Goal: Task Accomplishment & Management: Manage account settings

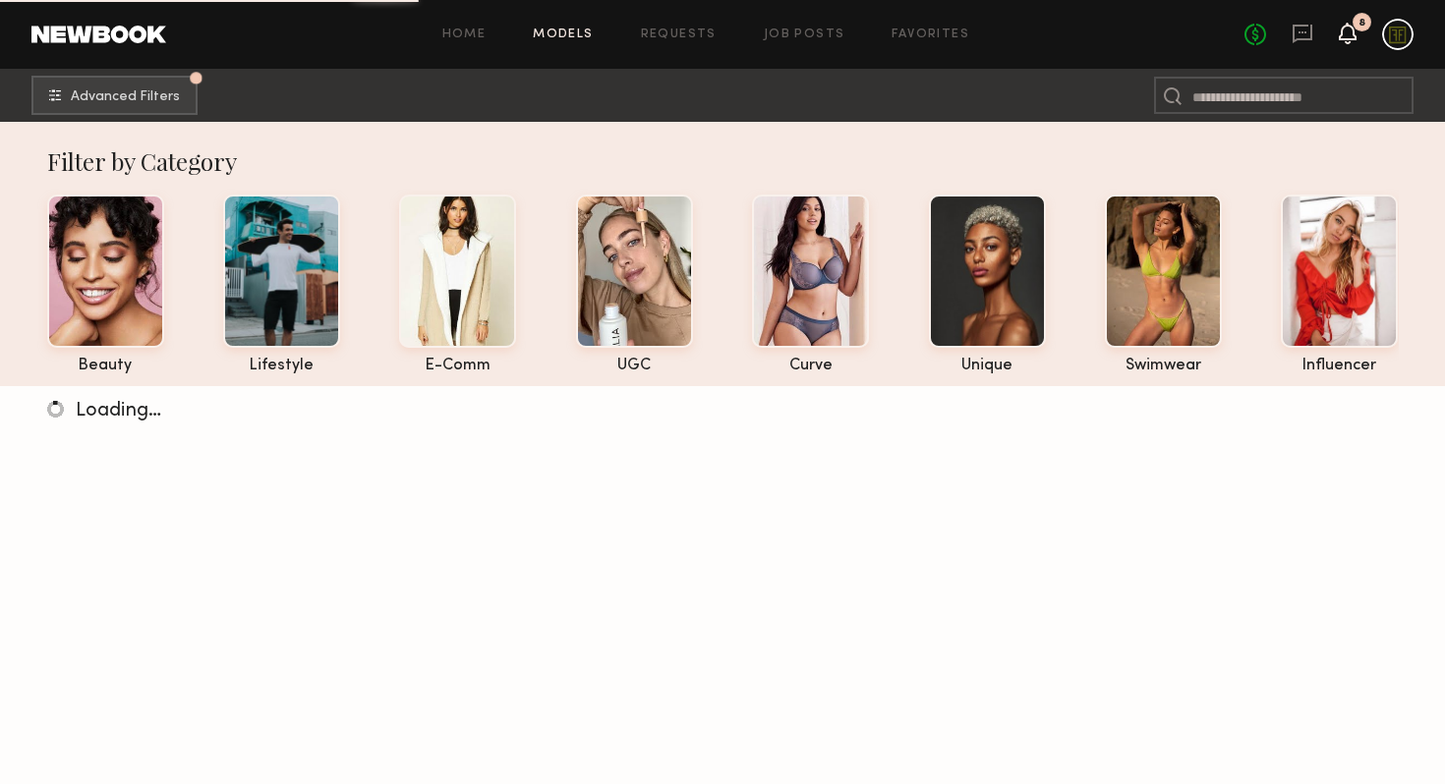
click at [1352, 34] on icon at bounding box center [1348, 33] width 16 height 14
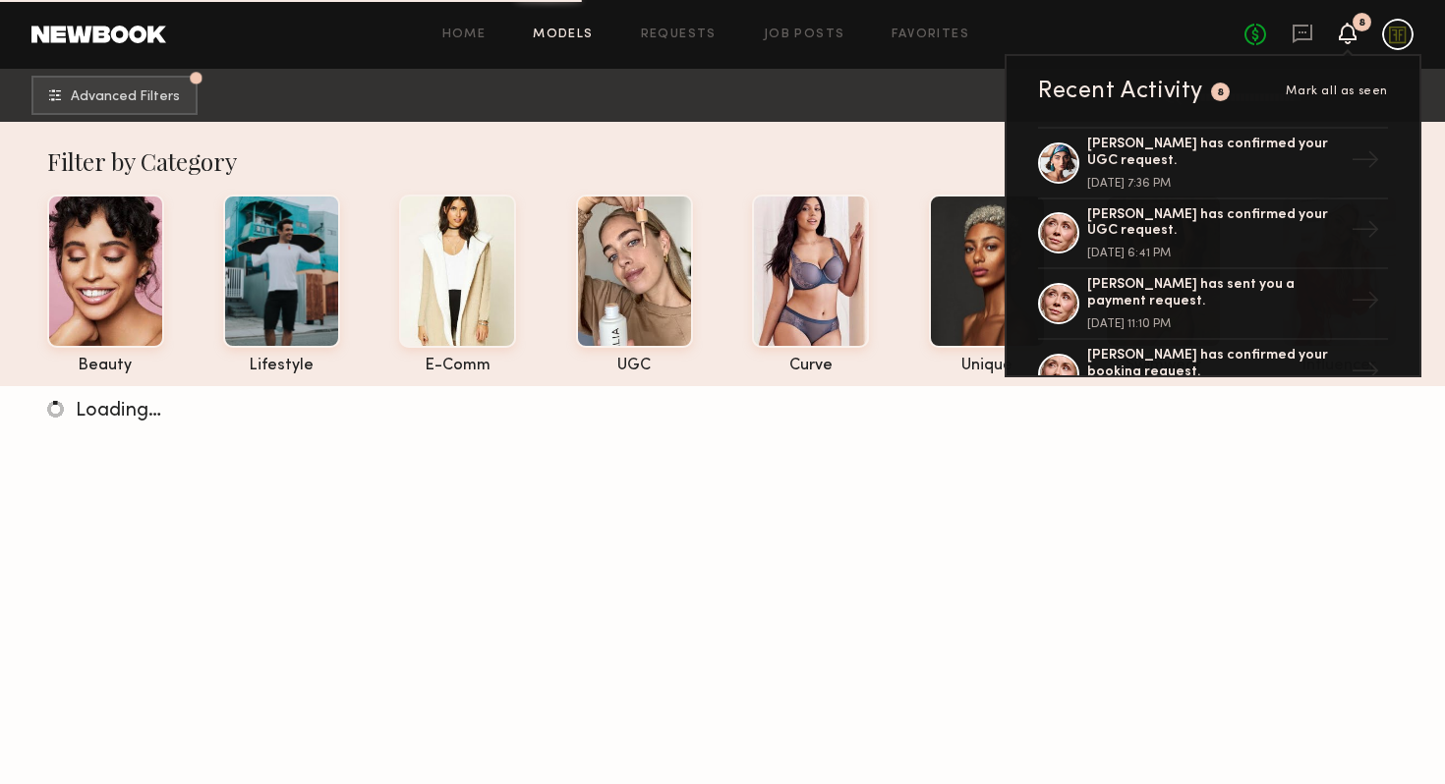
click at [1352, 34] on icon at bounding box center [1348, 33] width 16 height 14
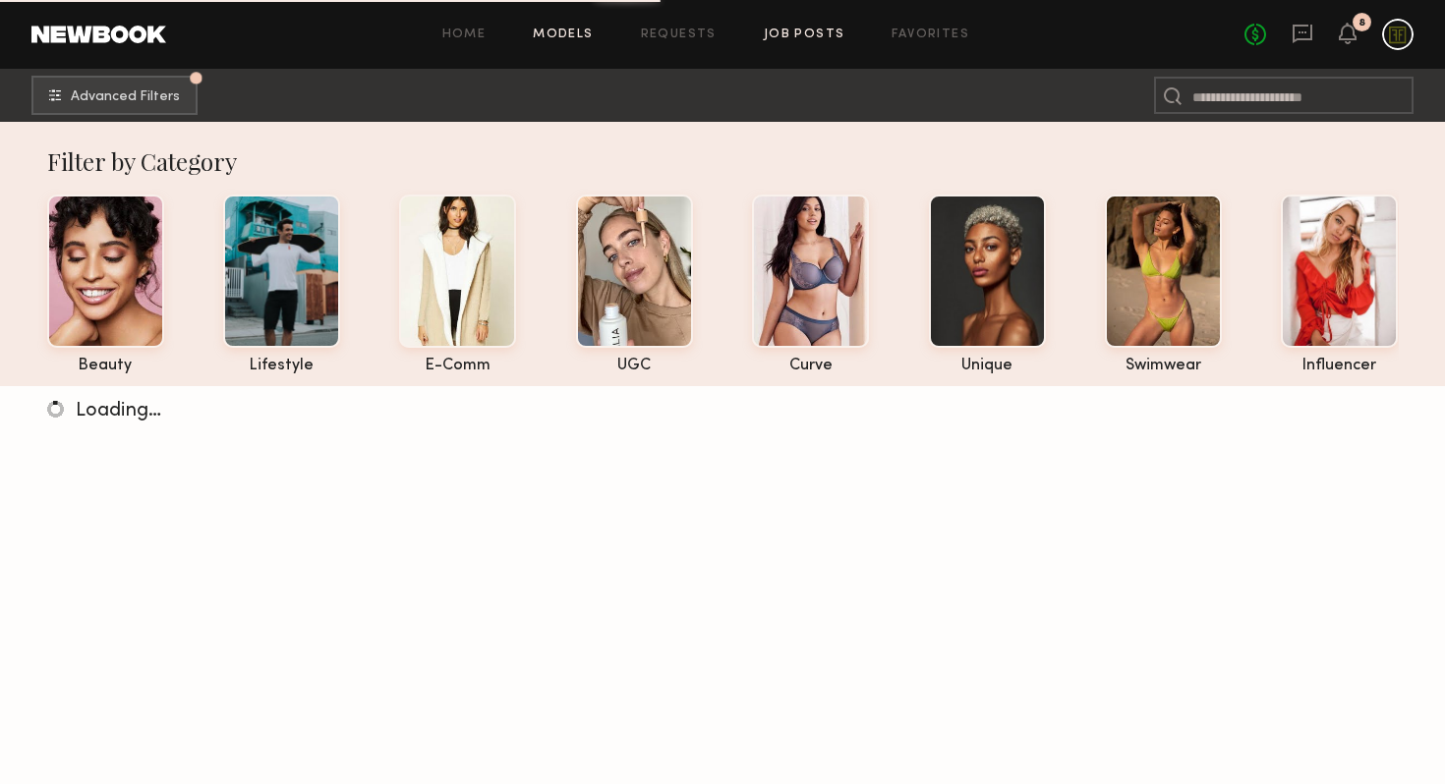
click at [822, 32] on link "Job Posts" at bounding box center [805, 35] width 82 height 13
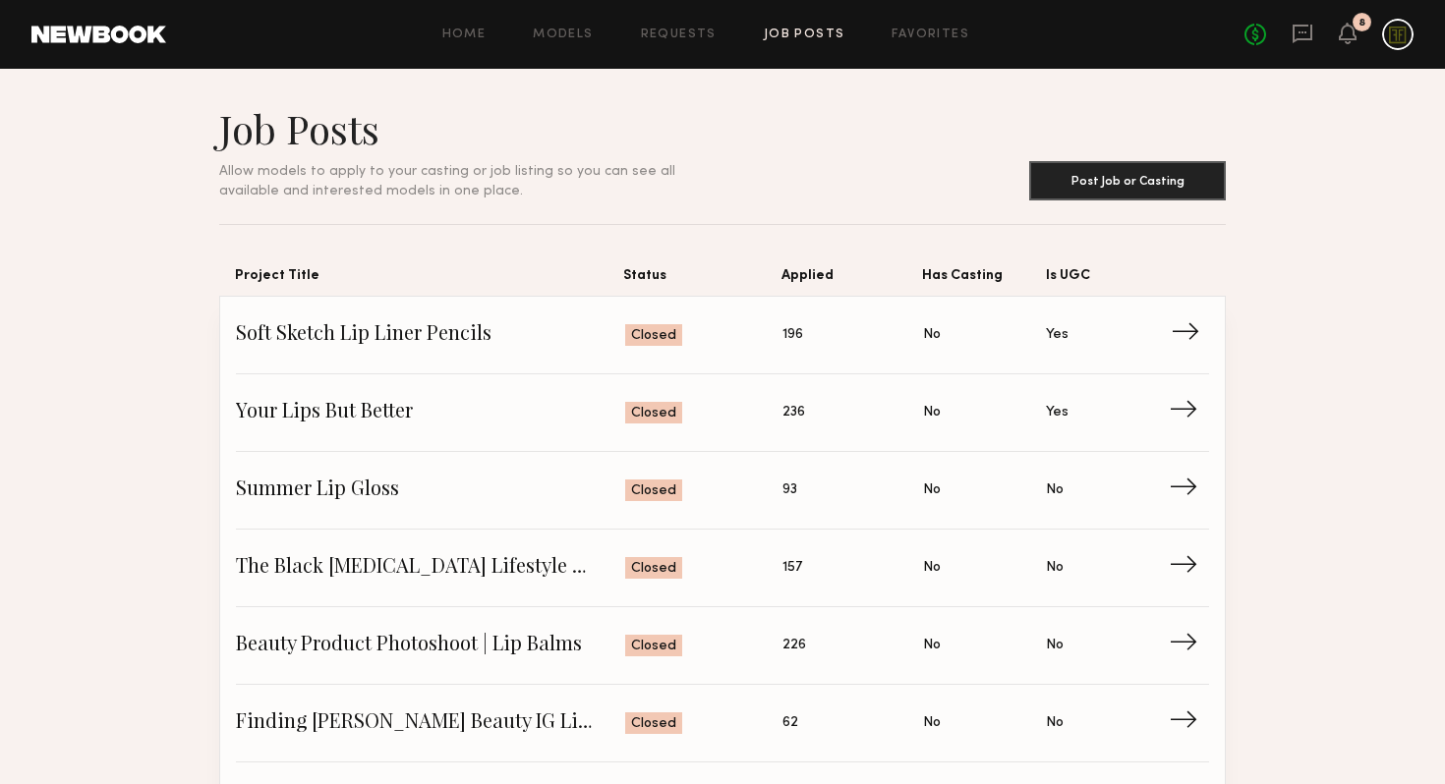
click at [738, 318] on link "Soft Sketch Lip Liner Pencils Status: Closed Applied: 196 Has Casting: No Is UG…" at bounding box center [722, 336] width 973 height 78
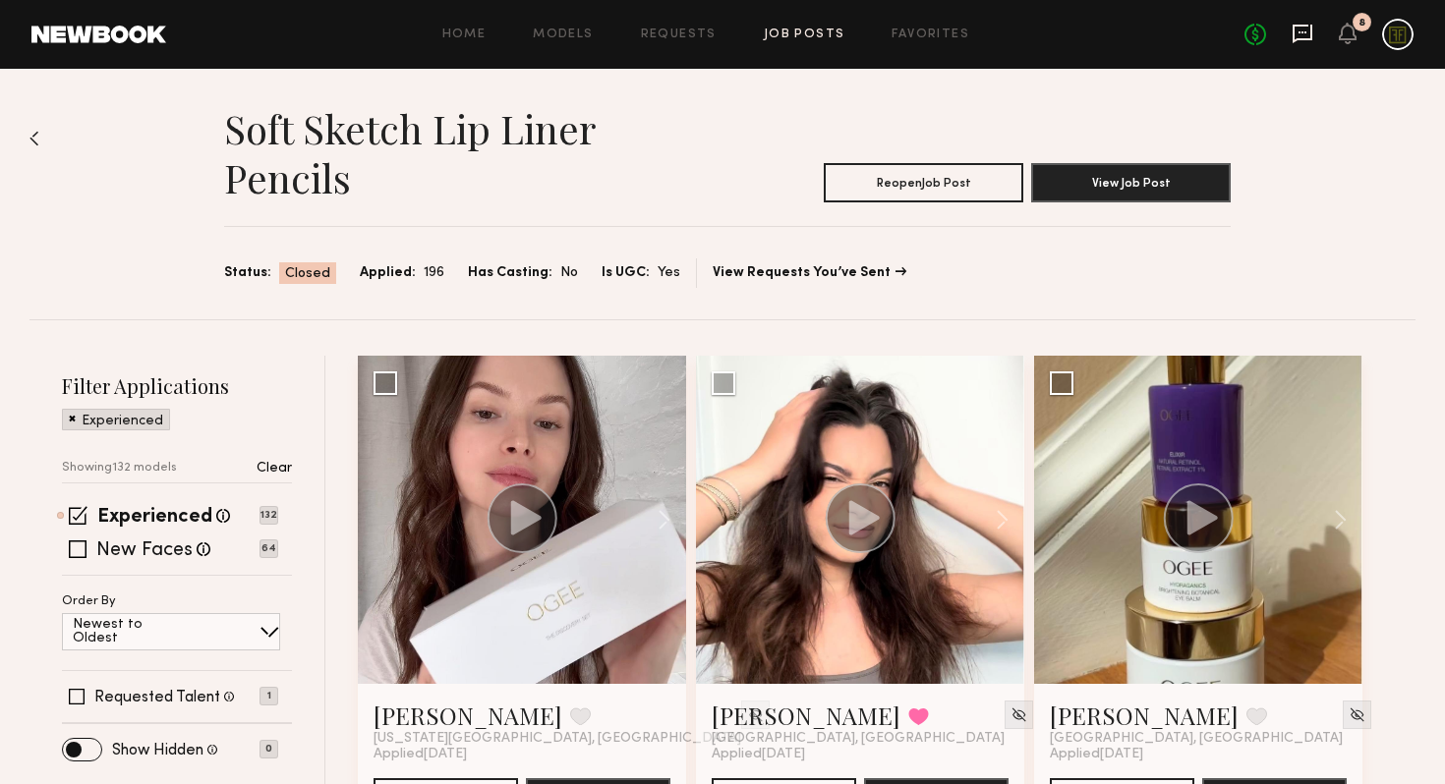
click at [1307, 40] on icon at bounding box center [1303, 34] width 20 height 19
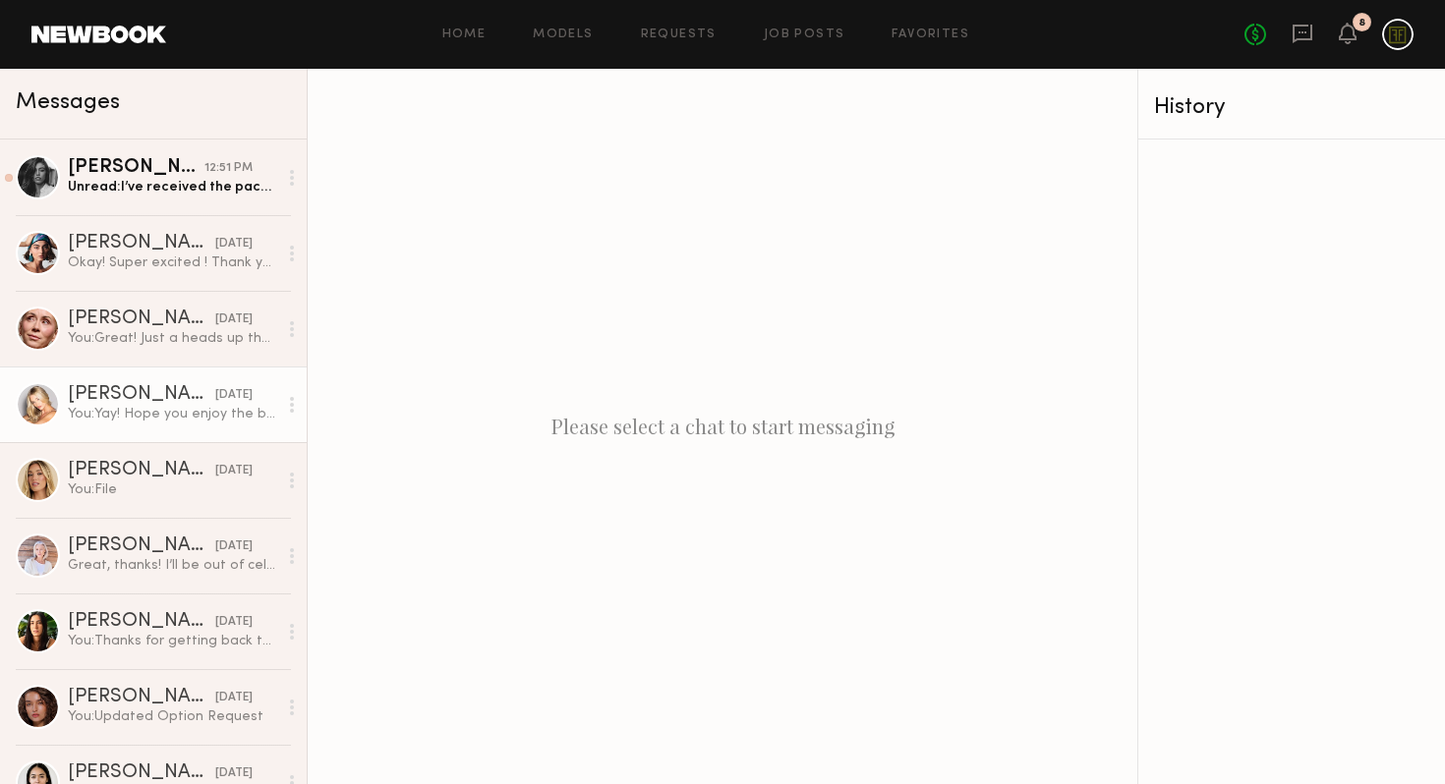
click at [112, 416] on div "You: Yay! Hope you enjoy the balms & excited to see what you create!" at bounding box center [172, 414] width 209 height 19
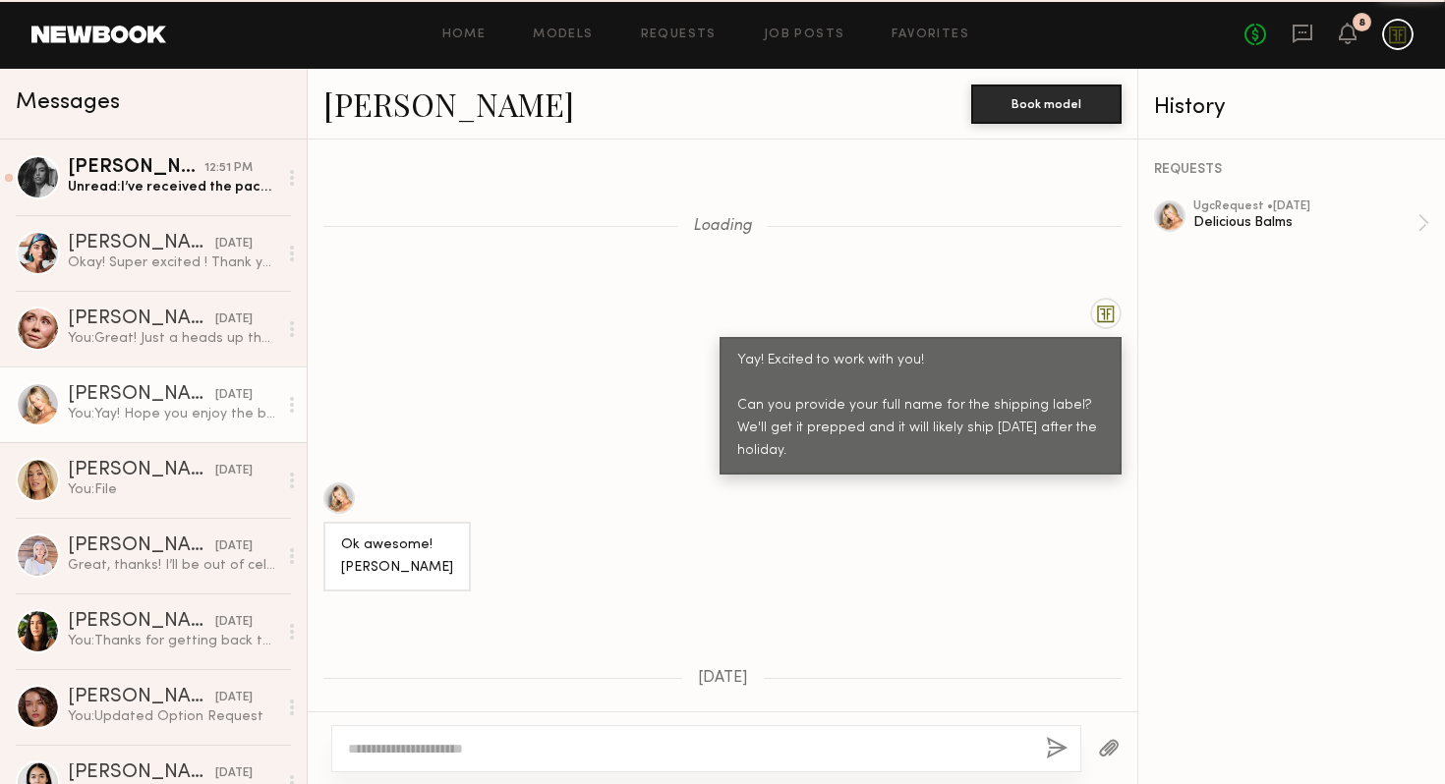
scroll to position [1494, 0]
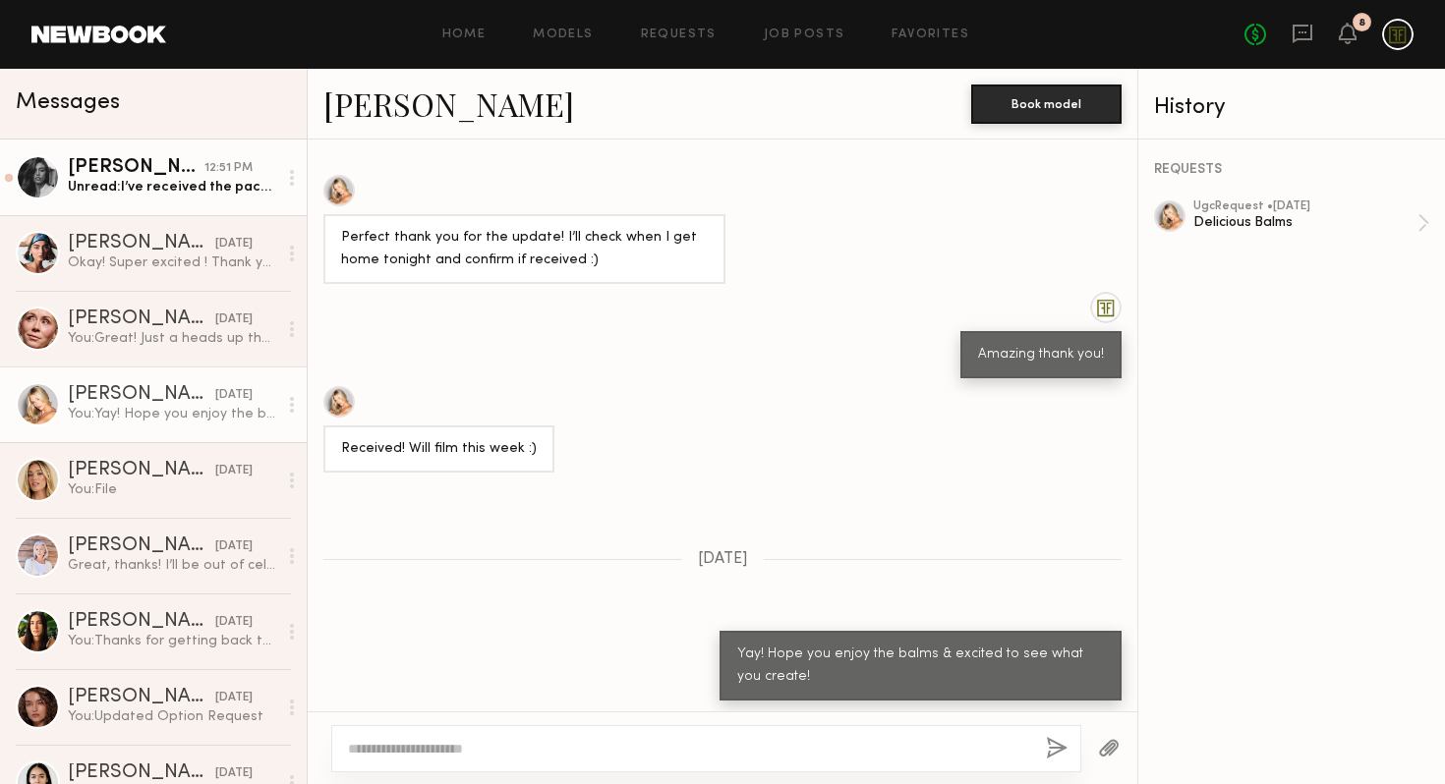
click at [177, 193] on div "Unread: I’ve received the package and will have the deliverables over to you in…" at bounding box center [172, 187] width 209 height 19
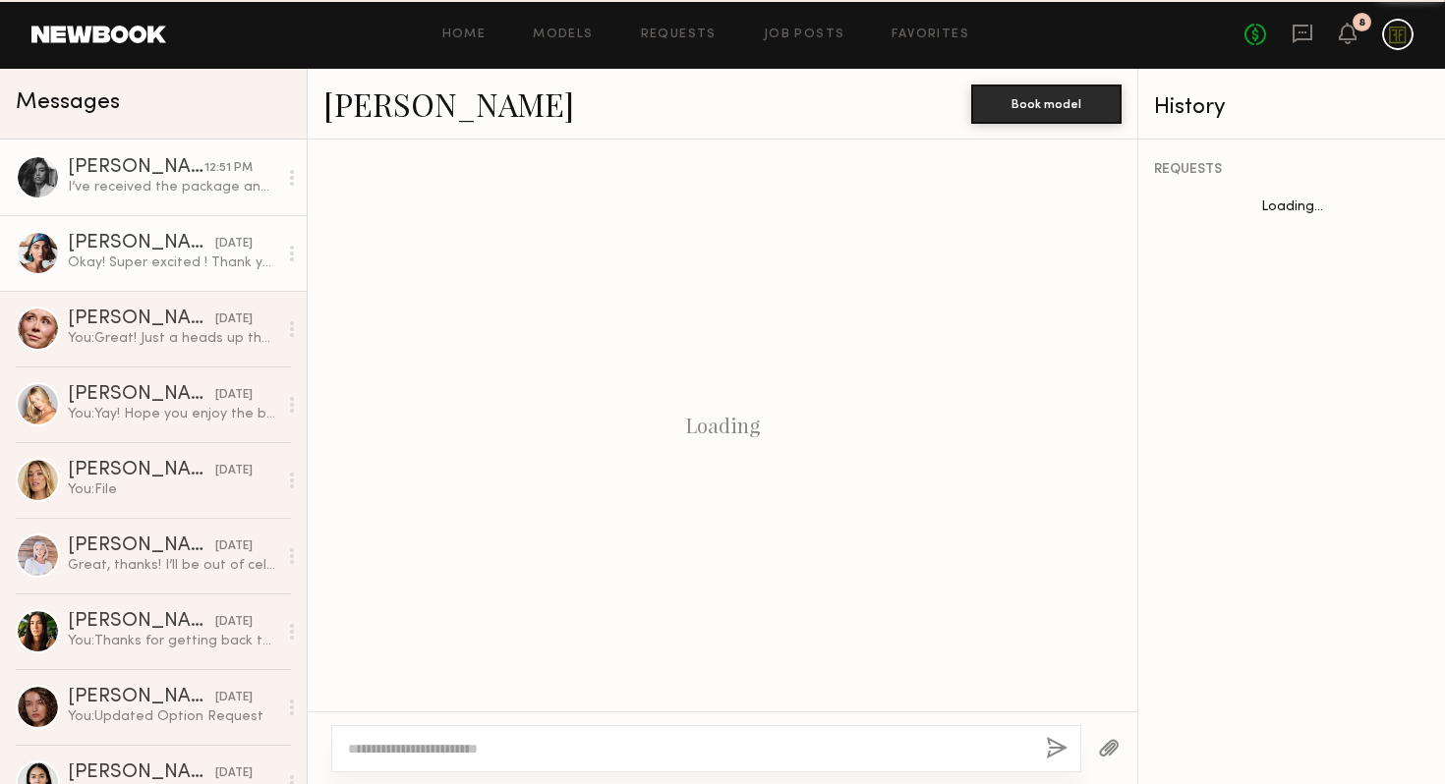
scroll to position [1172, 0]
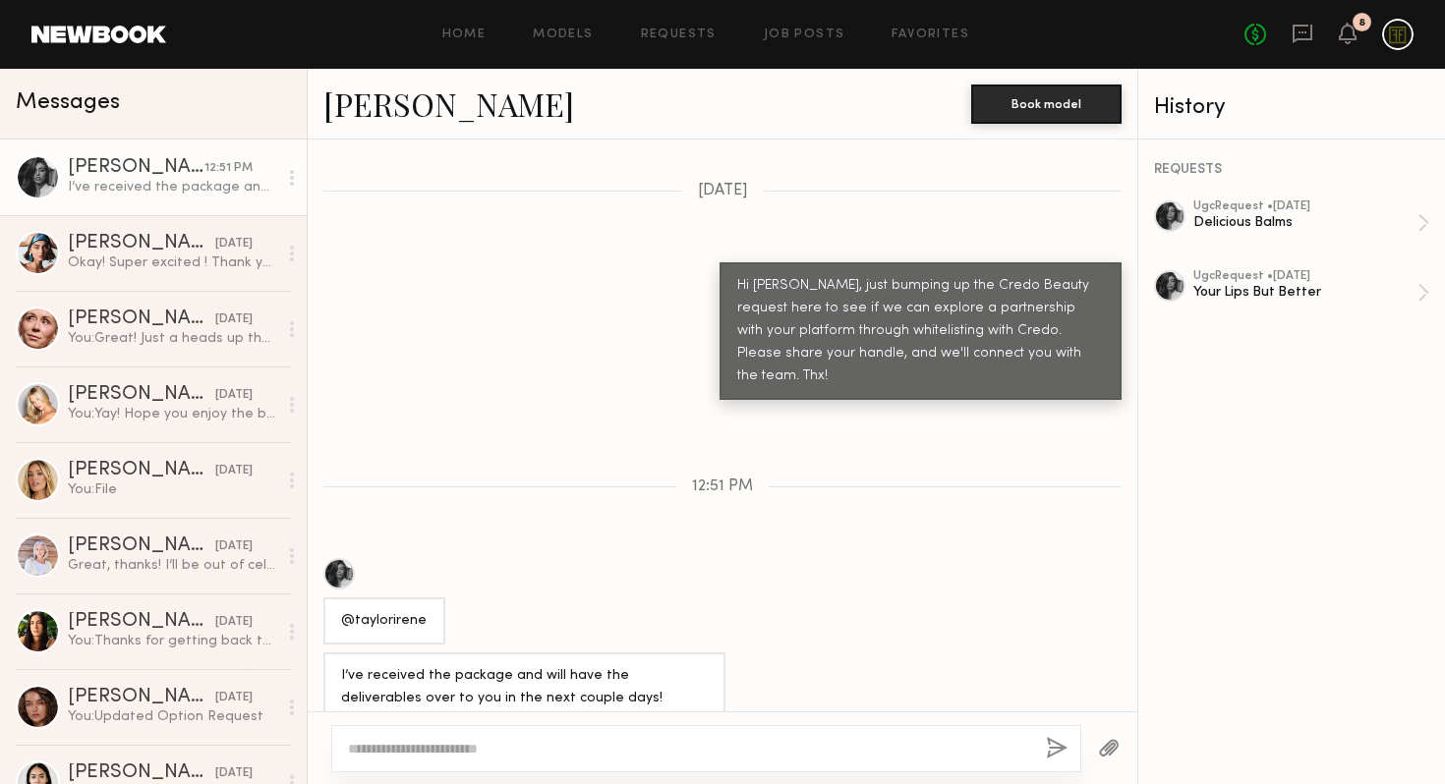
click at [845, 749] on textarea at bounding box center [689, 749] width 682 height 20
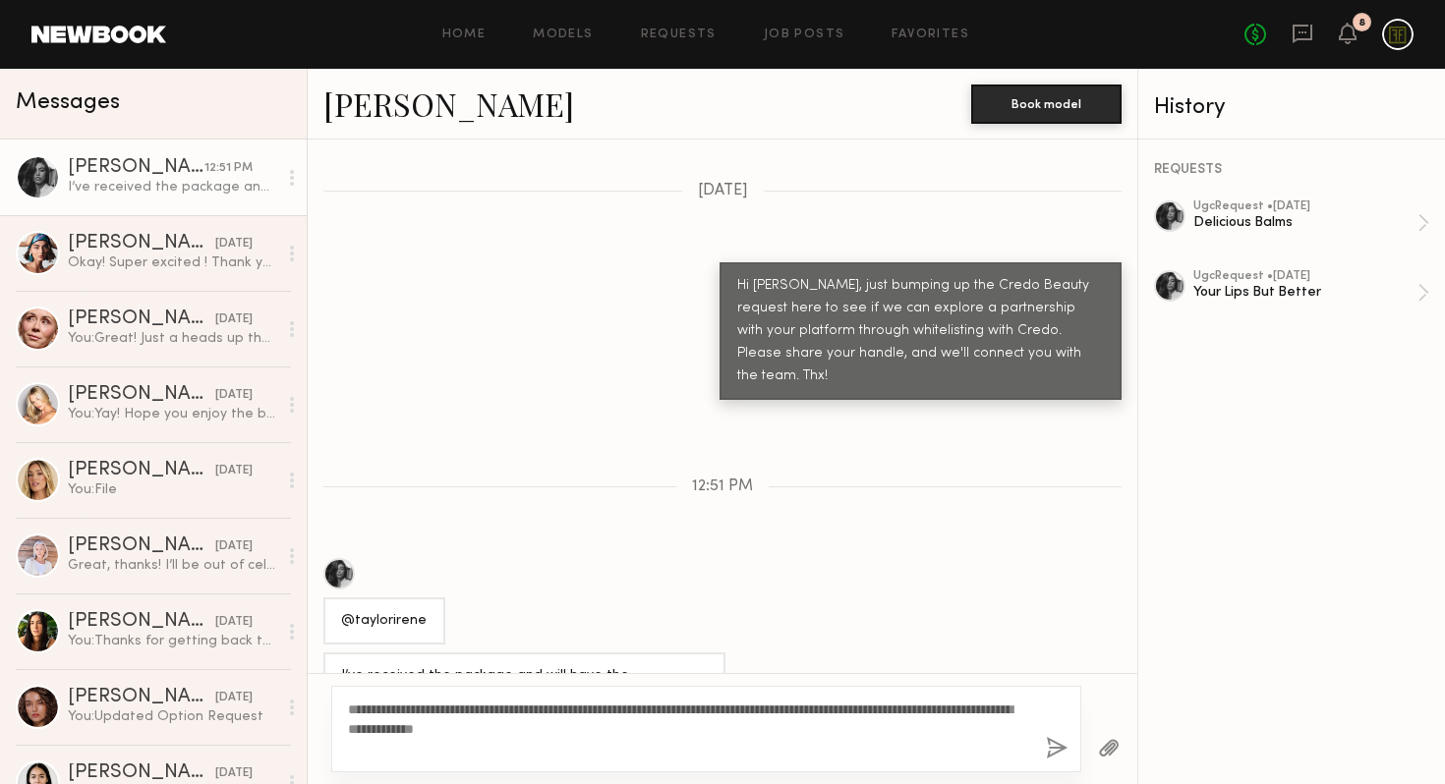
scroll to position [1209, 0]
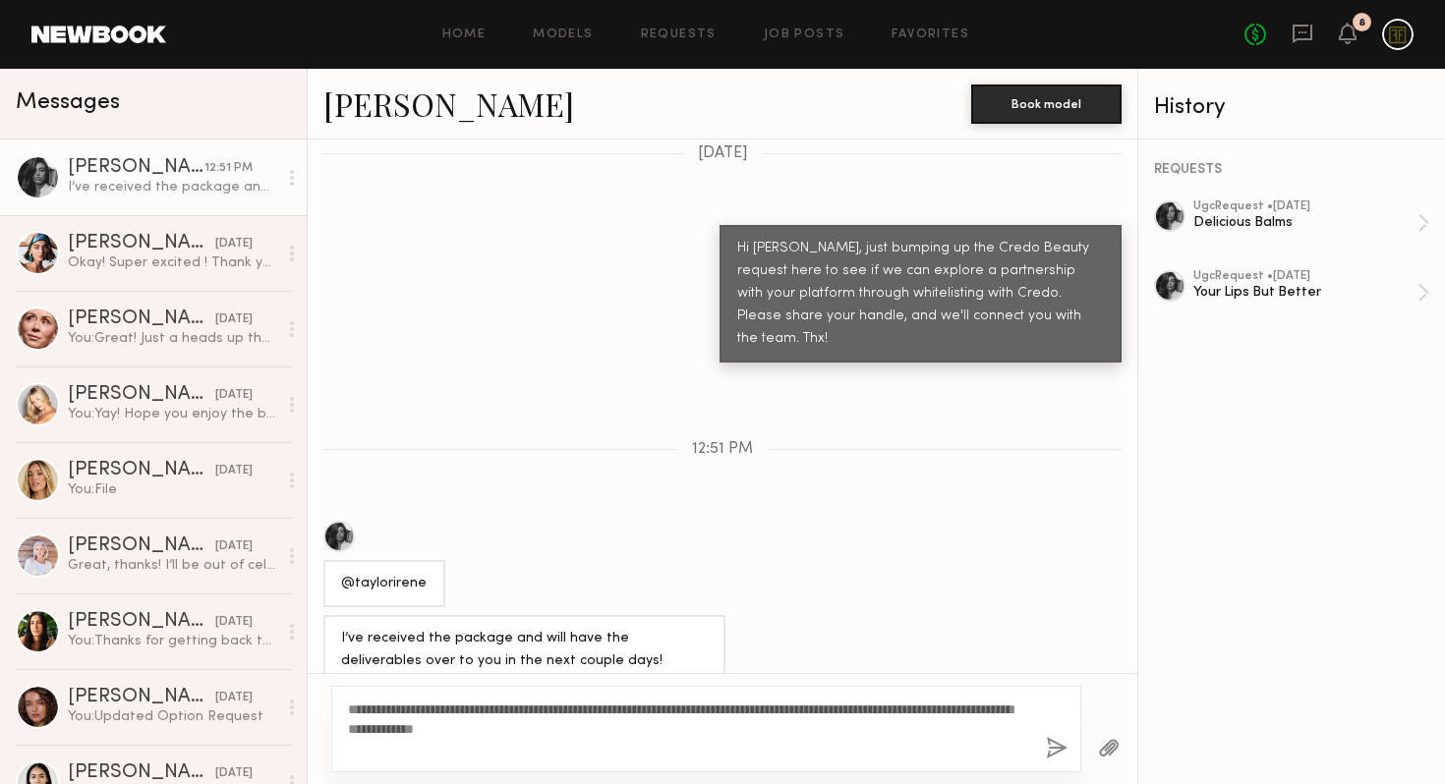
type textarea "**********"
drag, startPoint x: 433, startPoint y: 561, endPoint x: 338, endPoint y: 561, distance: 94.4
click at [338, 561] on div "@taylorirene" at bounding box center [384, 583] width 122 height 47
copy div "@taylorirene"
click at [815, 539] on div "@taylorirene" at bounding box center [723, 564] width 830 height 87
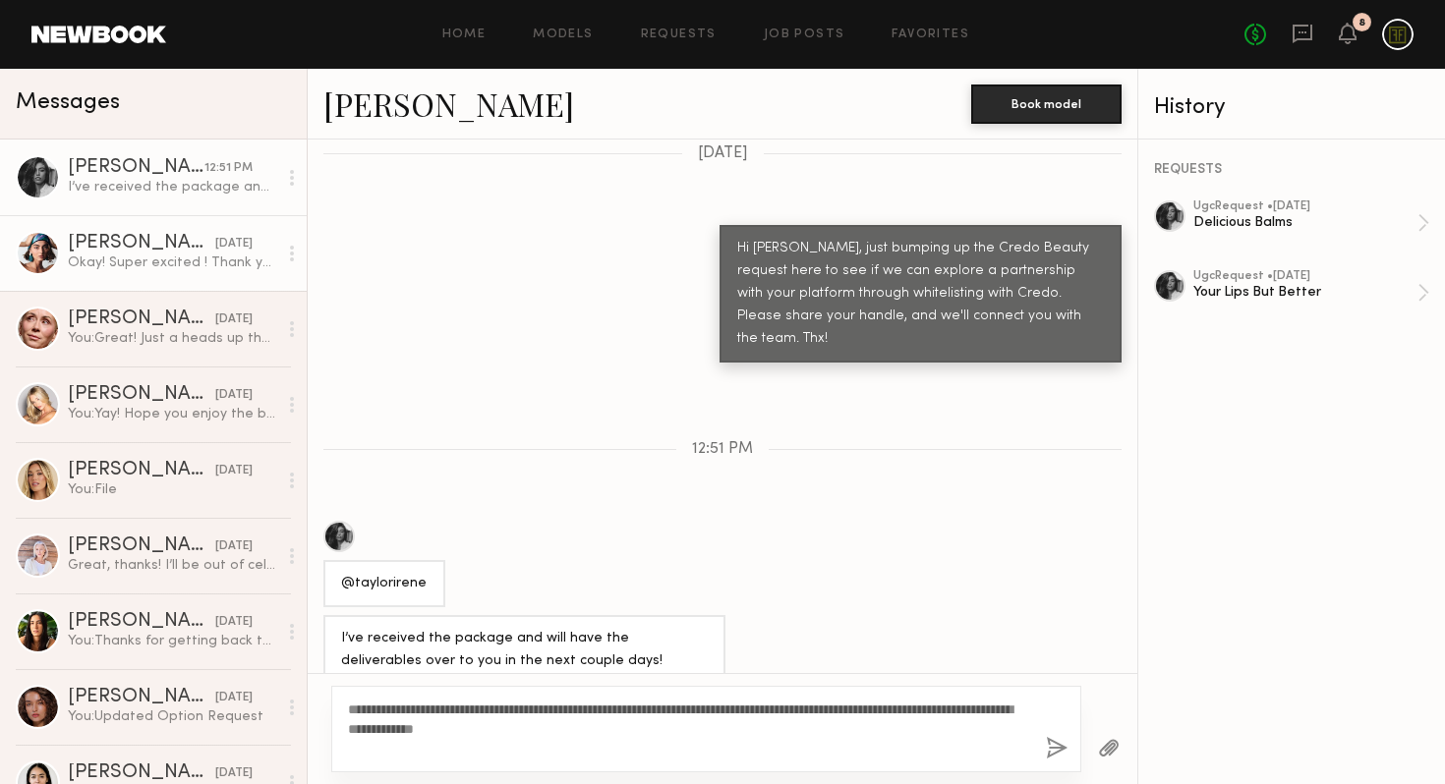
click at [141, 254] on div "Okay! Super excited ! Thank you ! You too xx" at bounding box center [172, 263] width 209 height 19
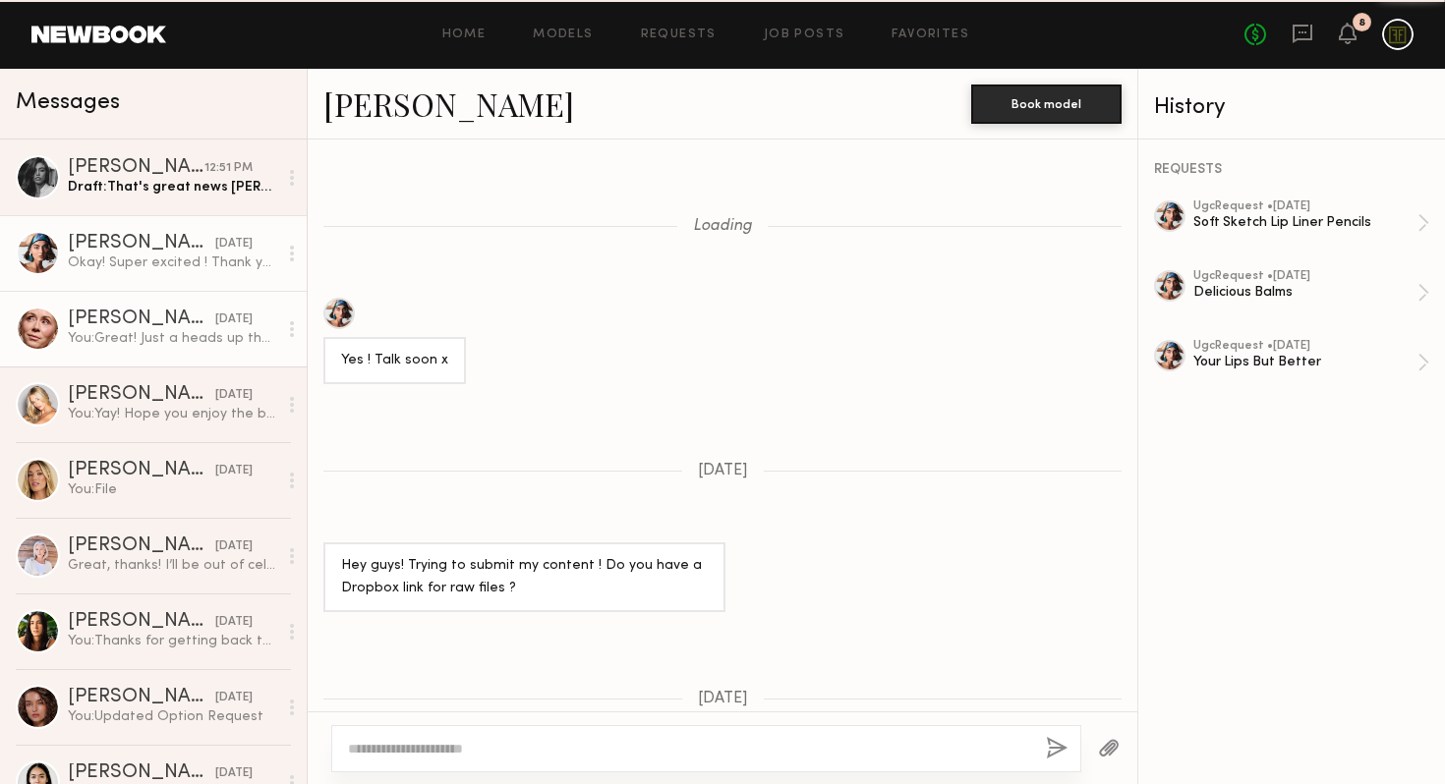
scroll to position [1157, 0]
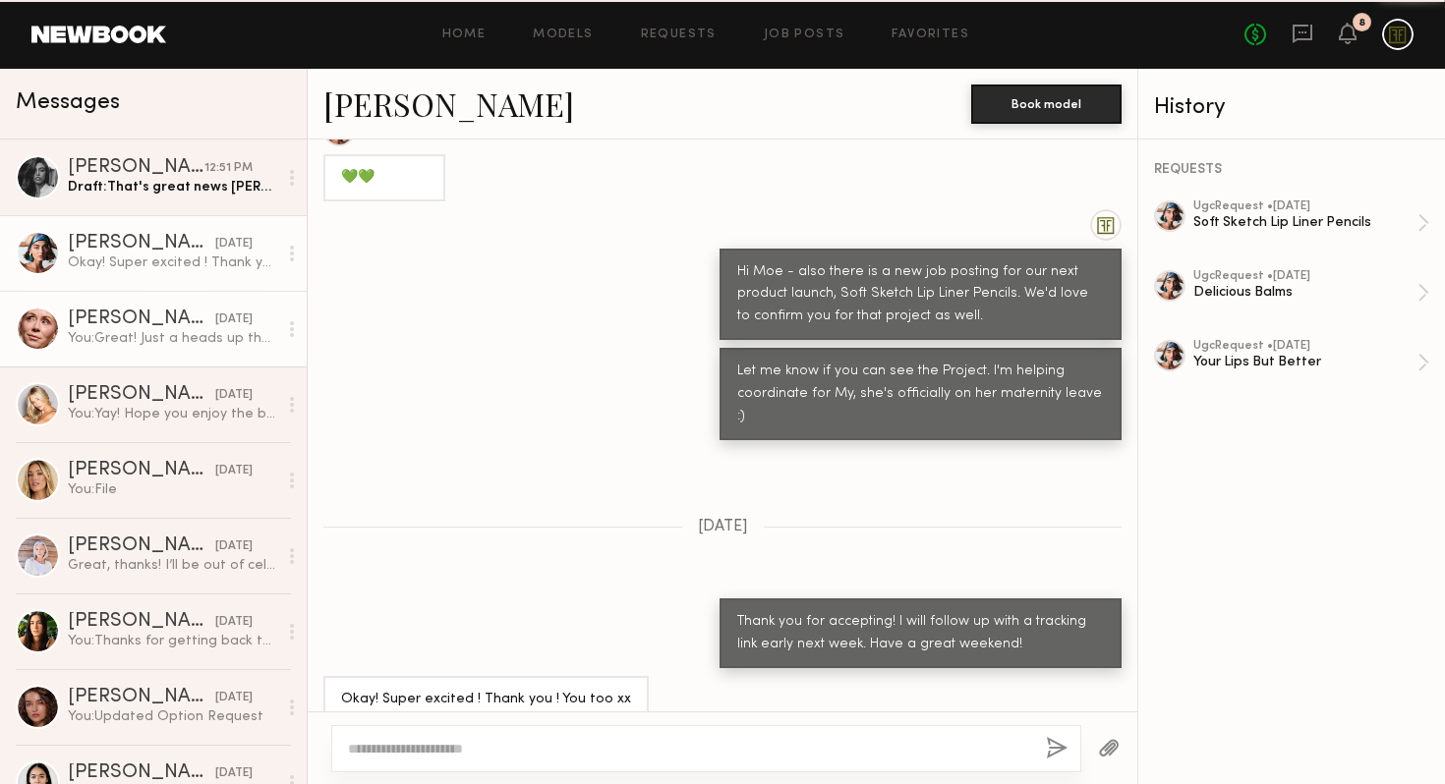
click at [136, 306] on link "Jill S. 09/12/2025 You: Great! Just a heads up that the lip pencils will ship o…" at bounding box center [153, 329] width 307 height 76
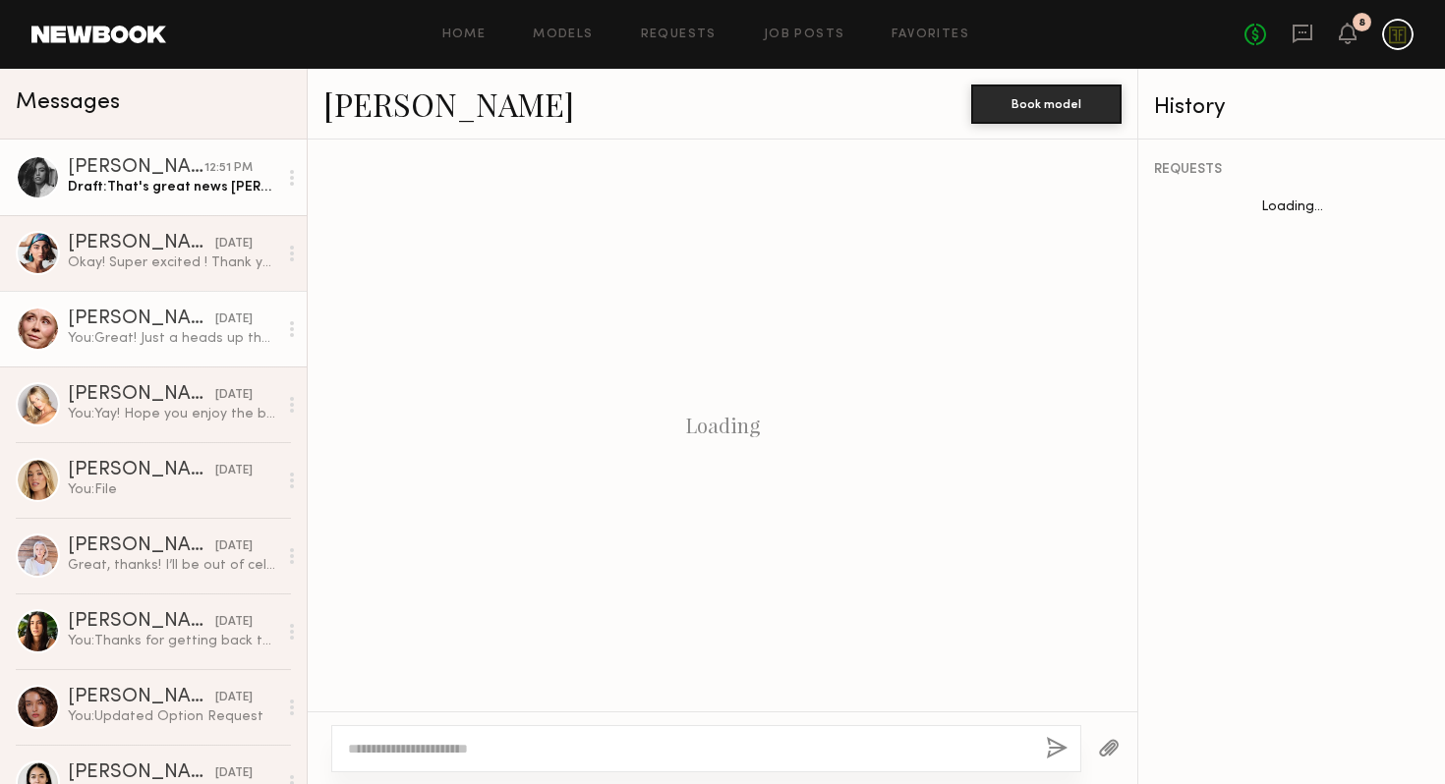
scroll to position [1447, 0]
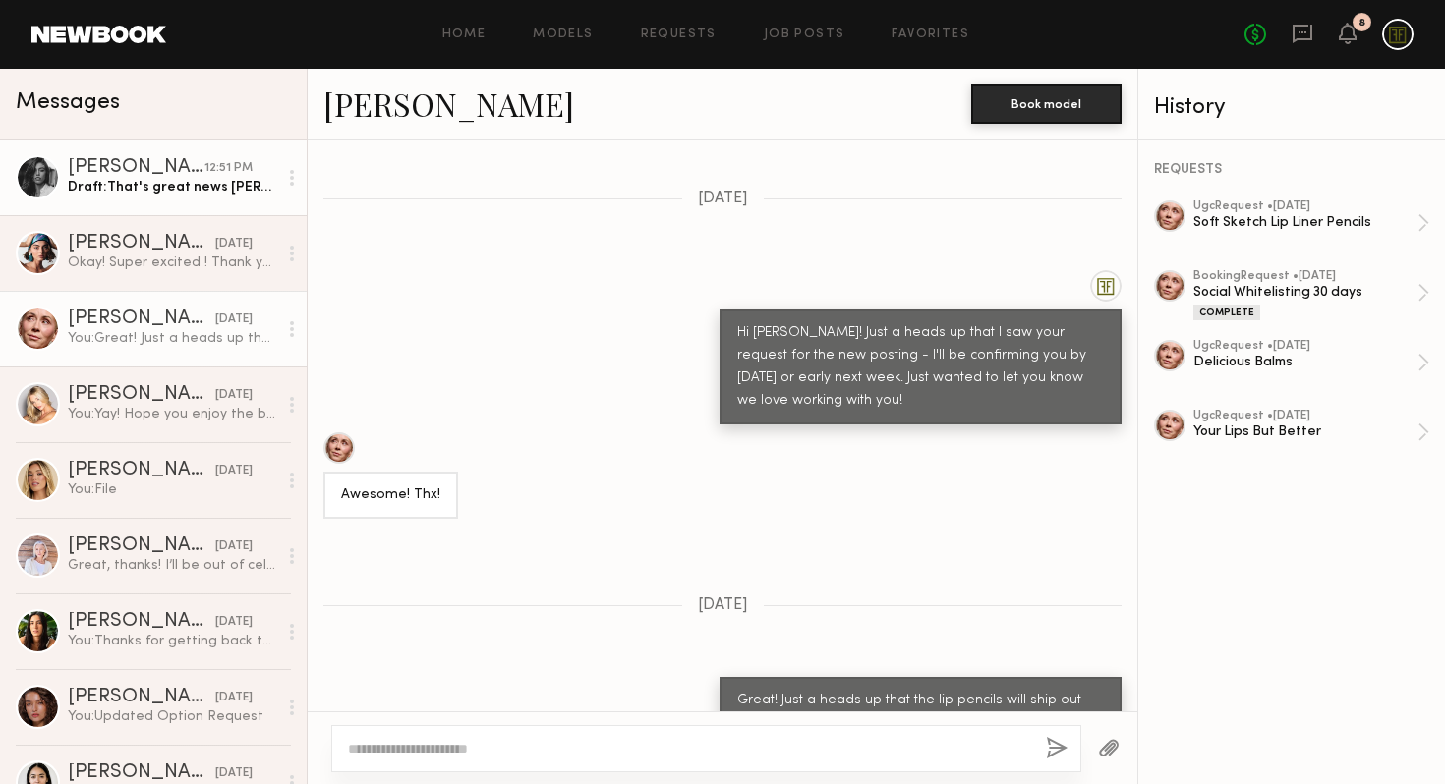
click at [144, 192] on div "Draft: That's great news Taylor! We're so excited to see your video and thank y…" at bounding box center [172, 187] width 209 height 19
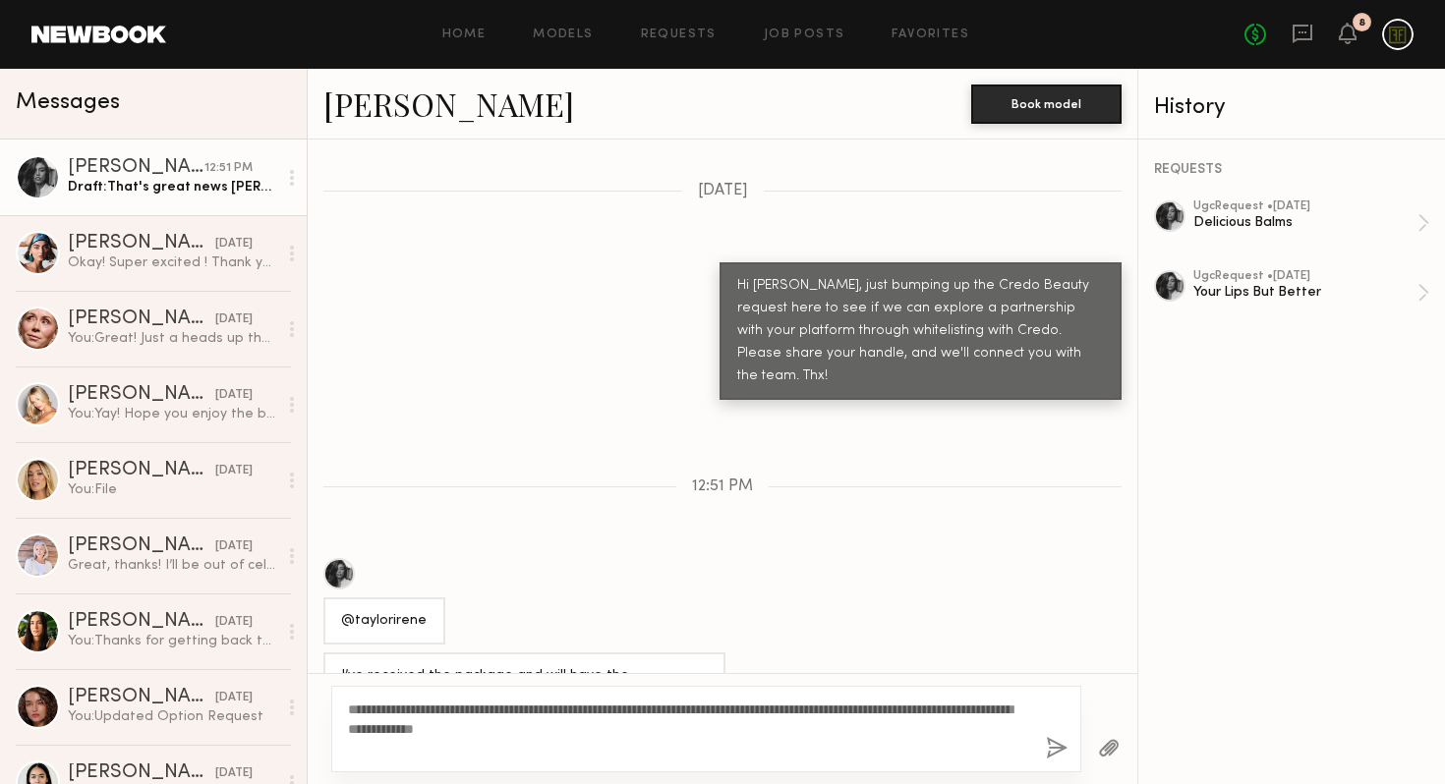
scroll to position [1209, 0]
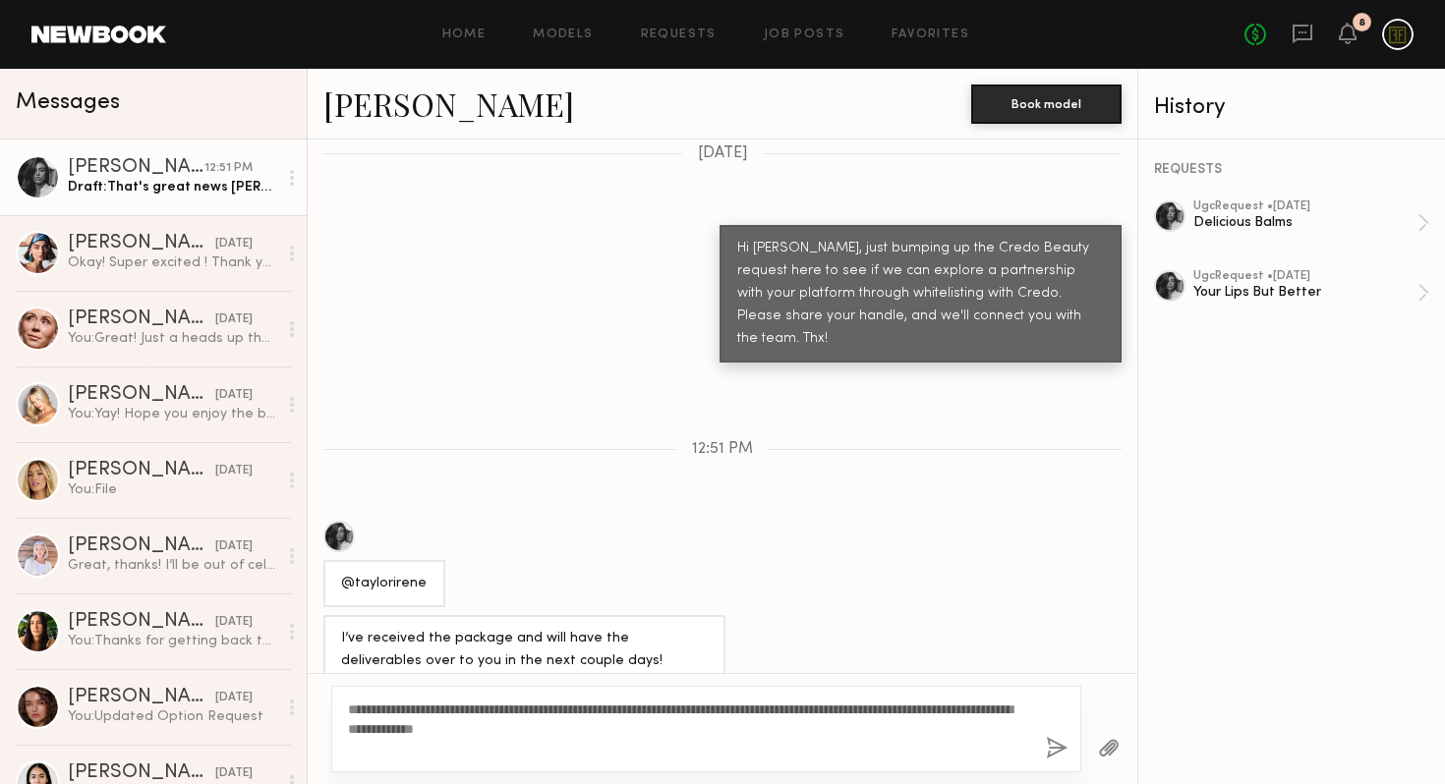
click at [706, 729] on textarea "**********" at bounding box center [689, 729] width 682 height 59
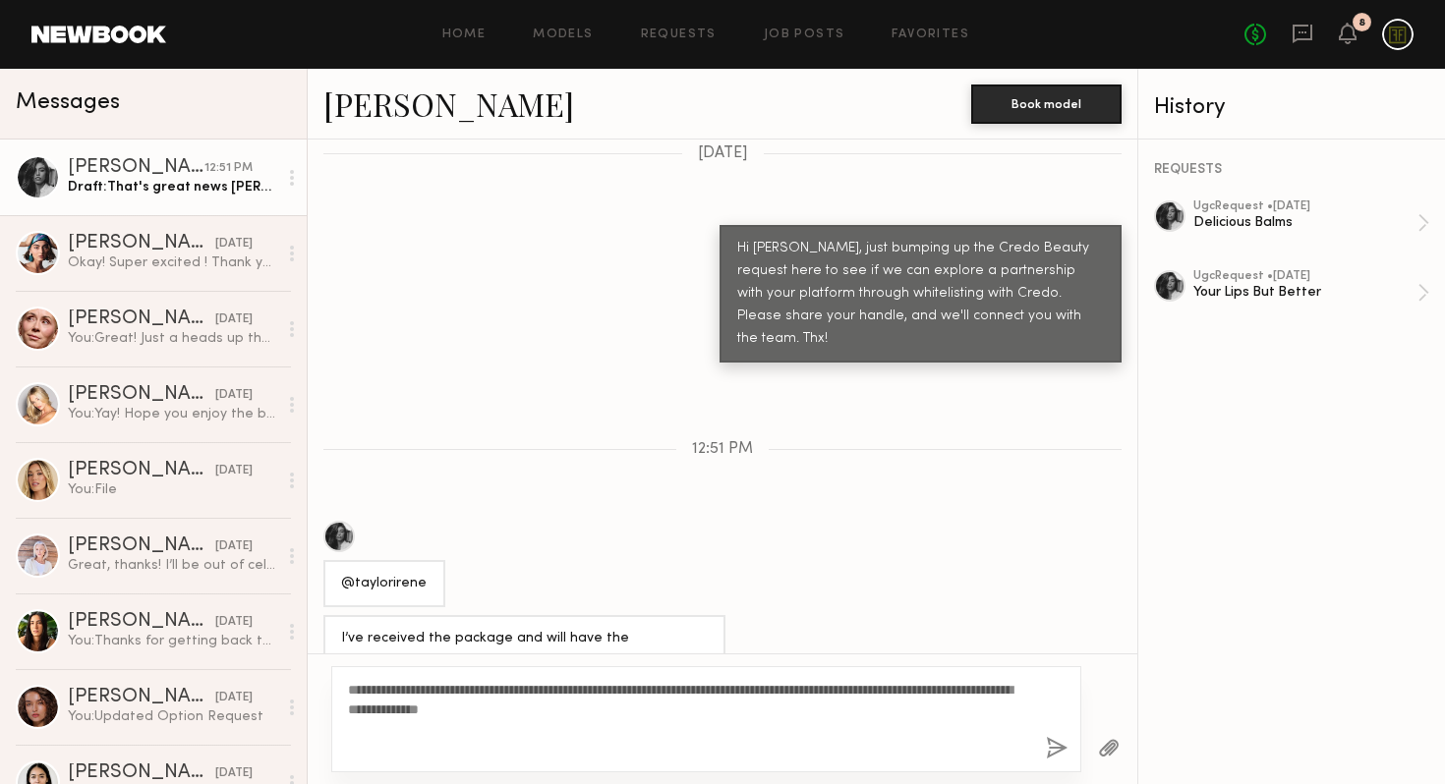
type textarea "**********"
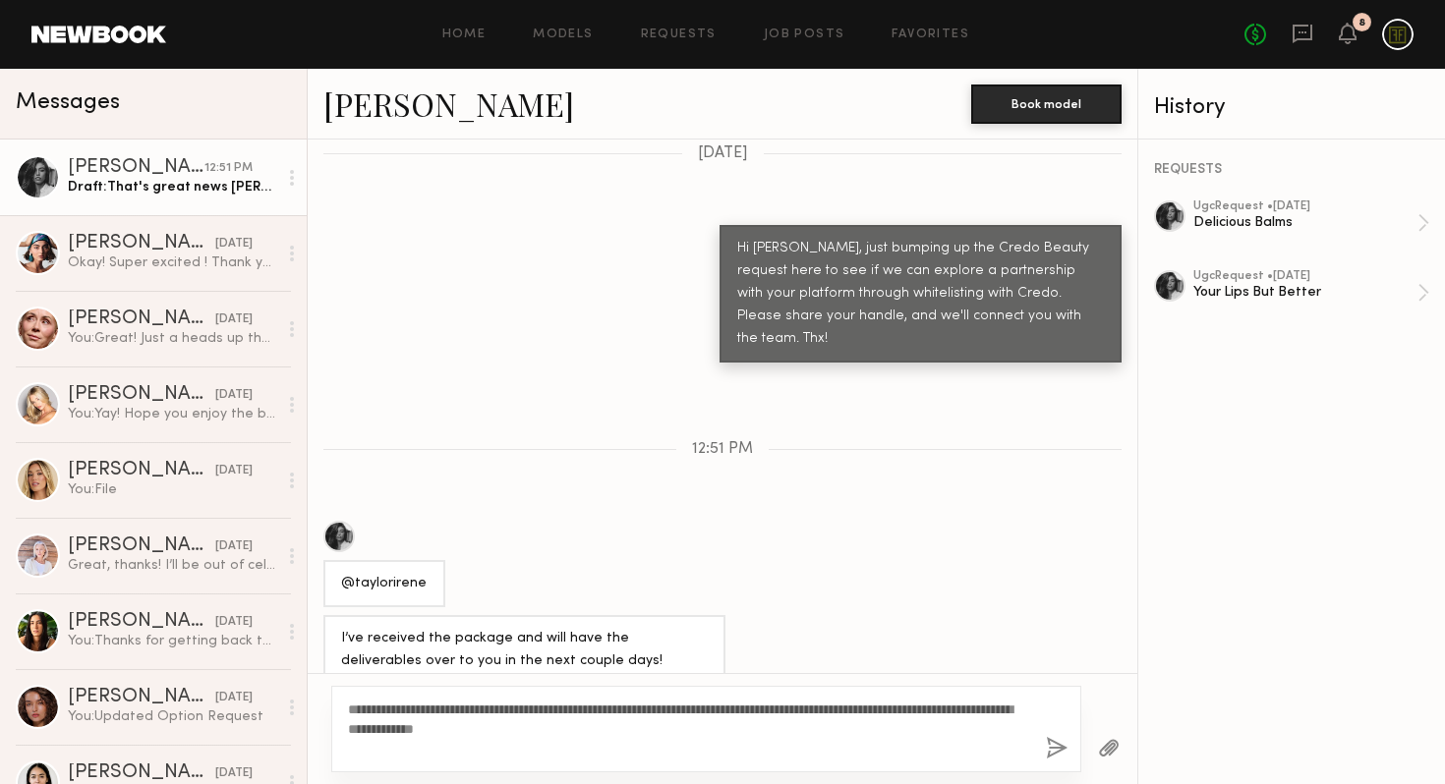
click at [1056, 749] on button "button" at bounding box center [1057, 749] width 22 height 25
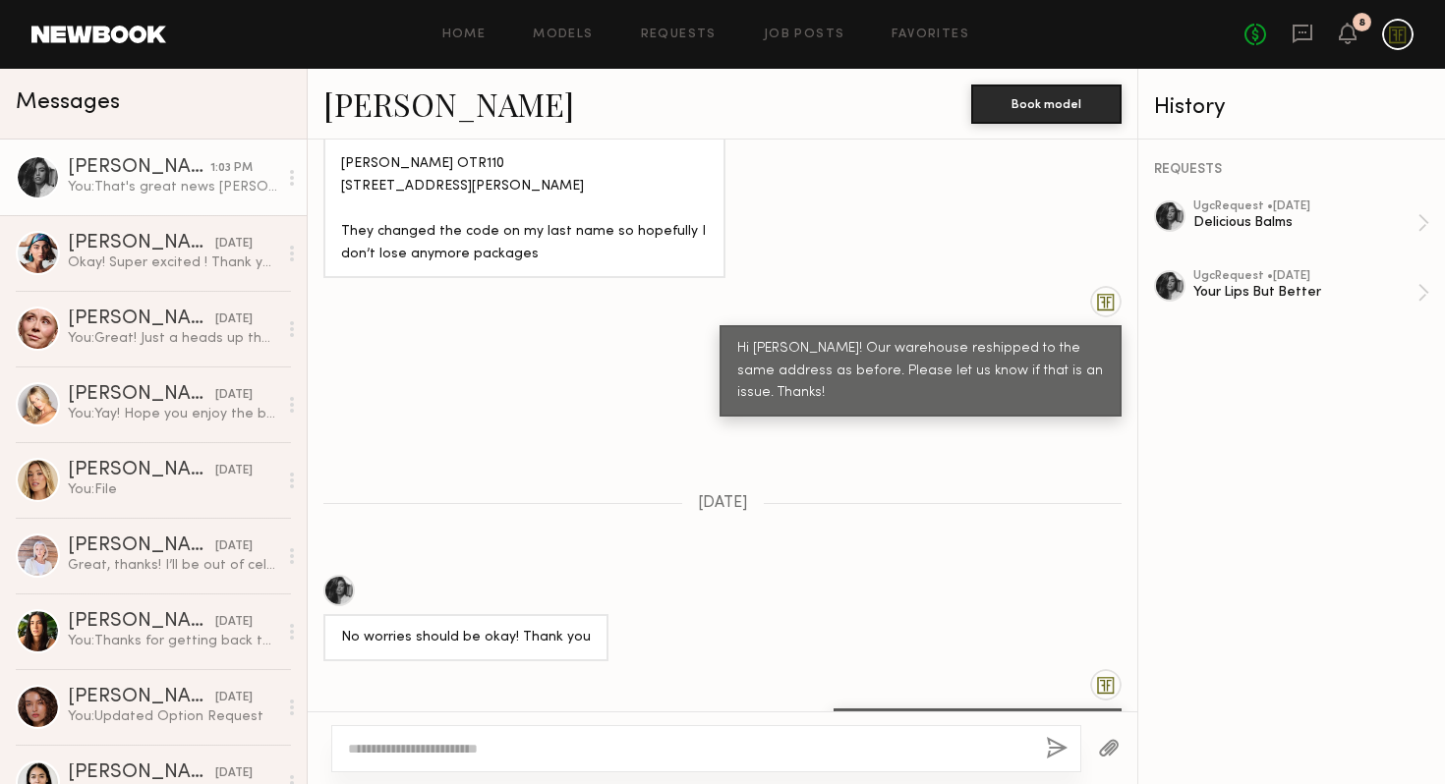
scroll to position [161, 0]
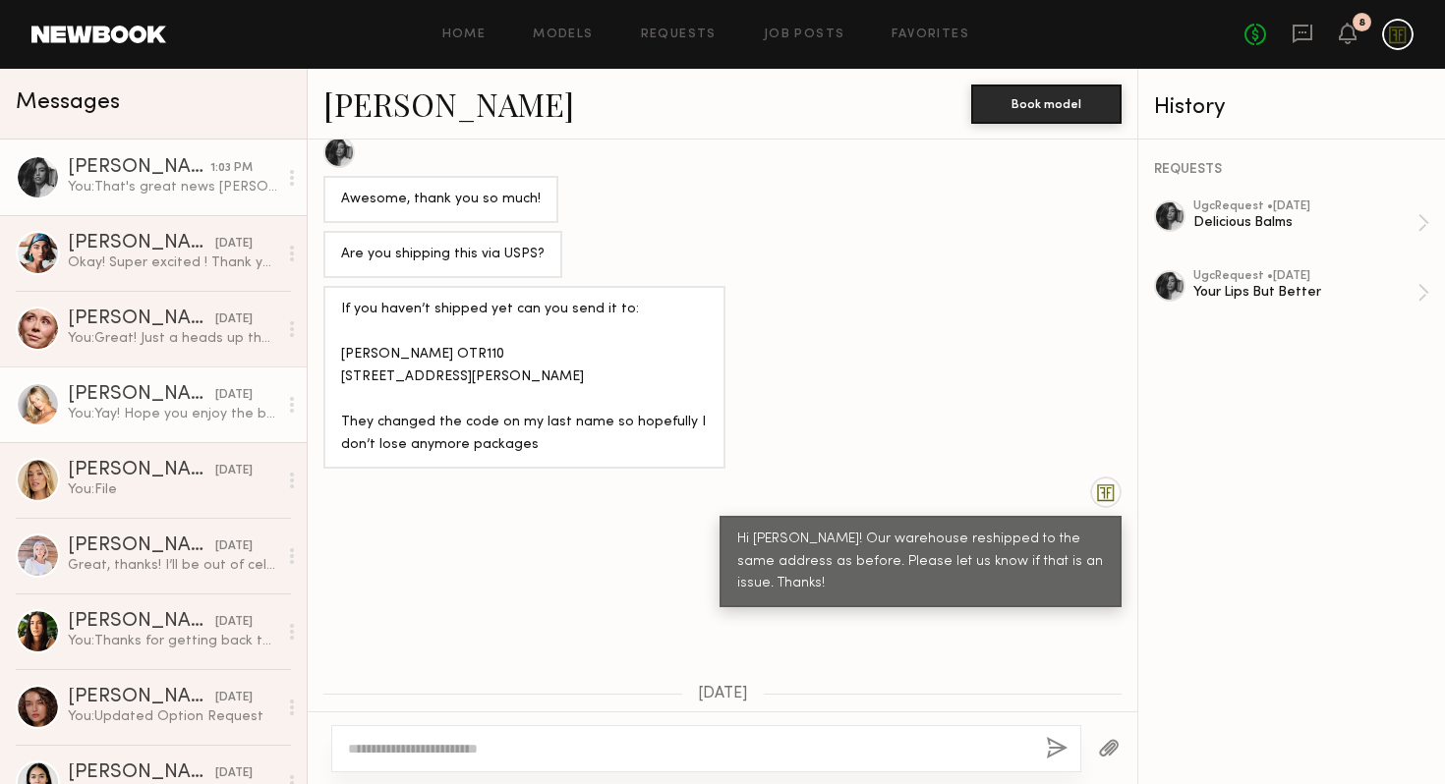
click at [155, 412] on div "You: Yay! Hope you enjoy the balms & excited to see what you create!" at bounding box center [172, 414] width 209 height 19
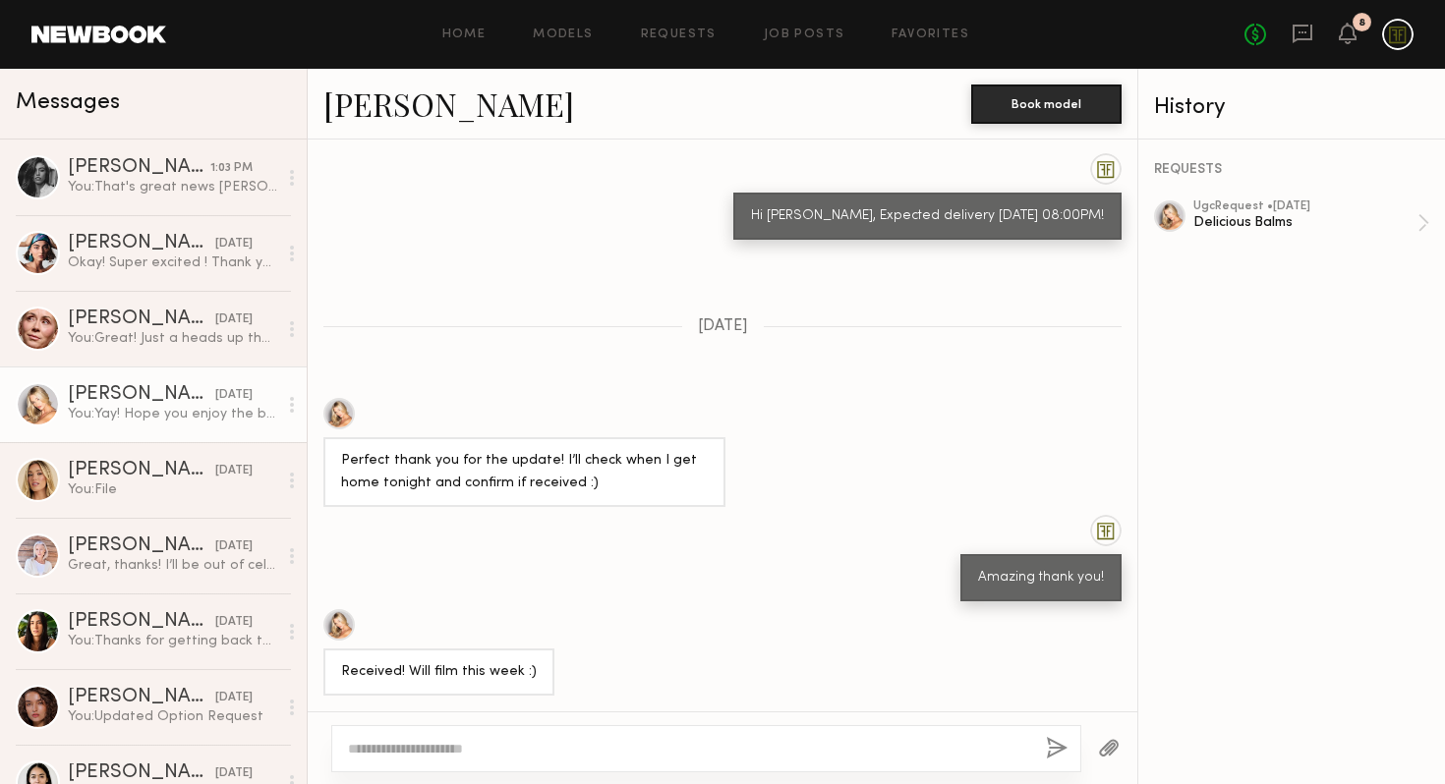
scroll to position [4829, 0]
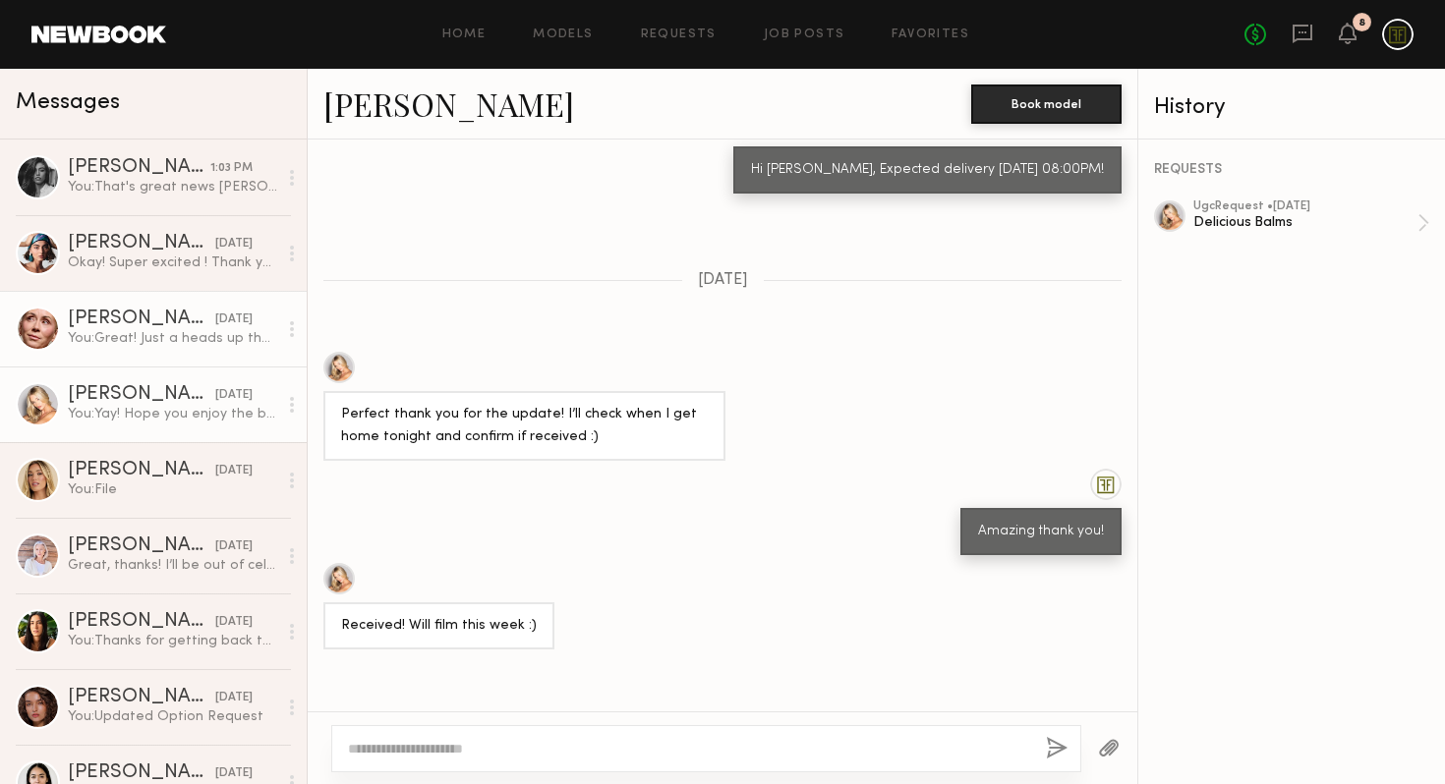
click at [136, 320] on div "[PERSON_NAME]" at bounding box center [141, 320] width 147 height 20
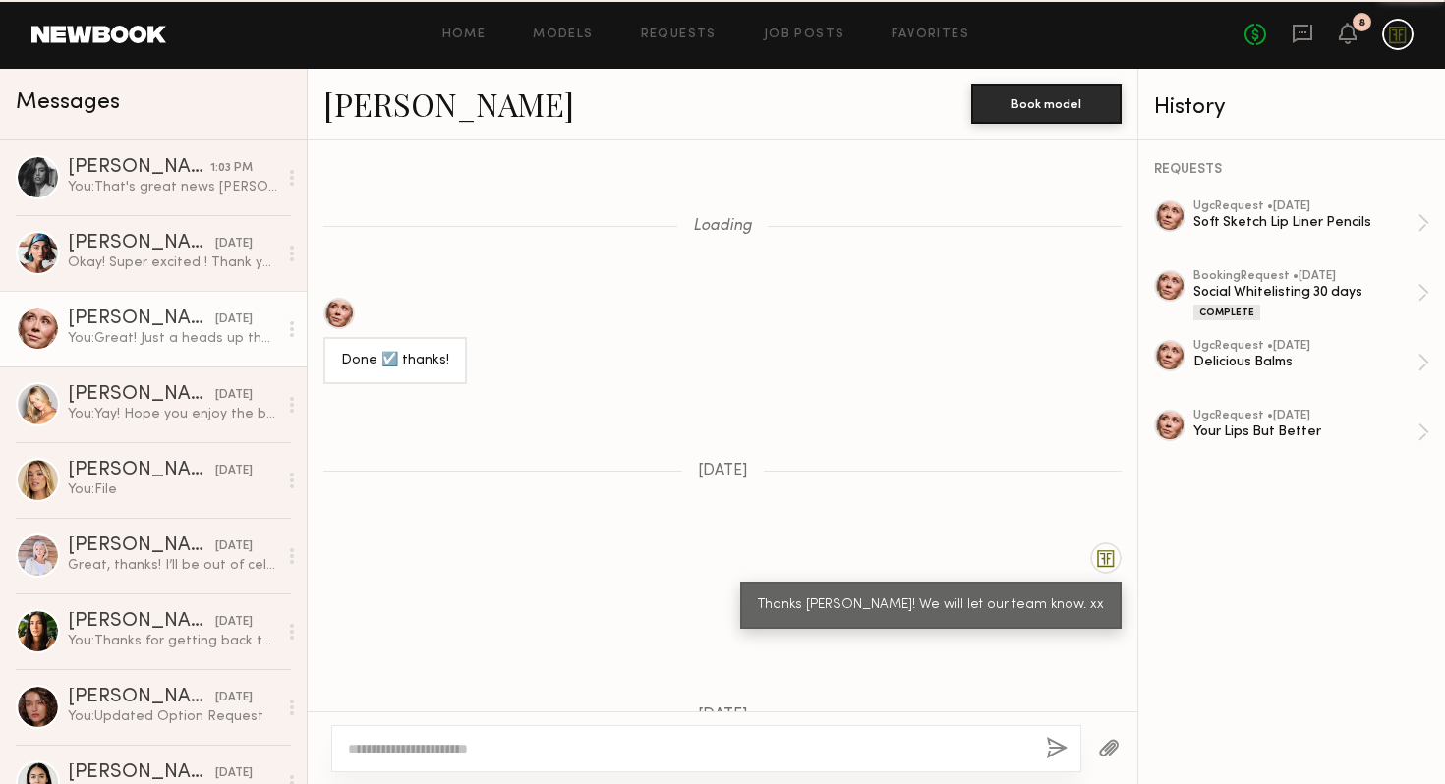
scroll to position [1447, 0]
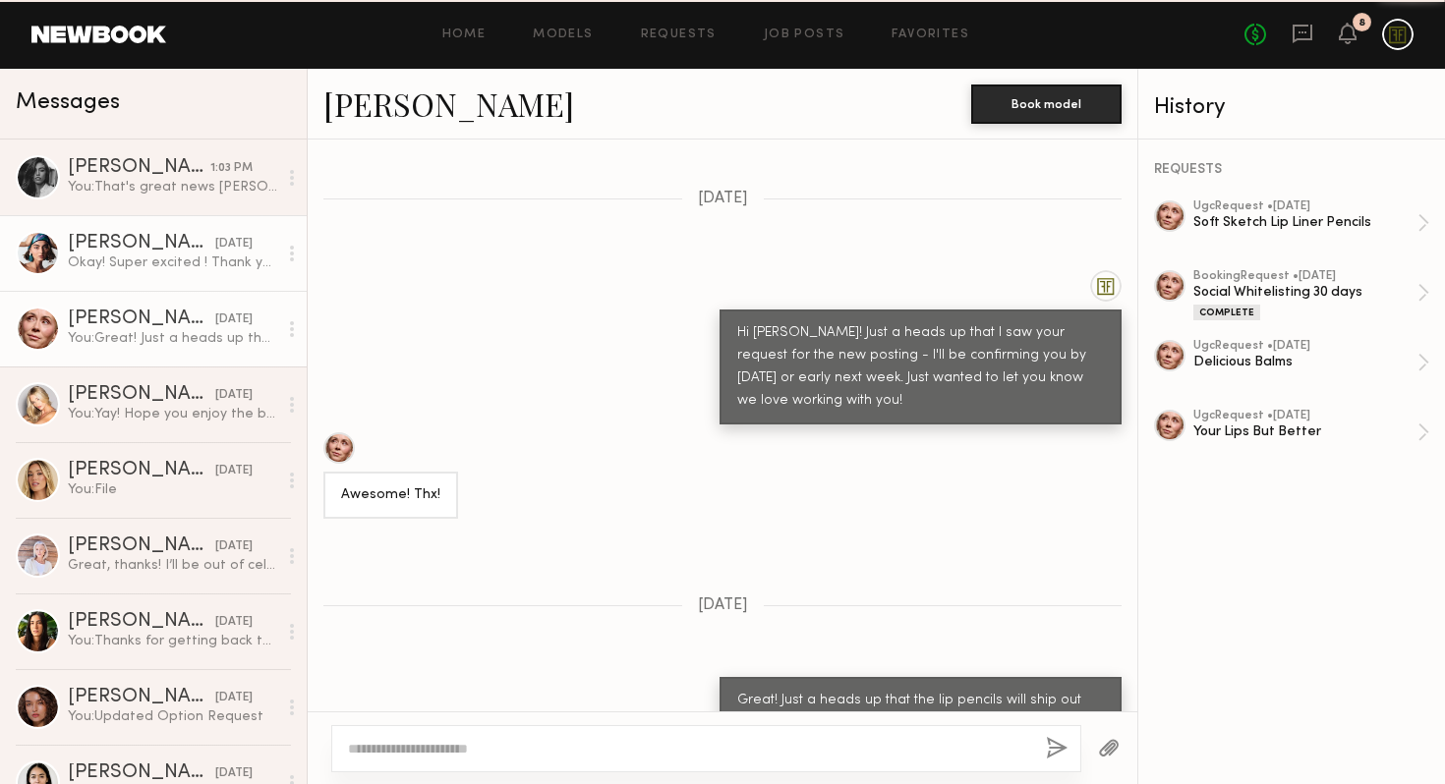
click at [140, 259] on div "Okay! Super excited ! Thank you ! You too xx" at bounding box center [172, 263] width 209 height 19
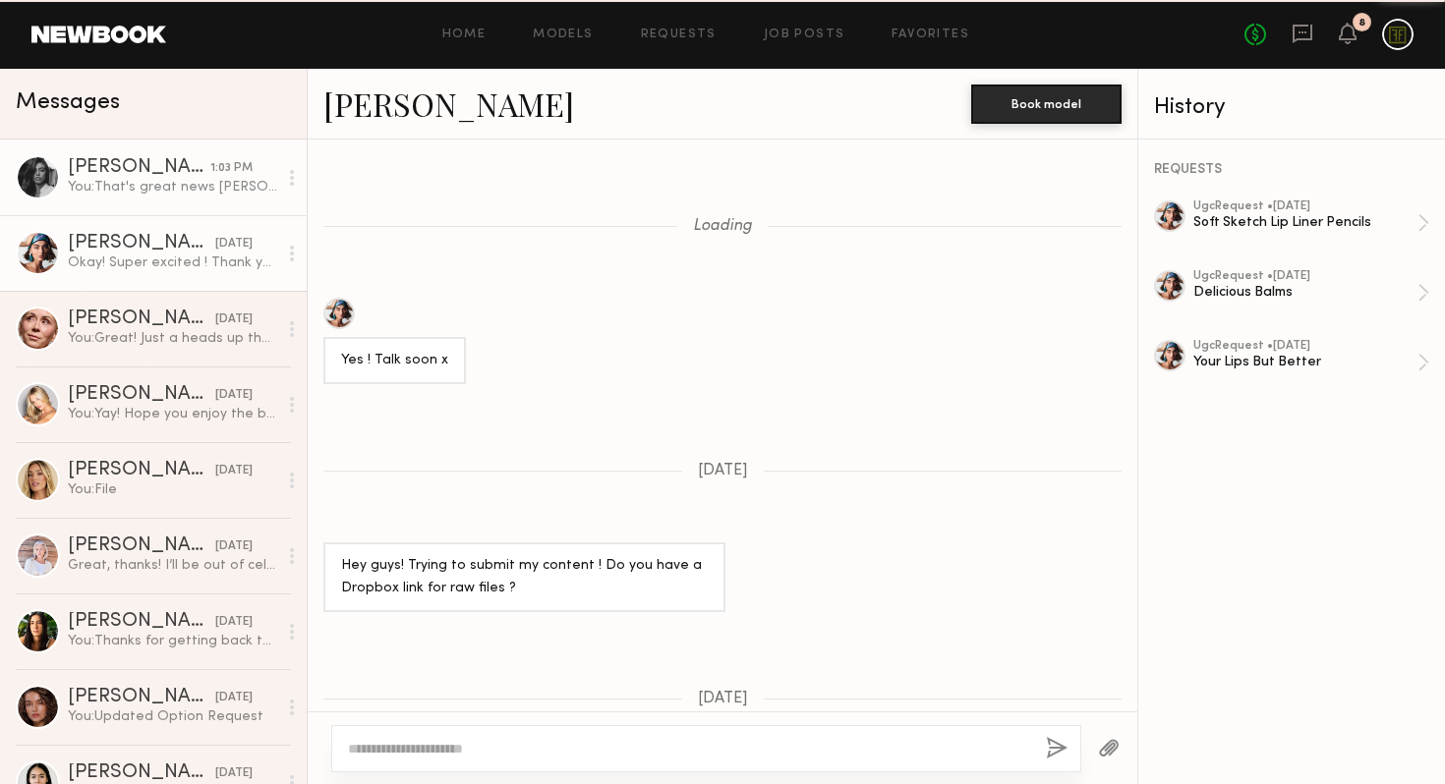
scroll to position [1157, 0]
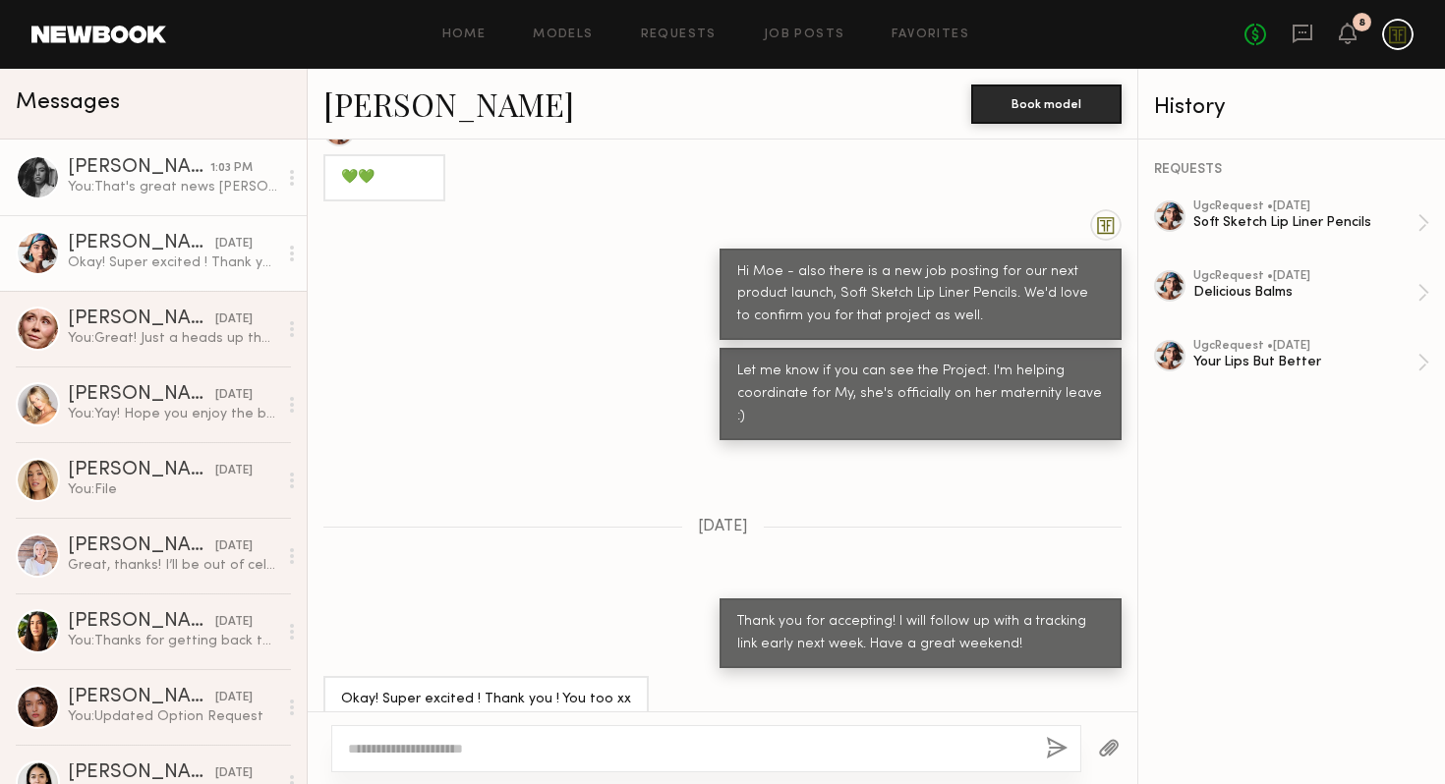
click at [145, 189] on div "You: That's great news Taylor! We're so excited to see your video and thank you…" at bounding box center [172, 187] width 209 height 19
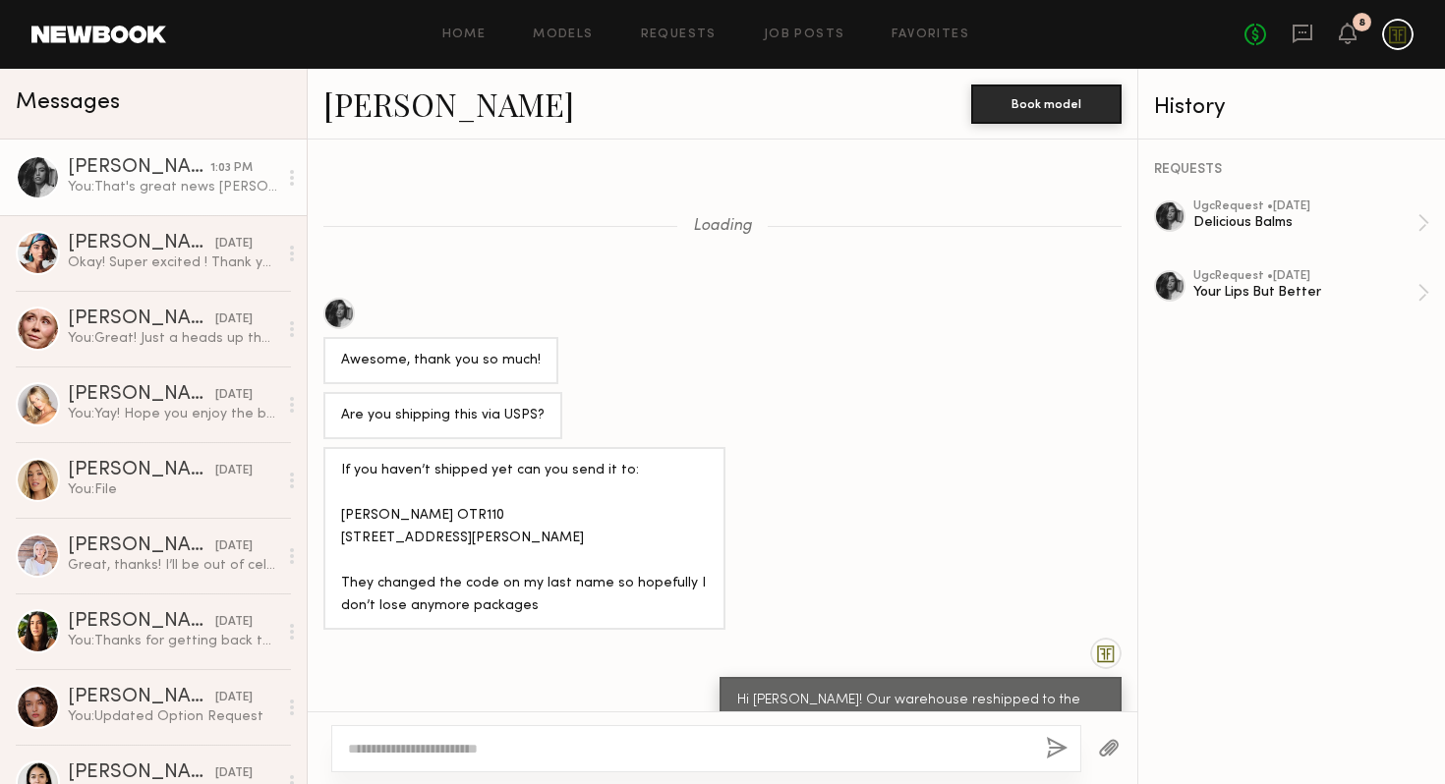
scroll to position [1272, 0]
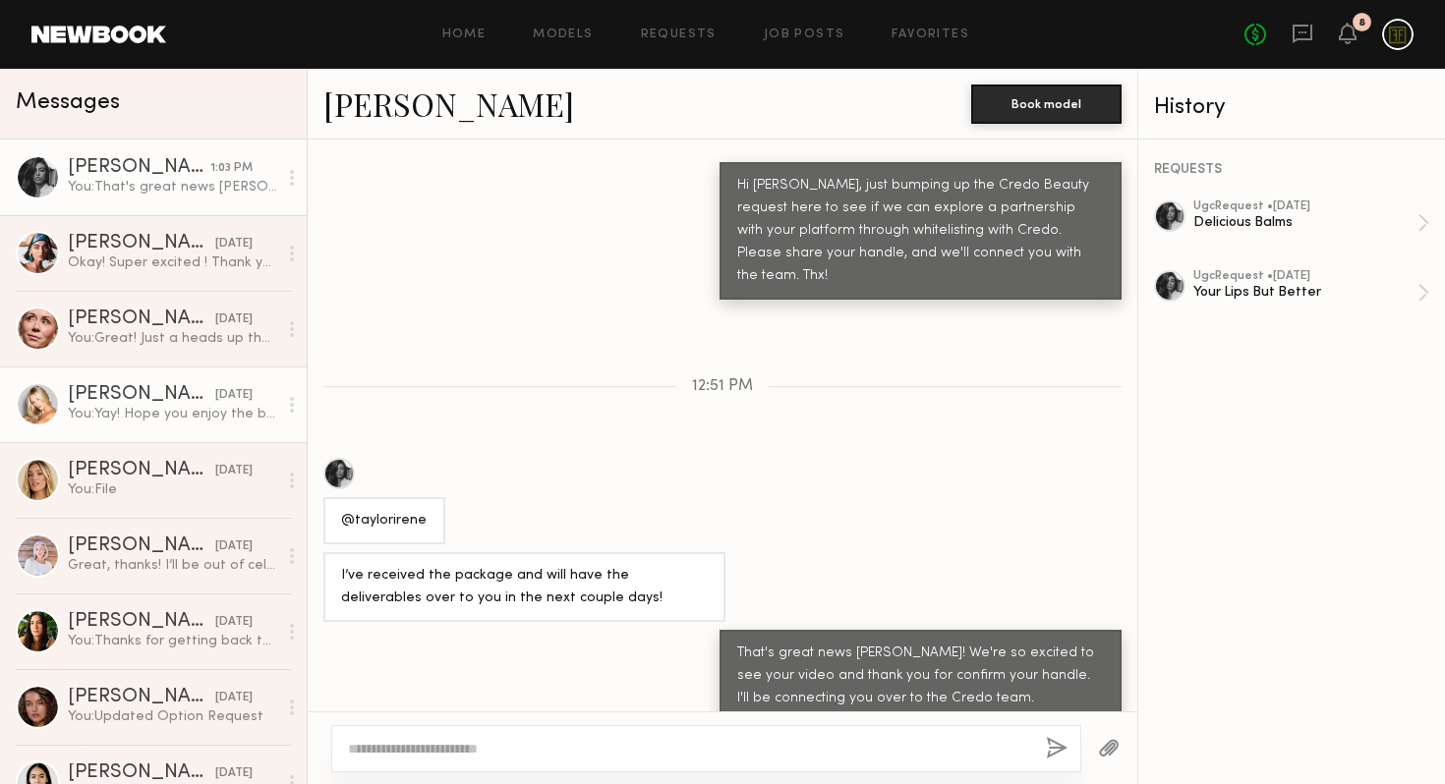
click at [137, 423] on div "You: Yay! Hope you enjoy the balms & excited to see what you create!" at bounding box center [172, 414] width 209 height 19
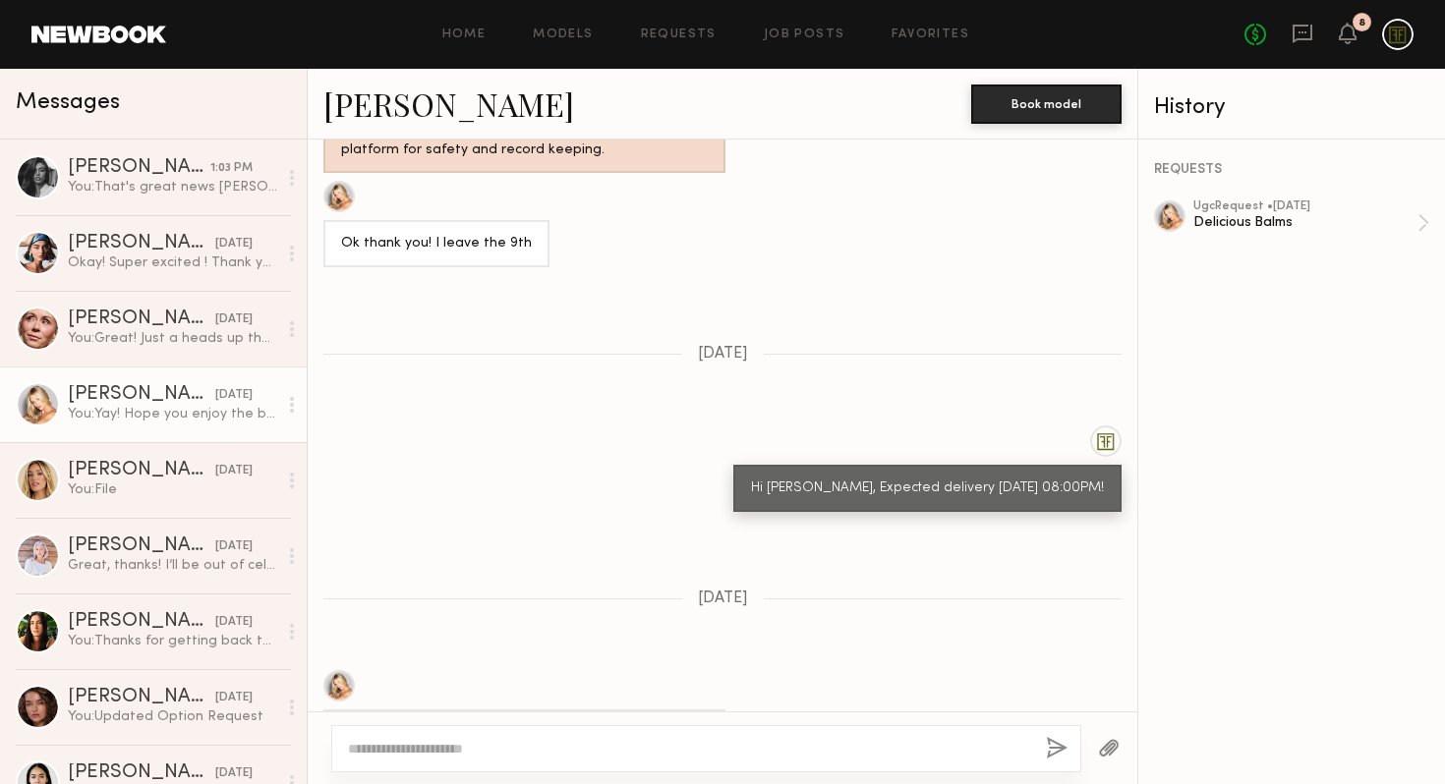
scroll to position [4829, 0]
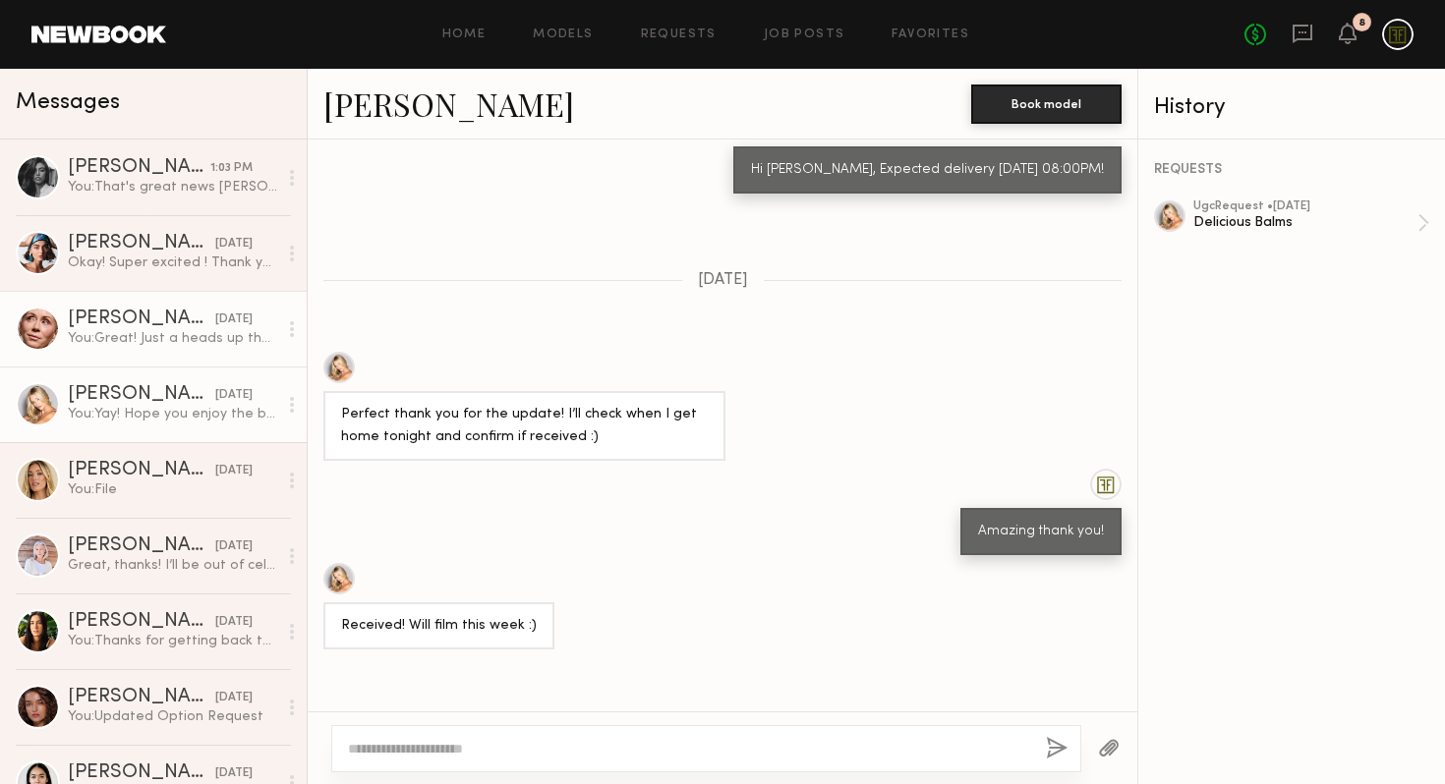
click at [110, 322] on div "[PERSON_NAME]" at bounding box center [141, 320] width 147 height 20
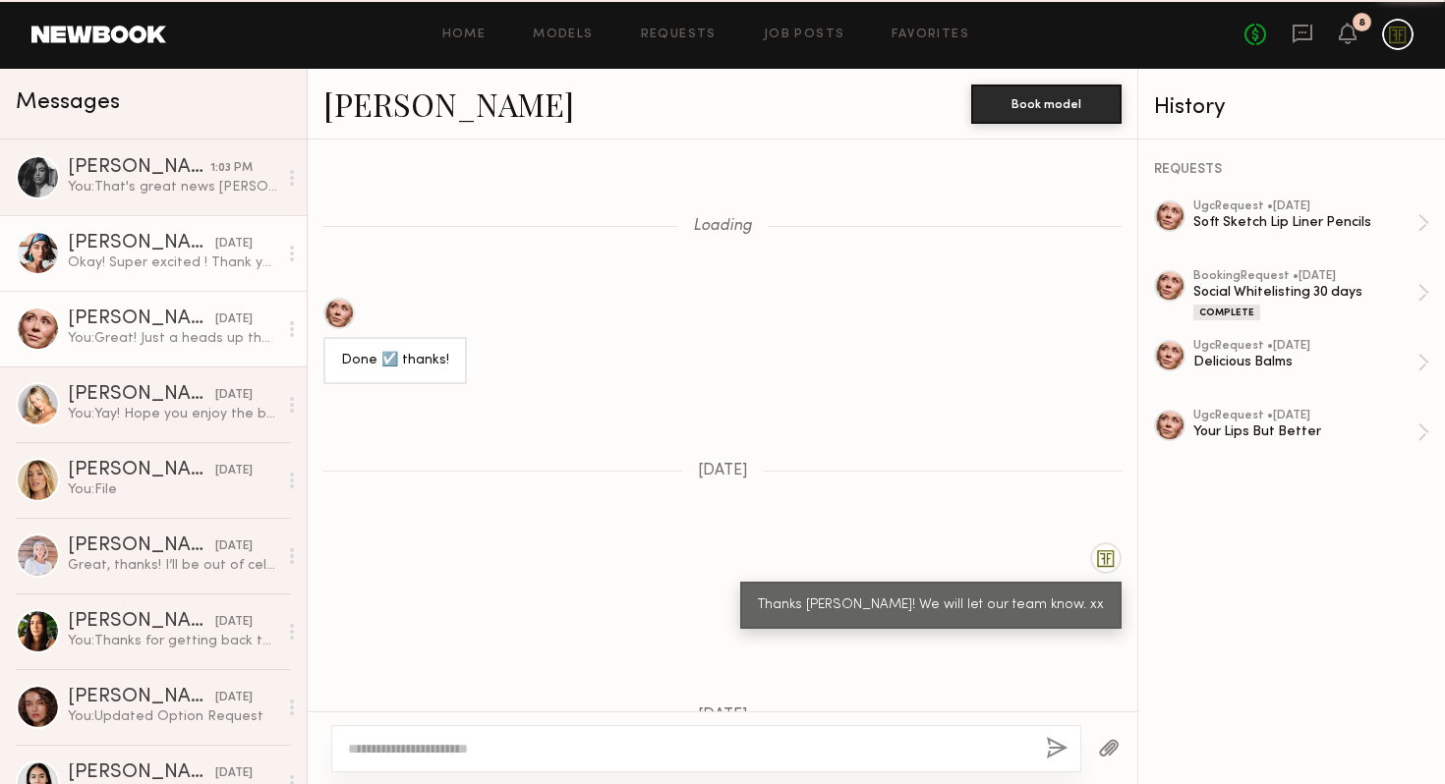
scroll to position [1447, 0]
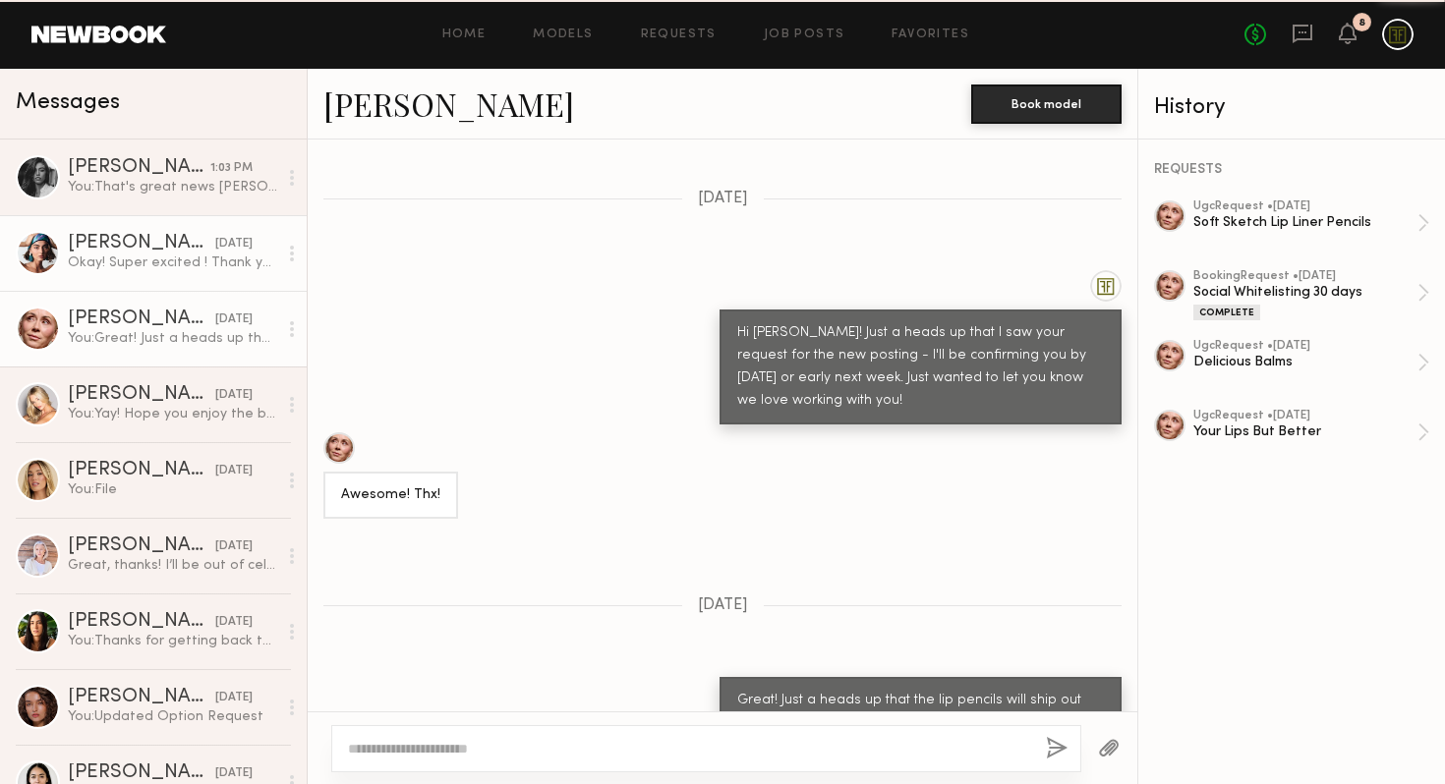
click at [123, 250] on div "[PERSON_NAME]" at bounding box center [141, 244] width 147 height 20
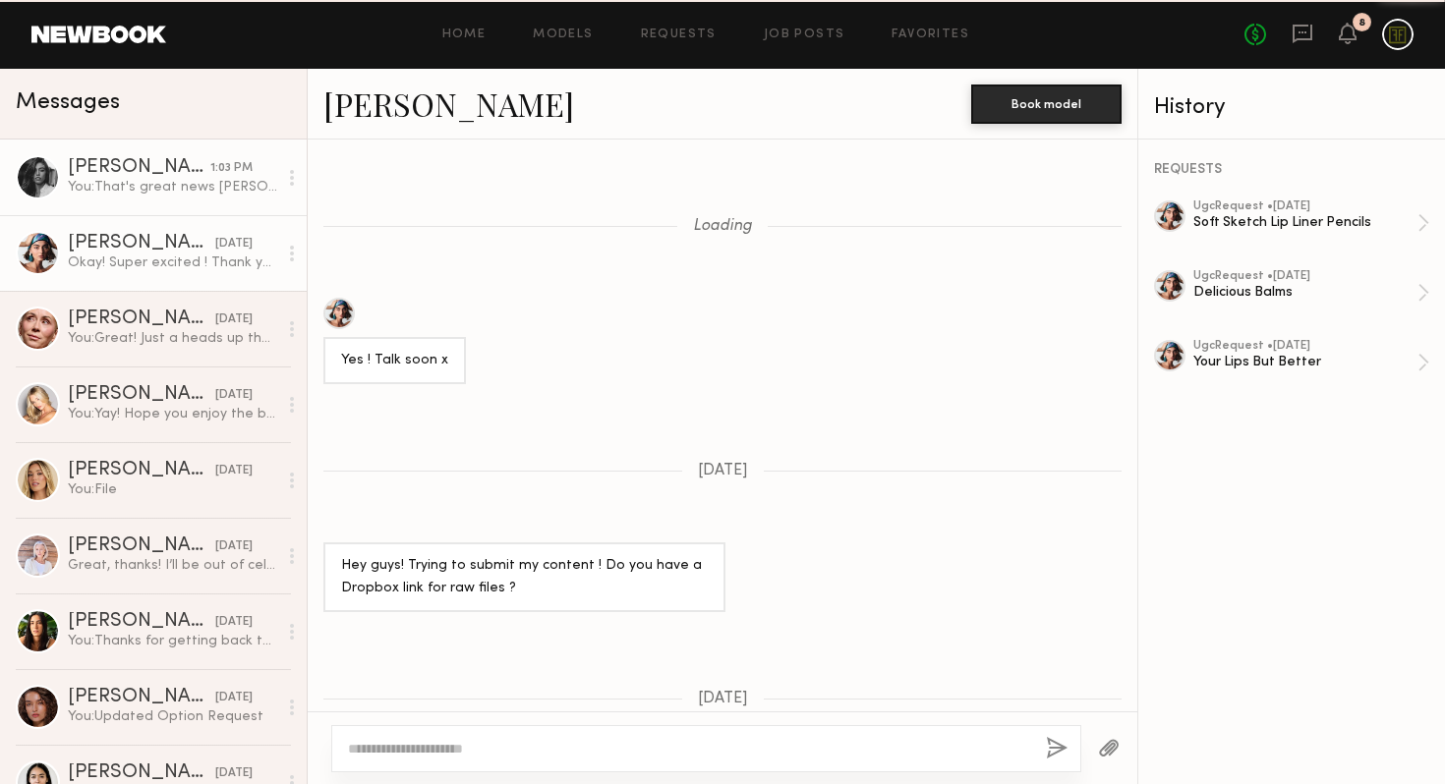
scroll to position [1157, 0]
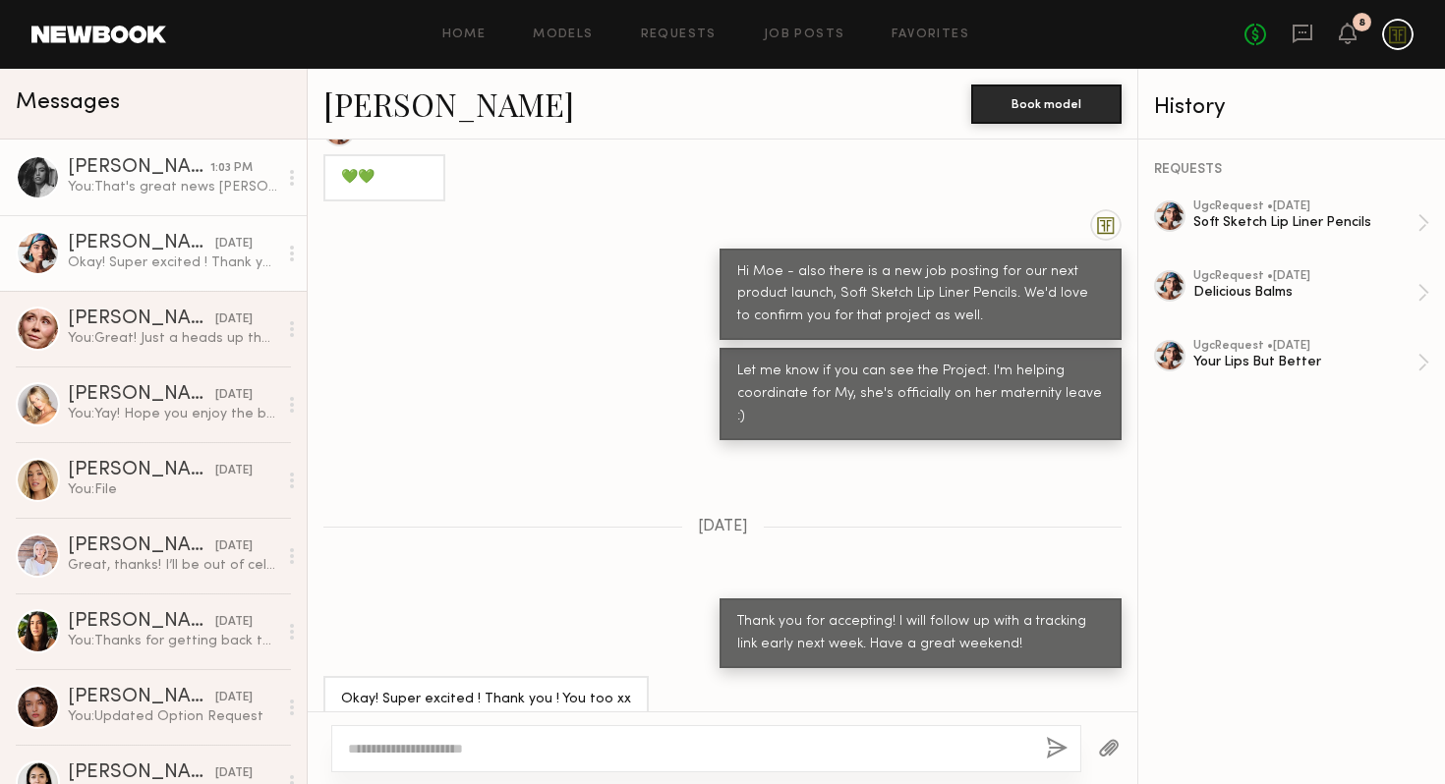
click at [141, 179] on div "You: That's great news Taylor! We're so excited to see your video and thank you…" at bounding box center [172, 187] width 209 height 19
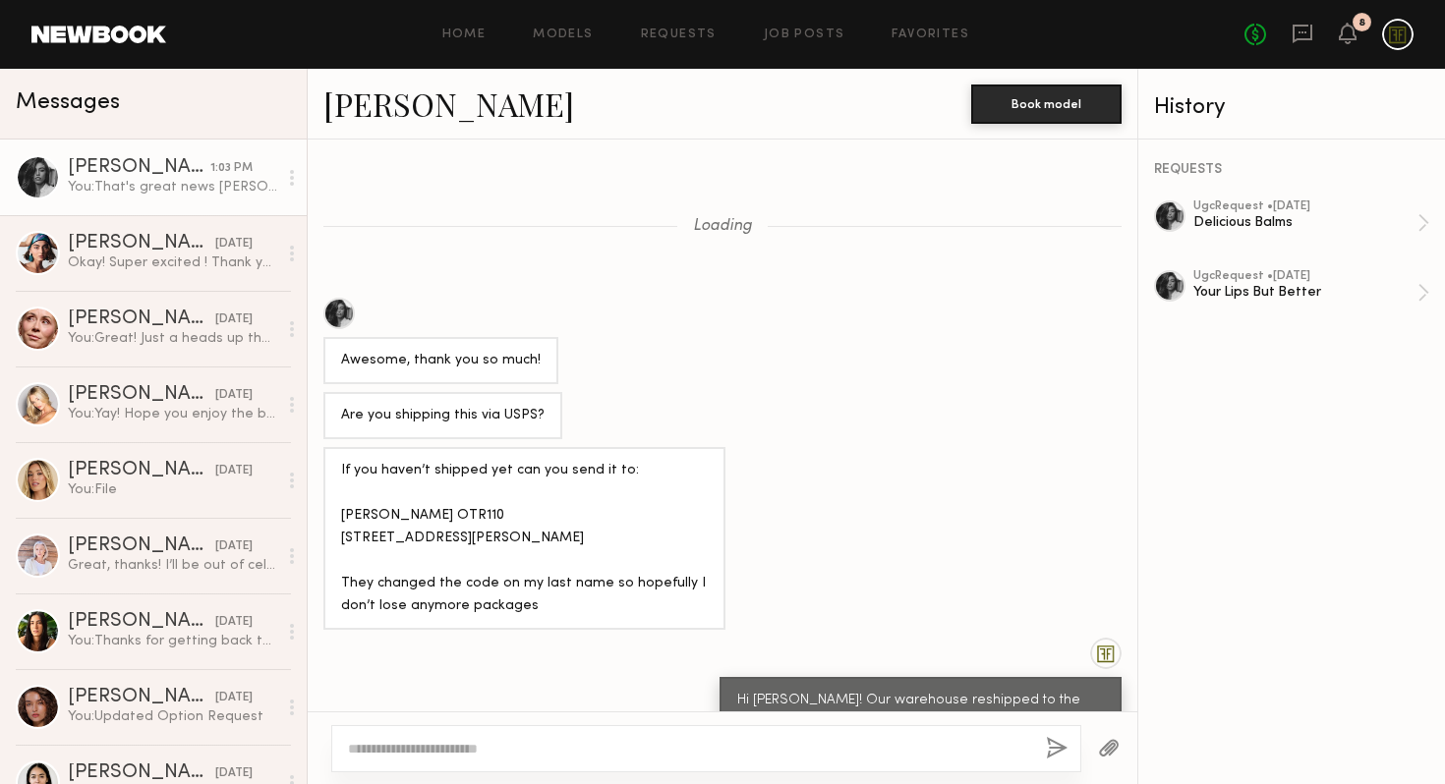
scroll to position [1272, 0]
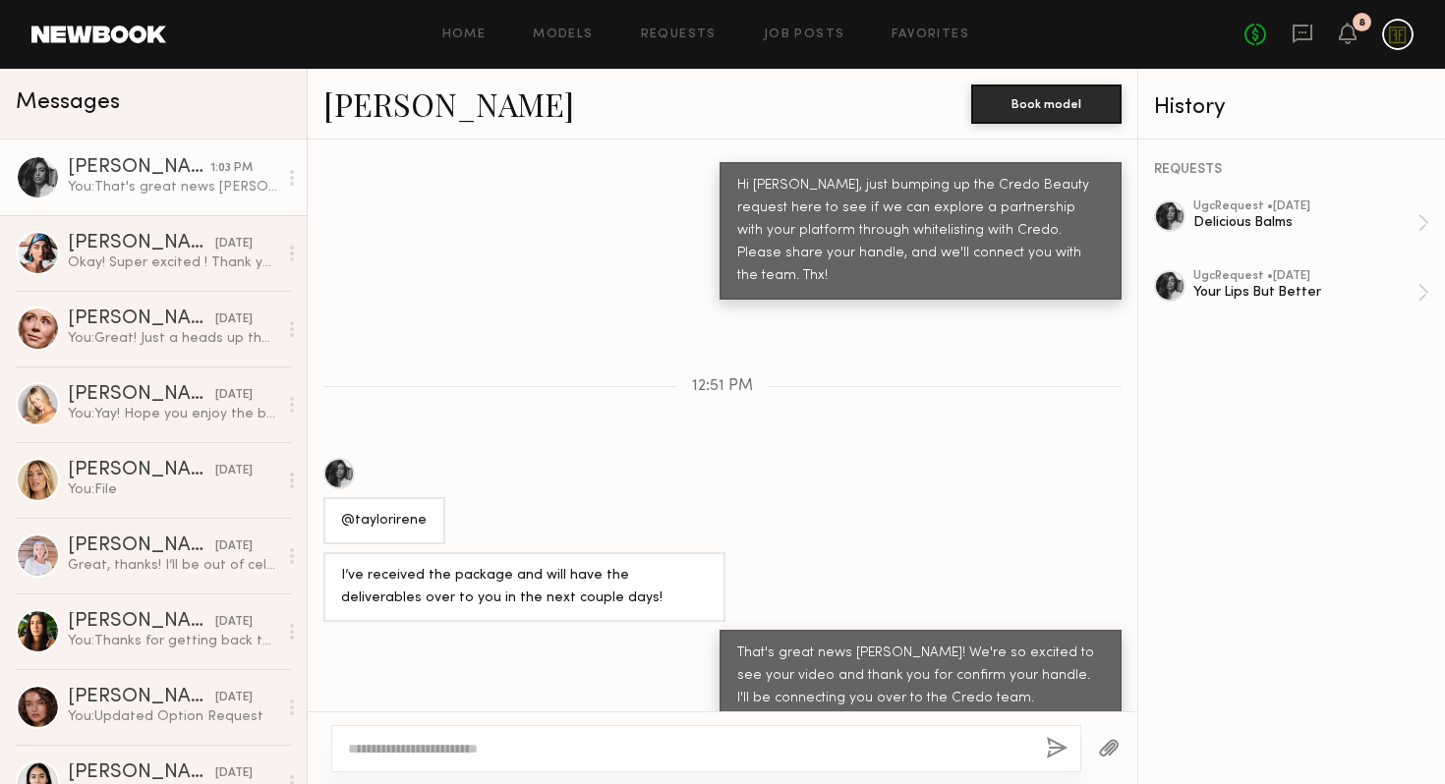
click at [809, 47] on div "Home Models Requests Job Posts Favorites Sign Out No fees up to $5,000 8" at bounding box center [789, 34] width 1247 height 31
click at [816, 24] on div "Home Models Requests Job Posts Favorites Sign Out No fees up to $5,000 8" at bounding box center [789, 34] width 1247 height 31
click at [814, 38] on link "Job Posts" at bounding box center [805, 35] width 82 height 13
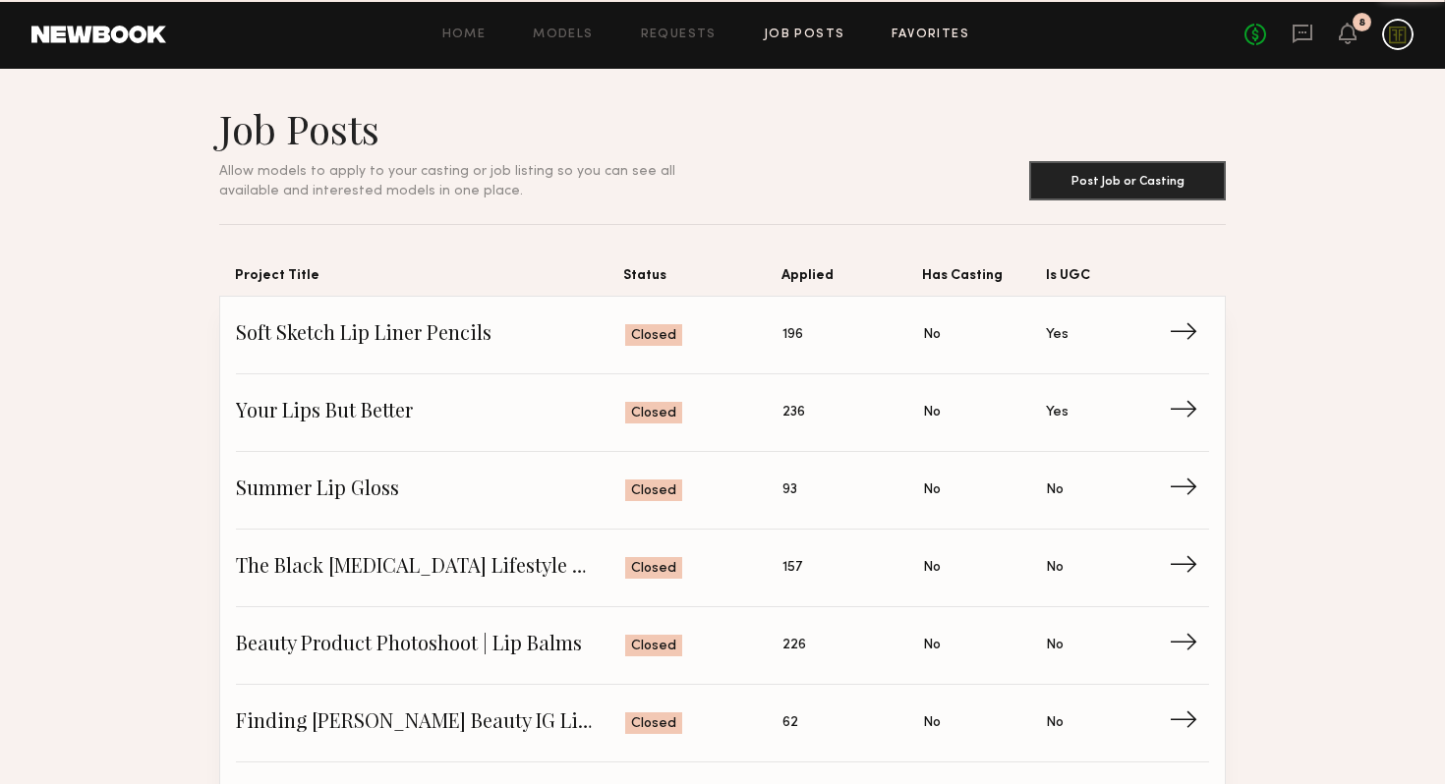
click at [915, 37] on link "Favorites" at bounding box center [931, 35] width 78 height 13
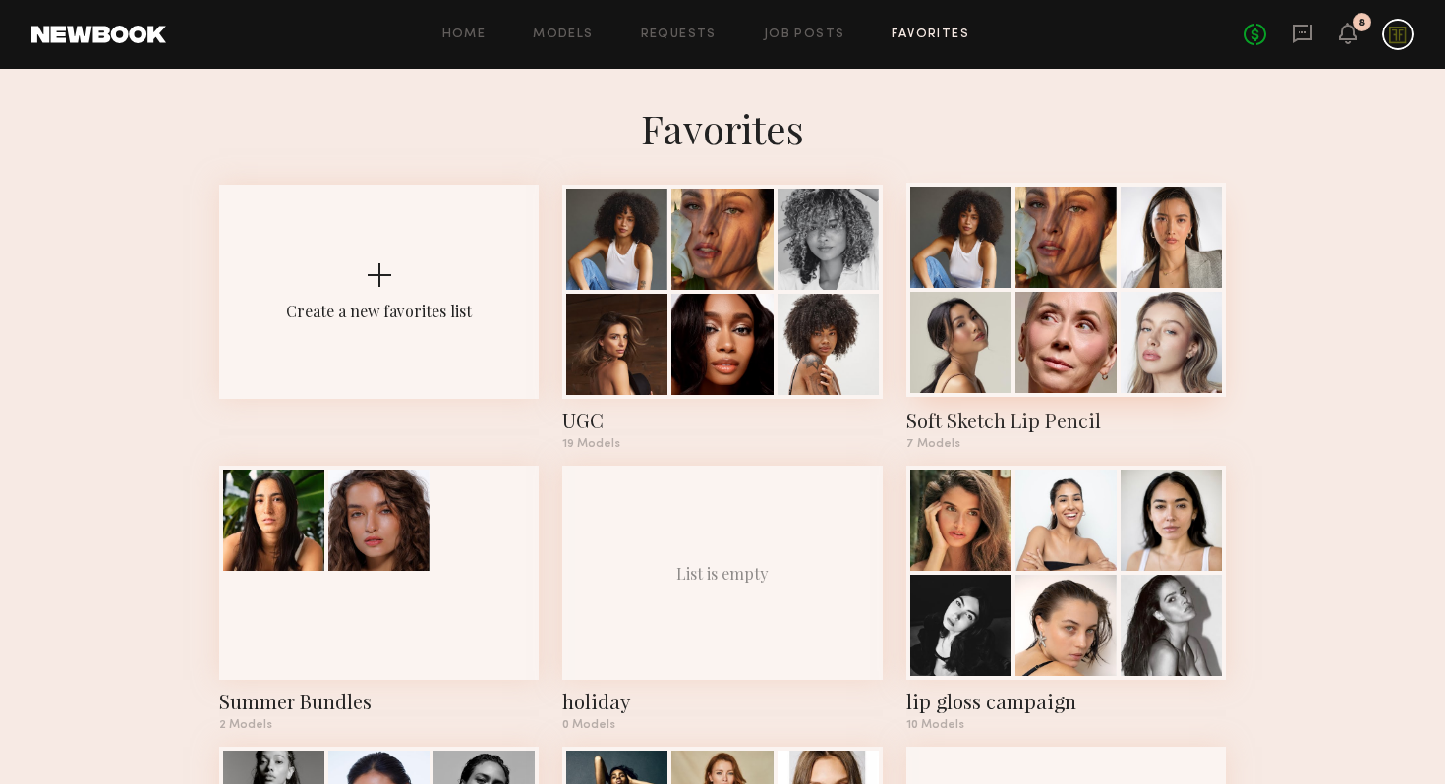
click at [1005, 357] on div at bounding box center [960, 342] width 101 height 101
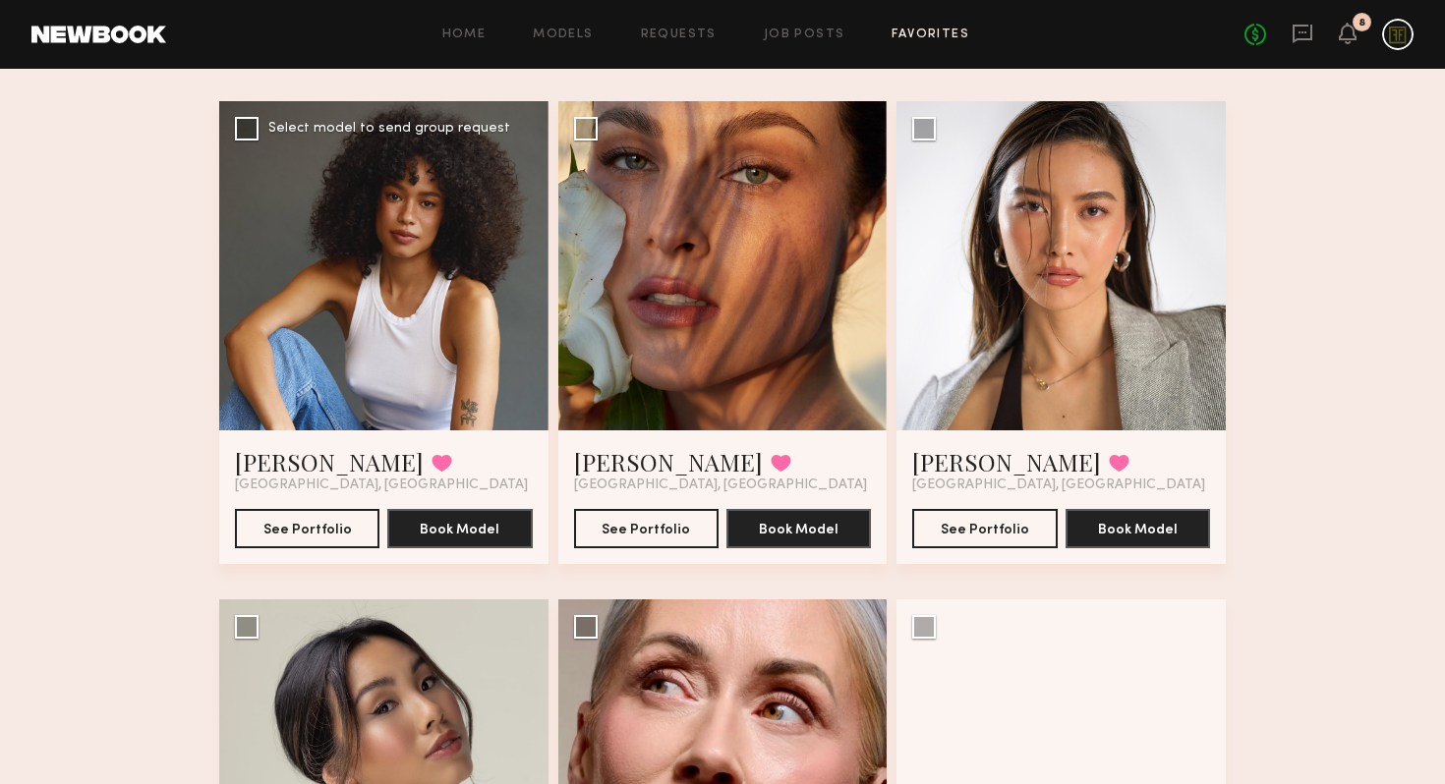
scroll to position [330, 0]
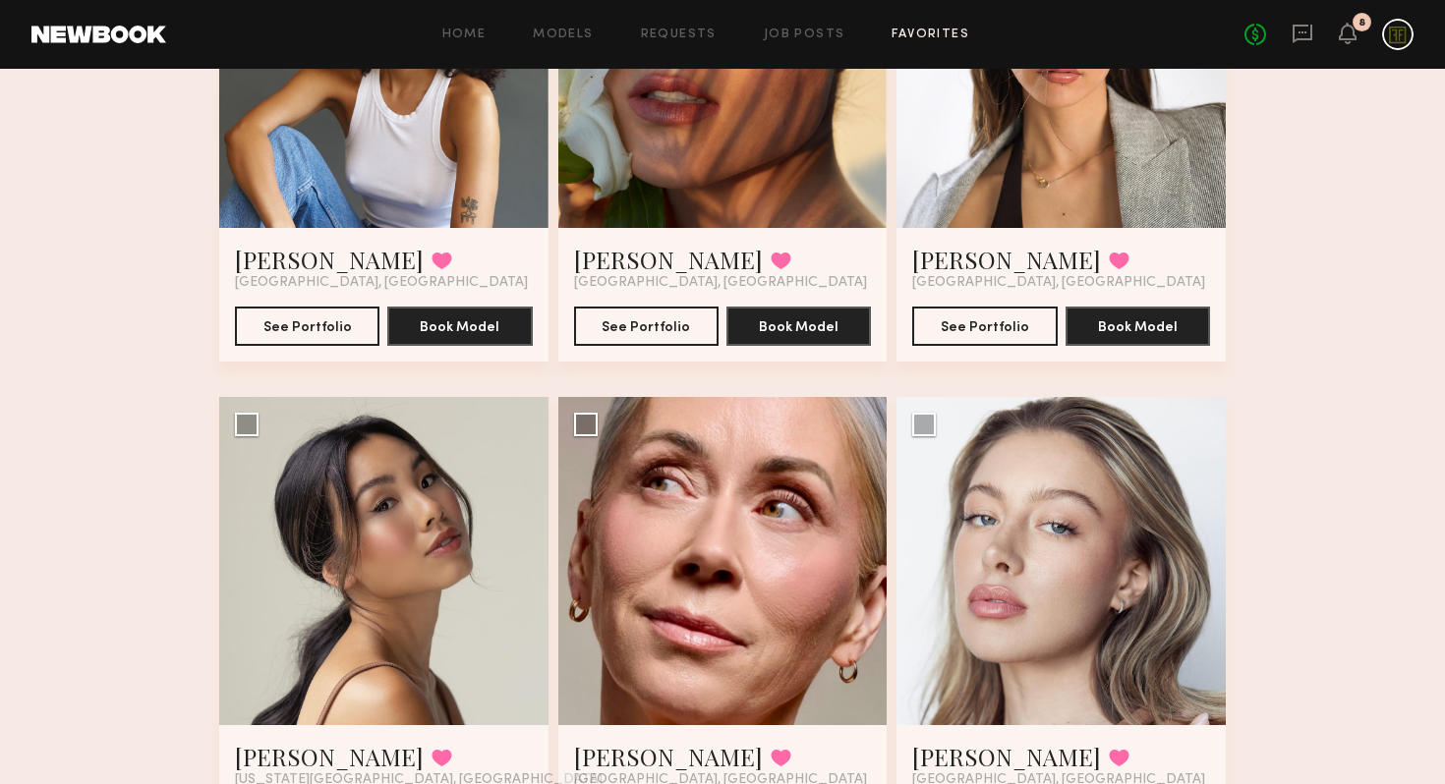
click at [387, 578] on div at bounding box center [383, 561] width 329 height 329
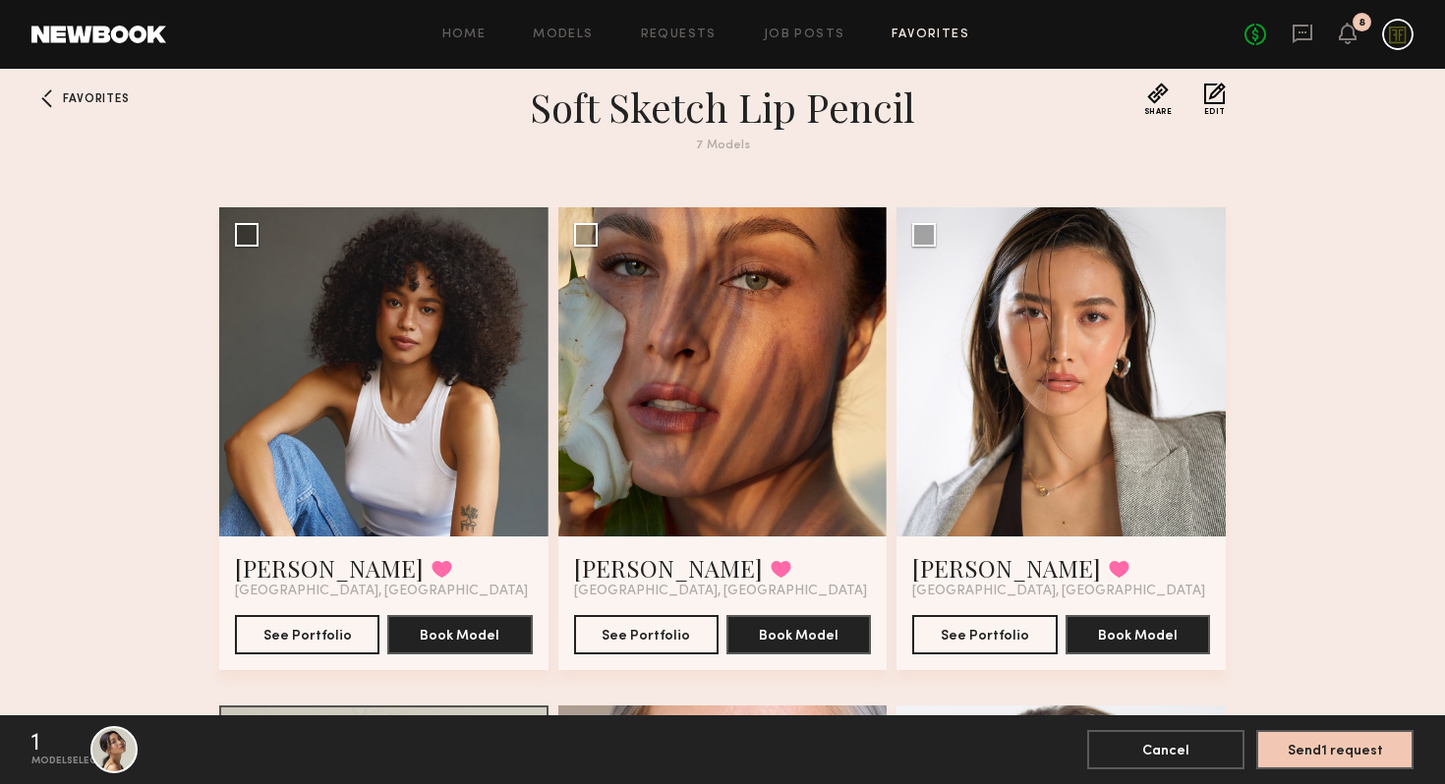
scroll to position [0, 0]
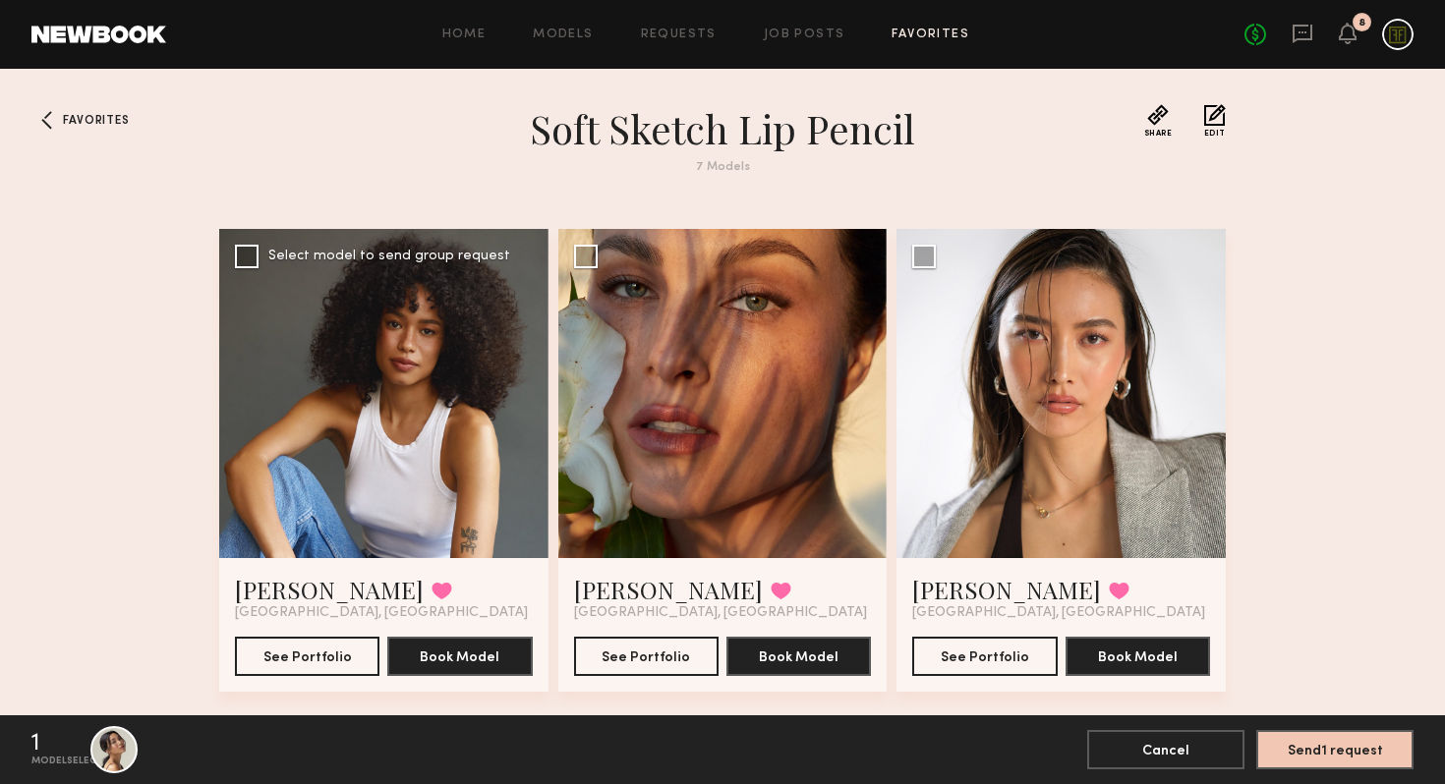
click at [244, 268] on div at bounding box center [383, 393] width 329 height 329
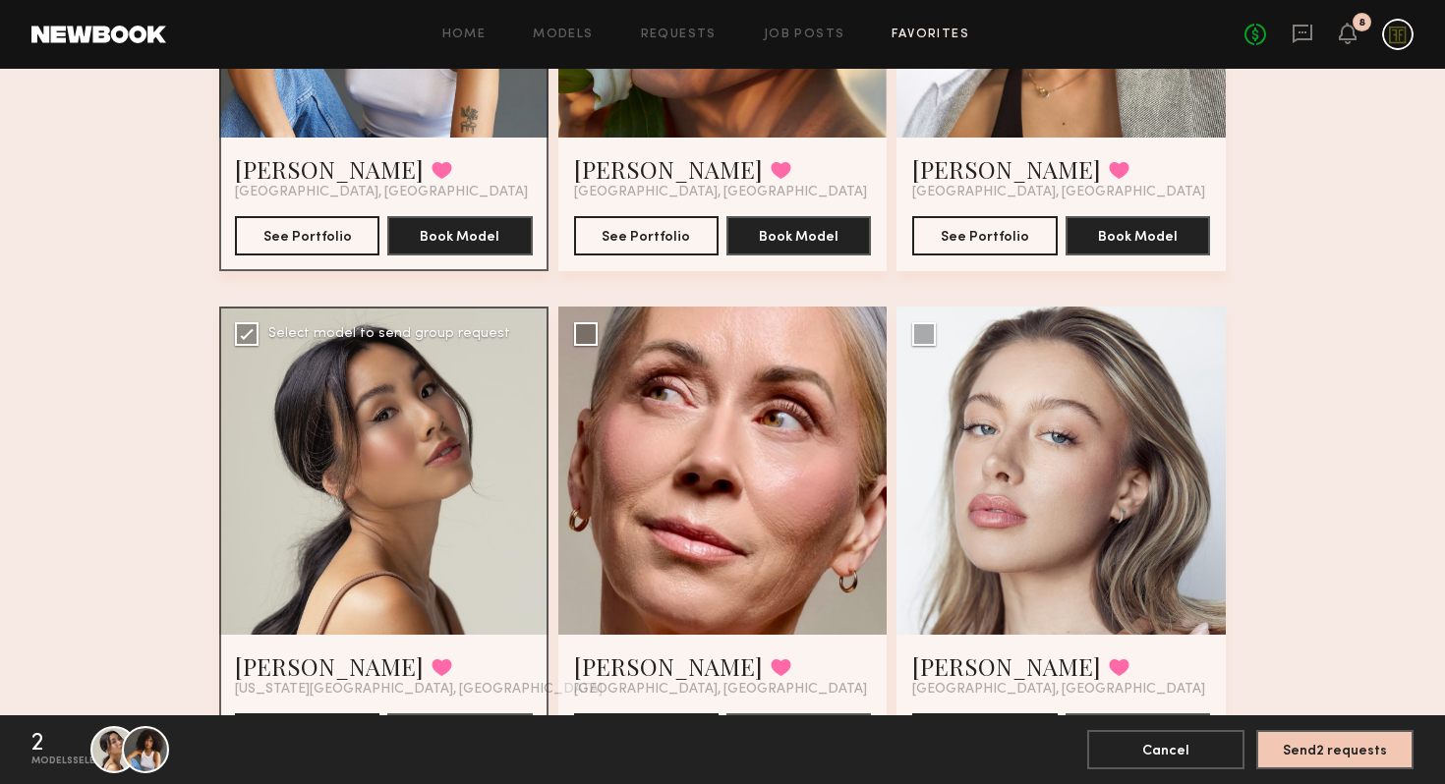
scroll to position [546, 0]
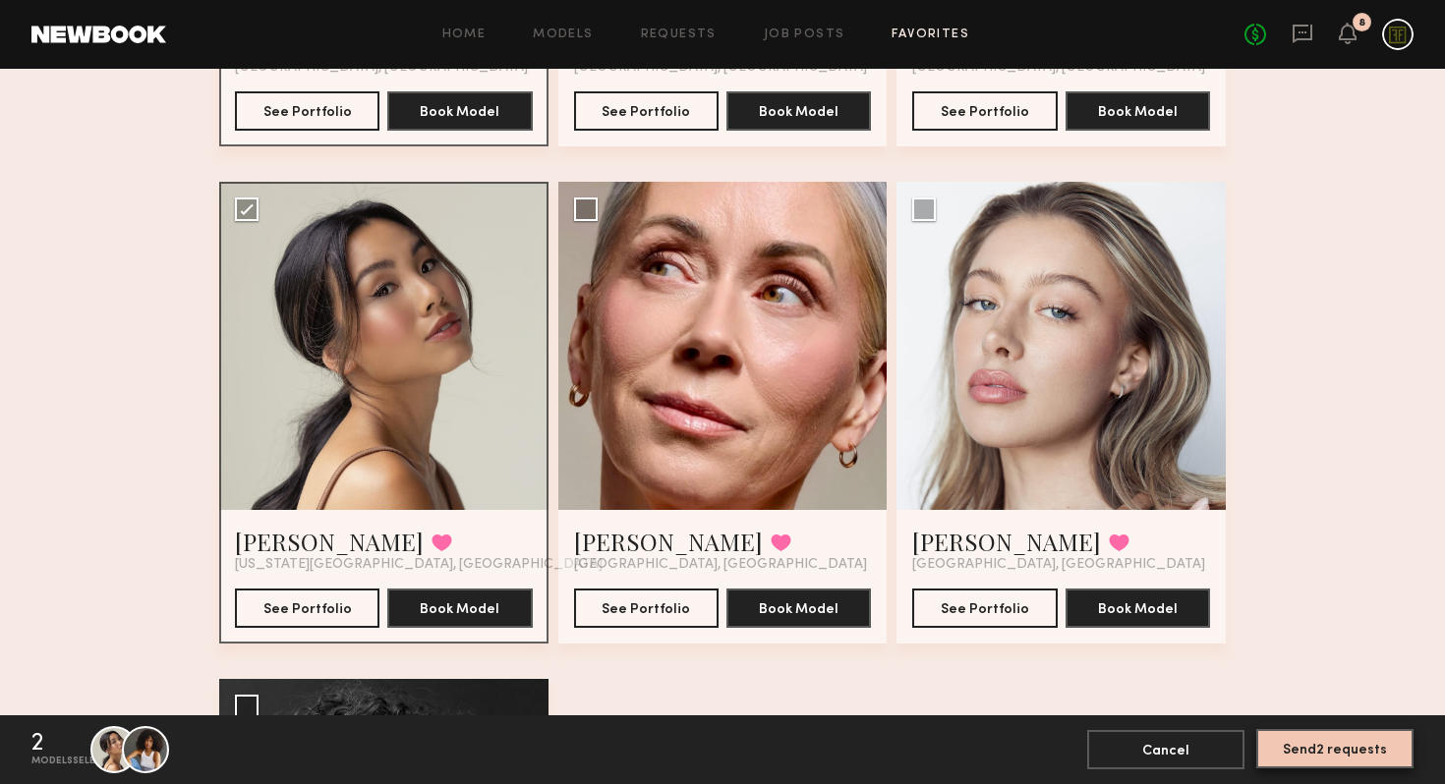
click at [1333, 750] on button "Send 2 requests" at bounding box center [1334, 748] width 157 height 39
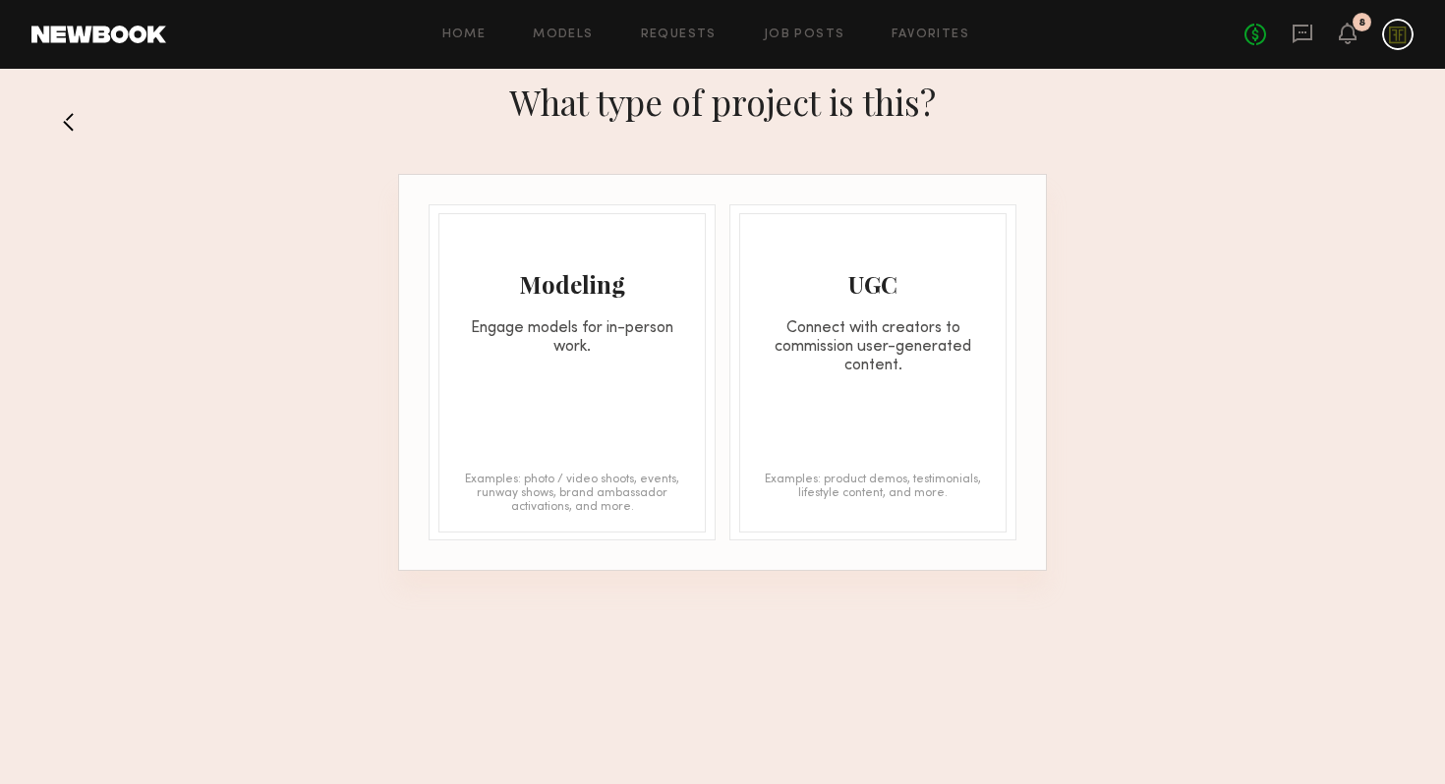
click at [966, 381] on div "UGC Connect with creators to commission user-generated content. Examples: produ…" at bounding box center [872, 372] width 267 height 319
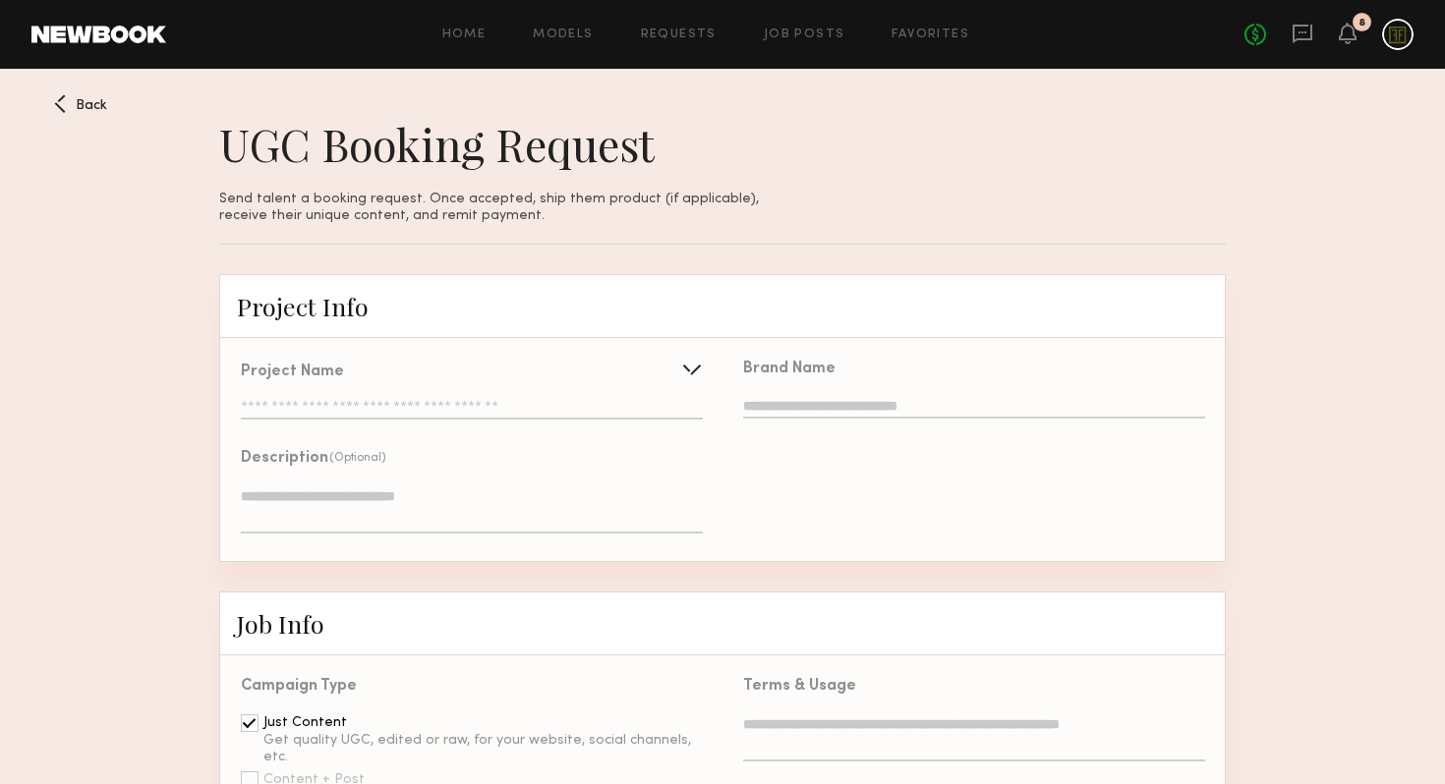
click at [669, 392] on div "Project Name Create Use recent UGC project Soft Sketch Lip Liner Pencils Delici…" at bounding box center [472, 392] width 462 height 55
click at [566, 416] on input "text" at bounding box center [472, 410] width 462 height 20
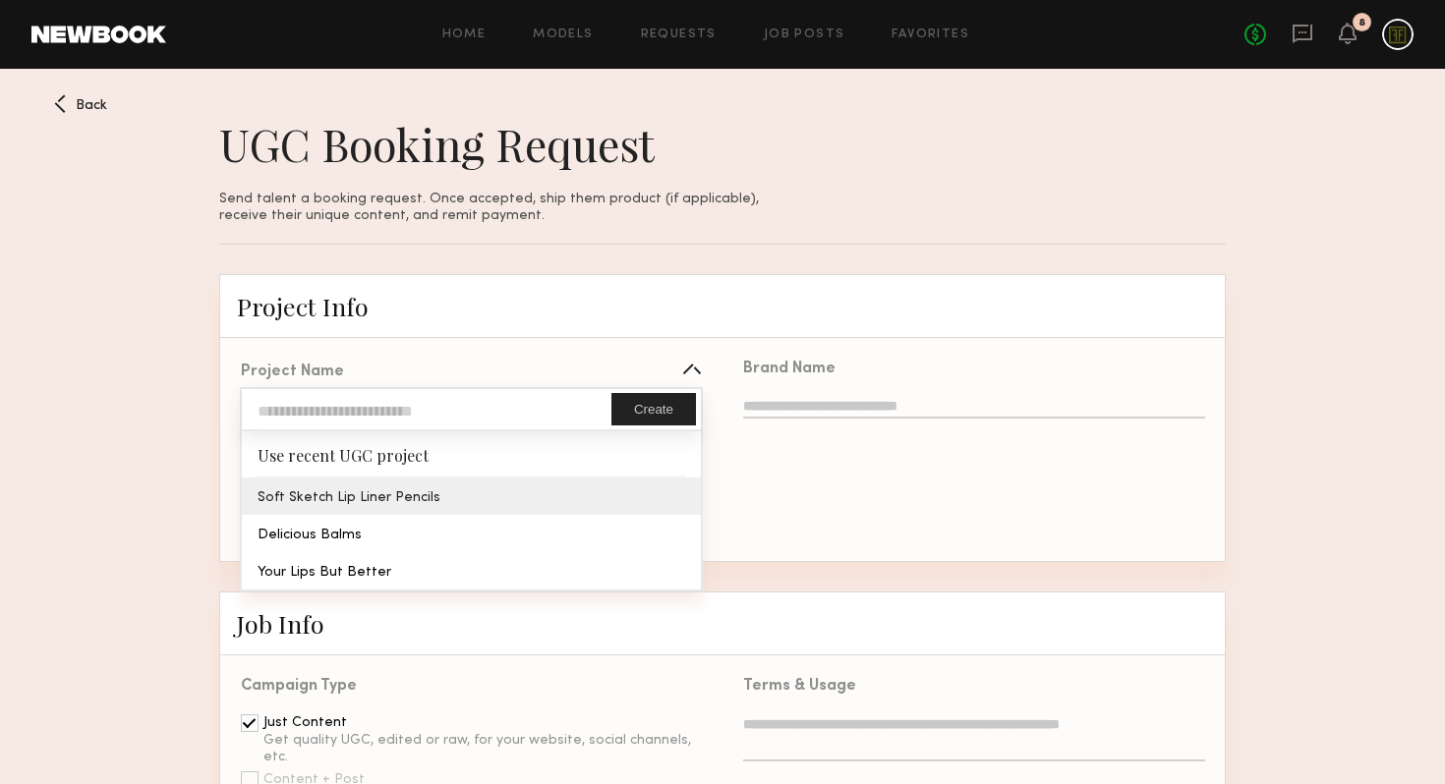
type input "**********"
type textarea "**********"
type input "**********"
type textarea "**********"
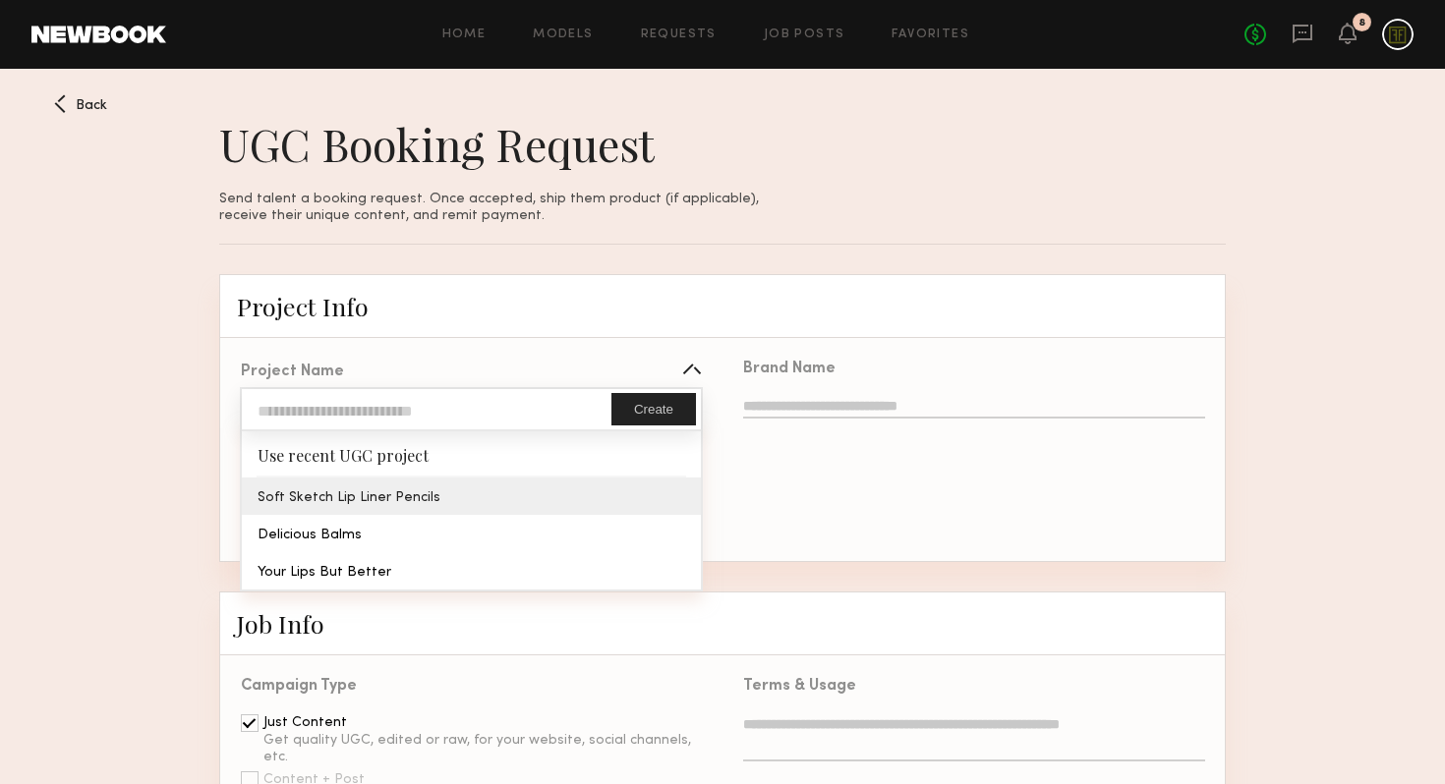
type textarea "**********"
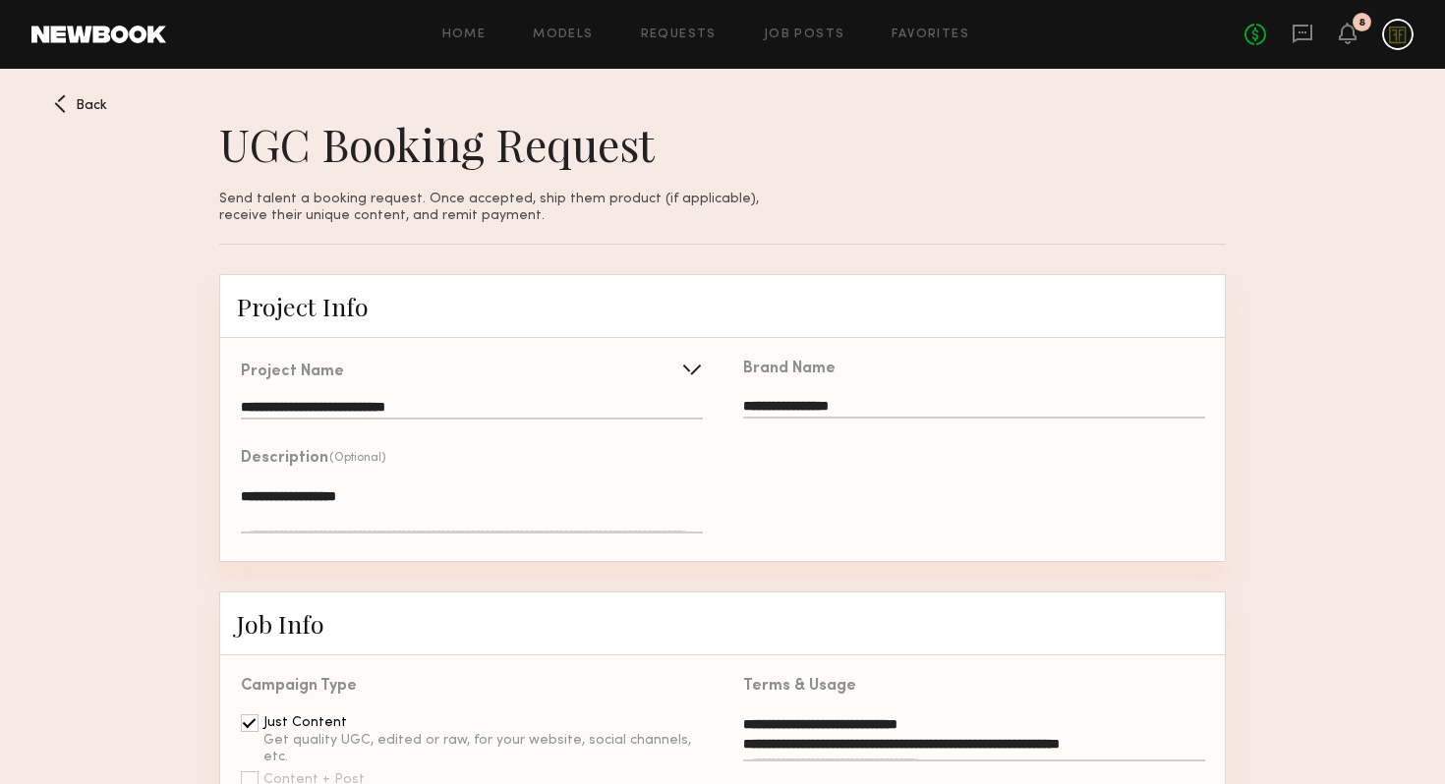
click at [485, 492] on div "**********" at bounding box center [471, 451] width 502 height 220
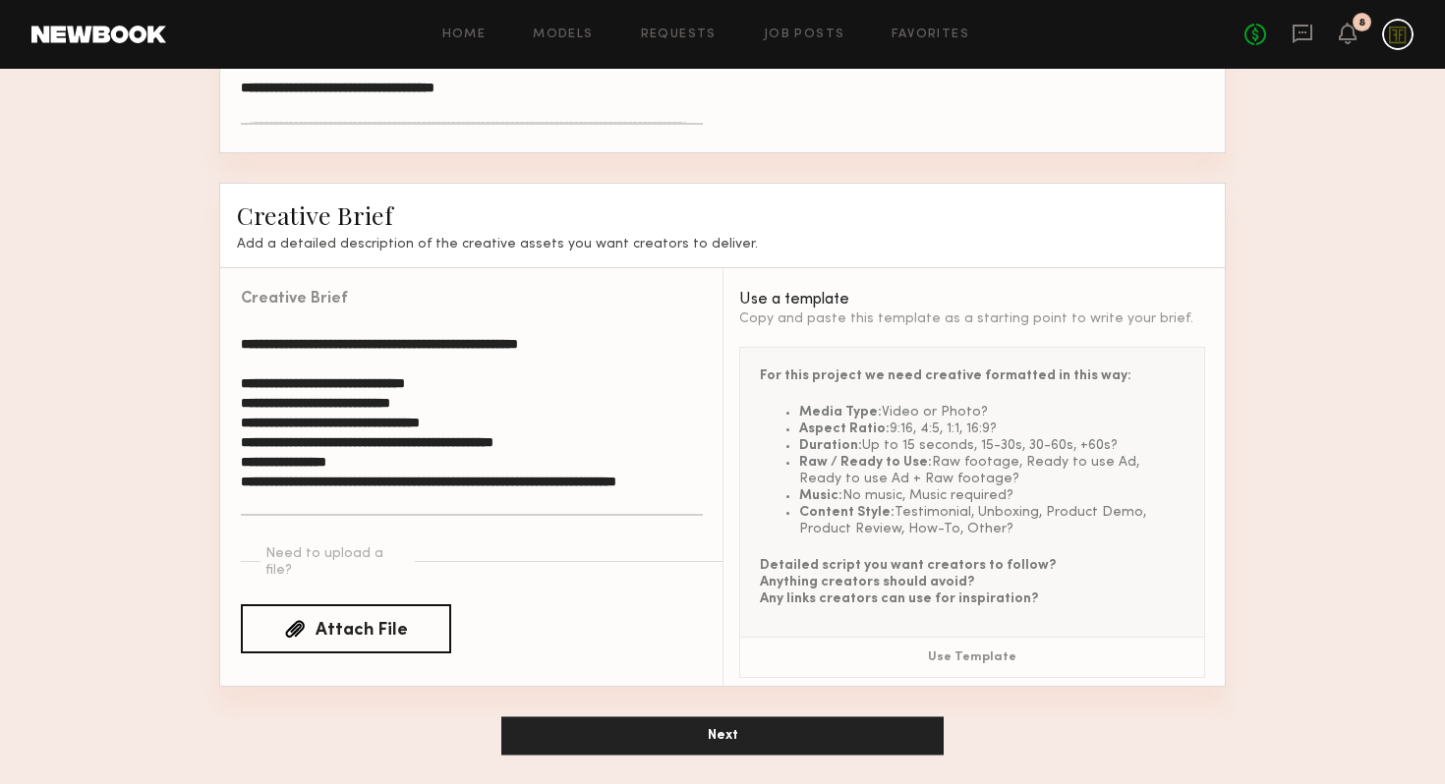
scroll to position [327, 0]
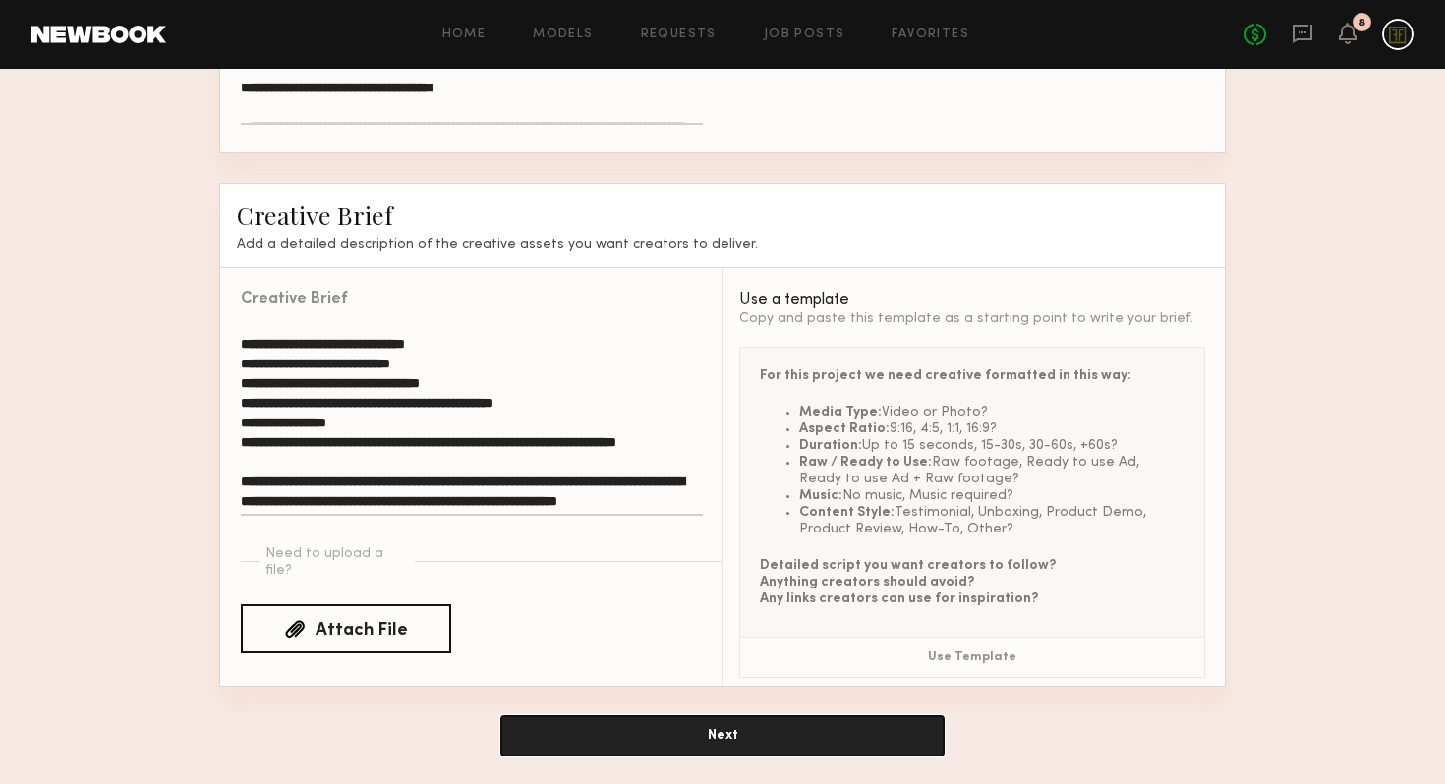
click at [707, 722] on button "Next" at bounding box center [722, 736] width 442 height 39
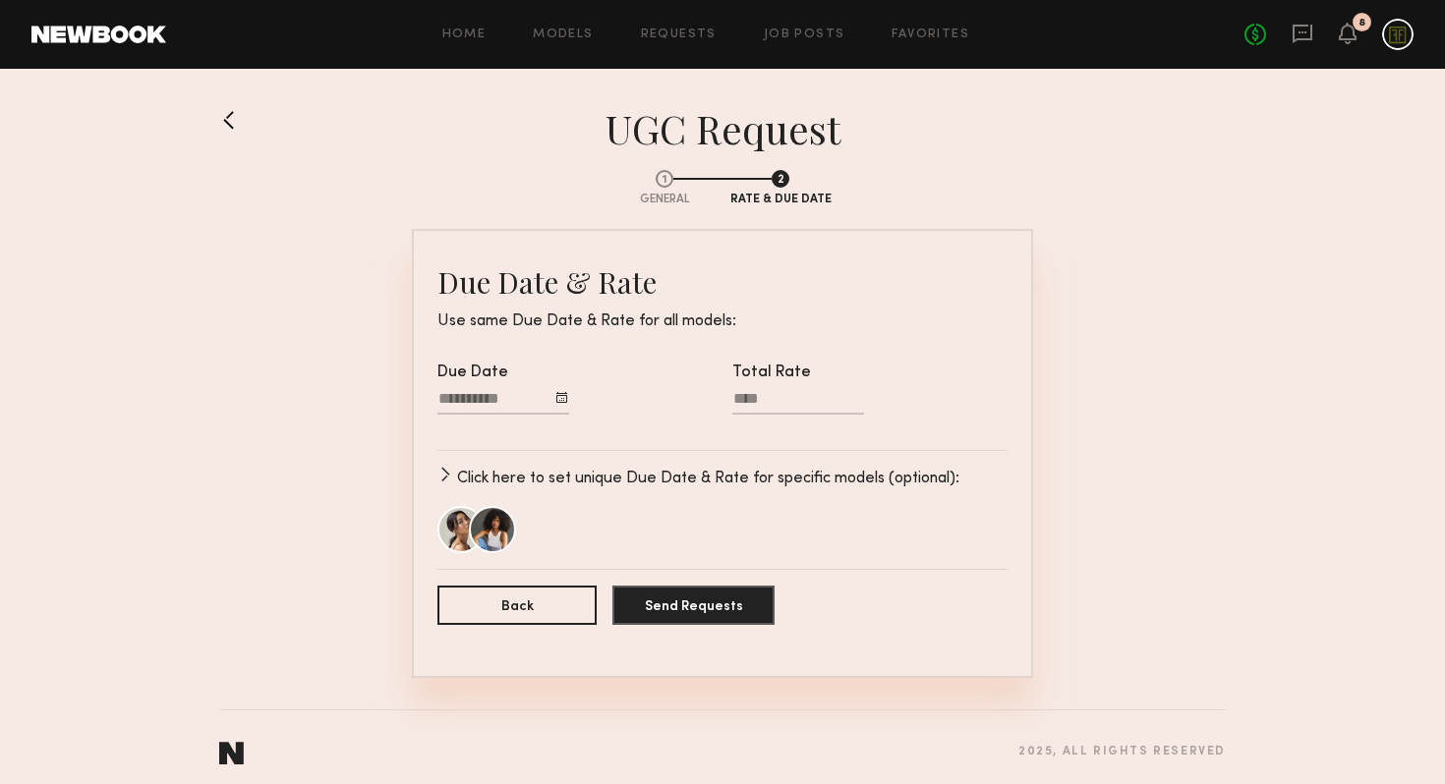
click at [562, 400] on div at bounding box center [561, 397] width 11 height 11
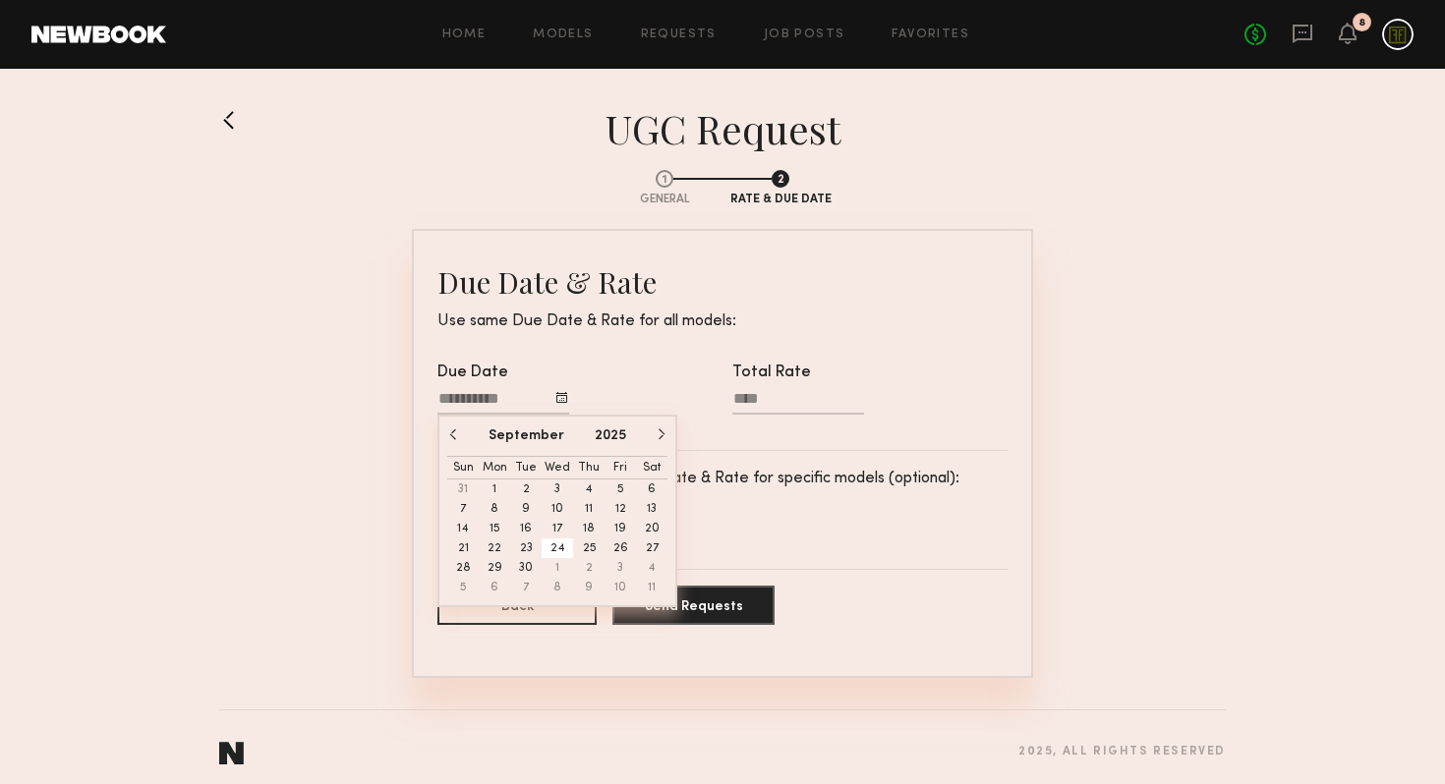
click at [560, 549] on button "24" at bounding box center [557, 549] width 31 height 20
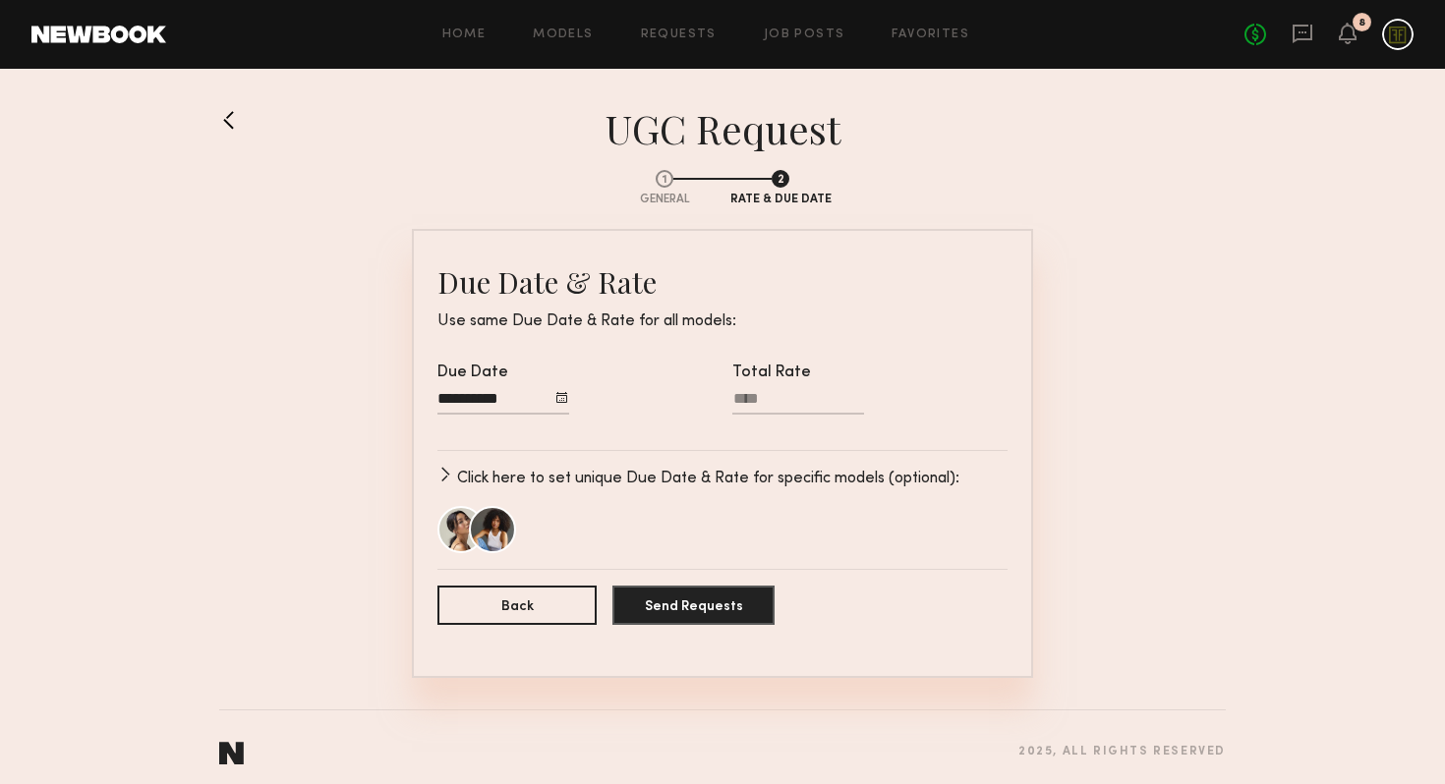
click at [750, 407] on input "Total Rate" at bounding box center [798, 402] width 132 height 25
type input "**"
type input "****"
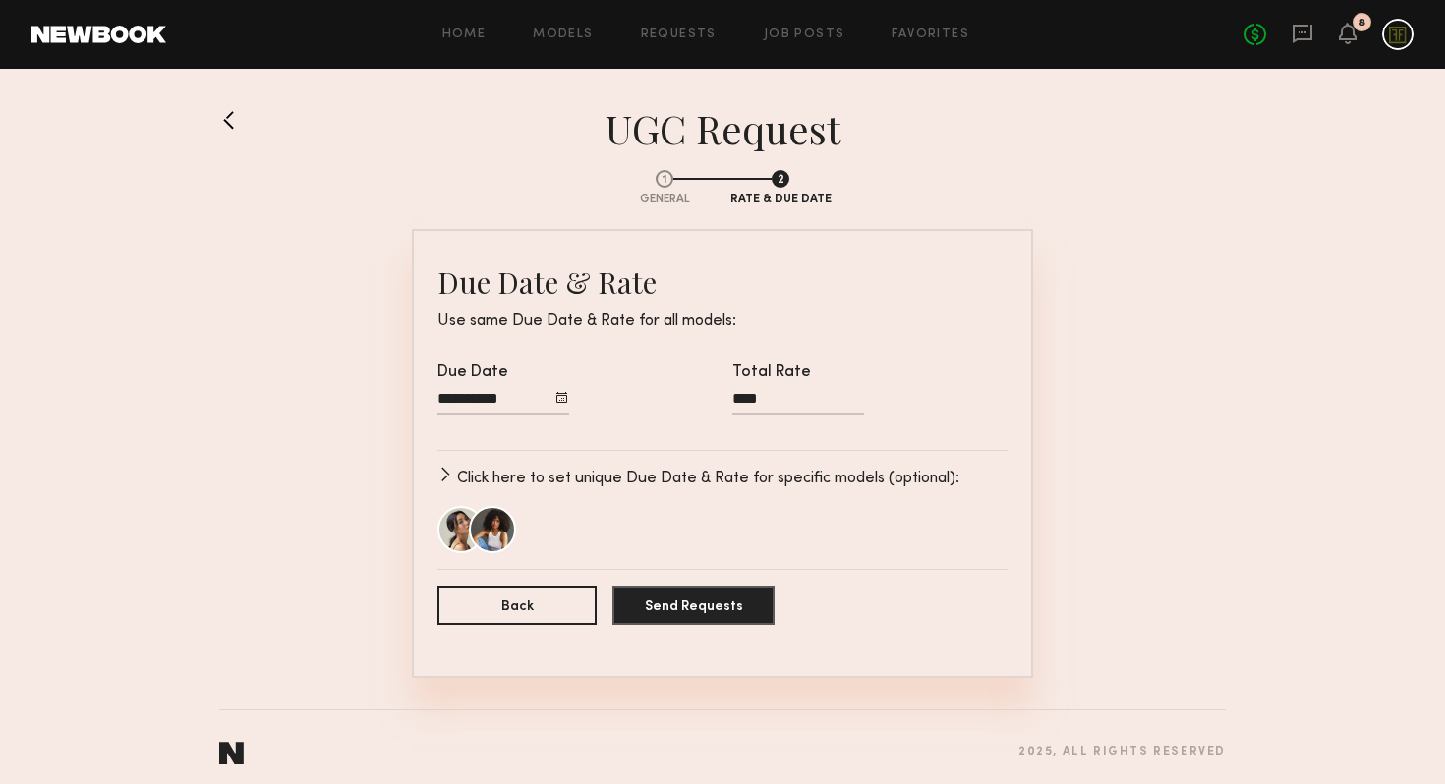
click at [1147, 541] on section "1 General 2 Rate & Due Date Due Date & Rate Use same Due Date & Rate for all mo…" at bounding box center [722, 415] width 1007 height 525
click at [676, 475] on p "Click here to set unique Due Date & Rate for specific models (optional):" at bounding box center [708, 479] width 502 height 24
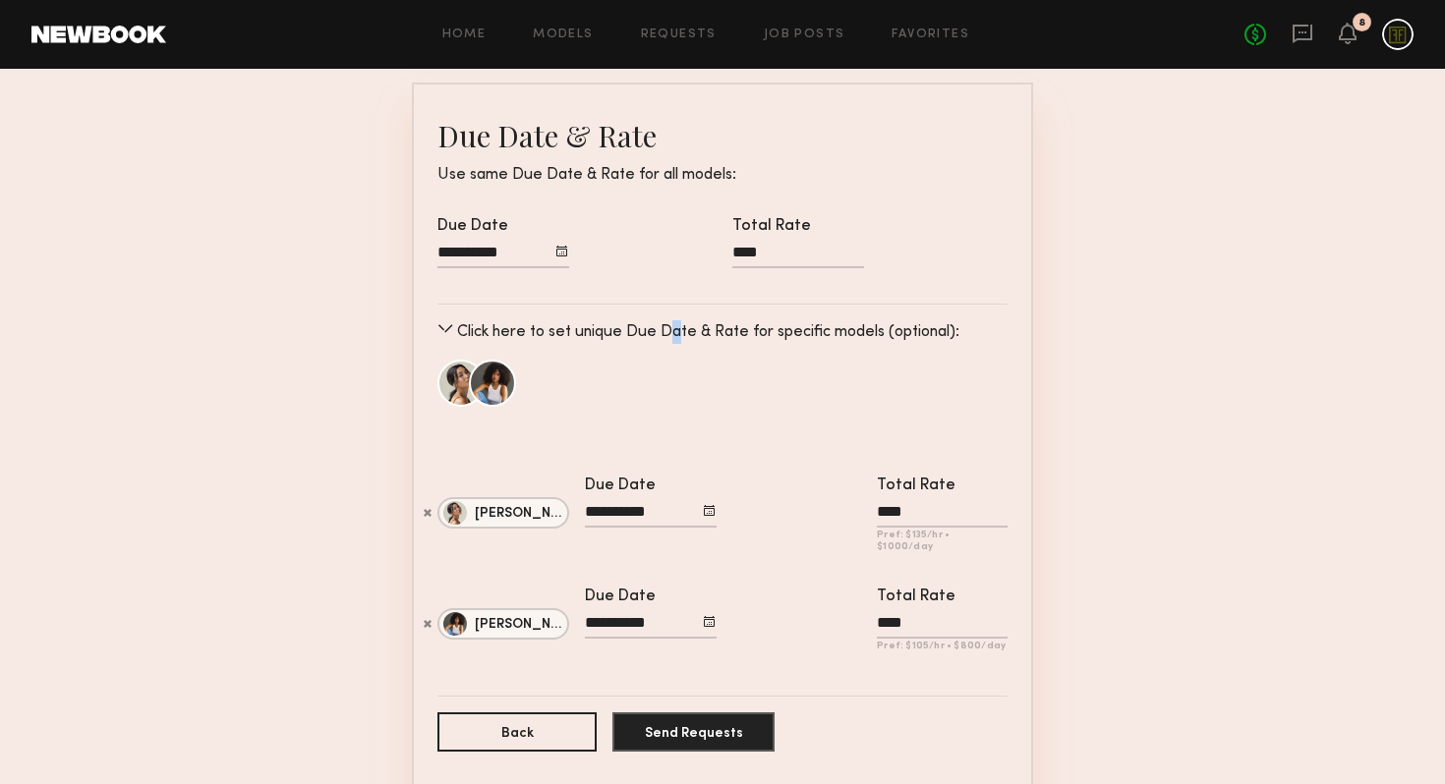
scroll to position [133, 0]
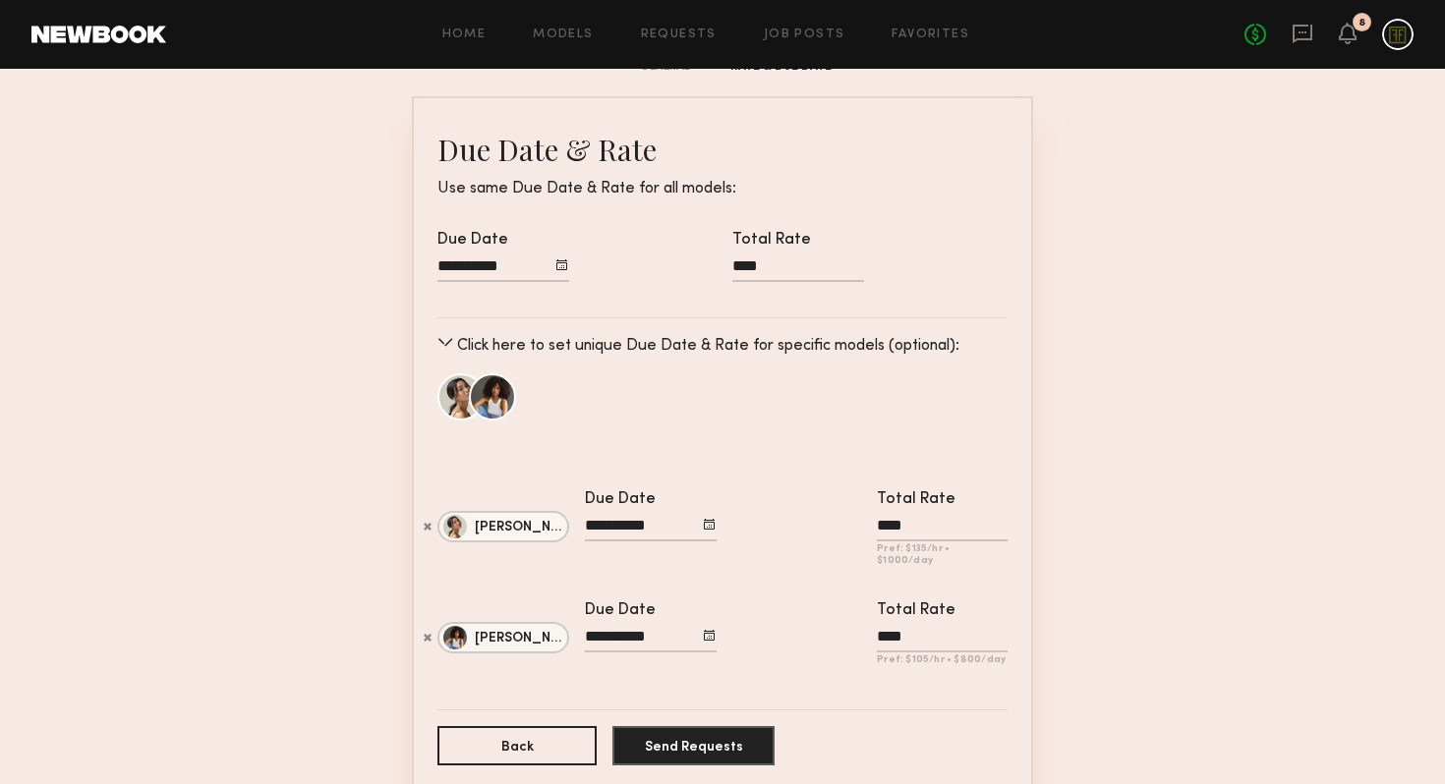
click at [507, 263] on input "Due Date" at bounding box center [503, 270] width 132 height 25
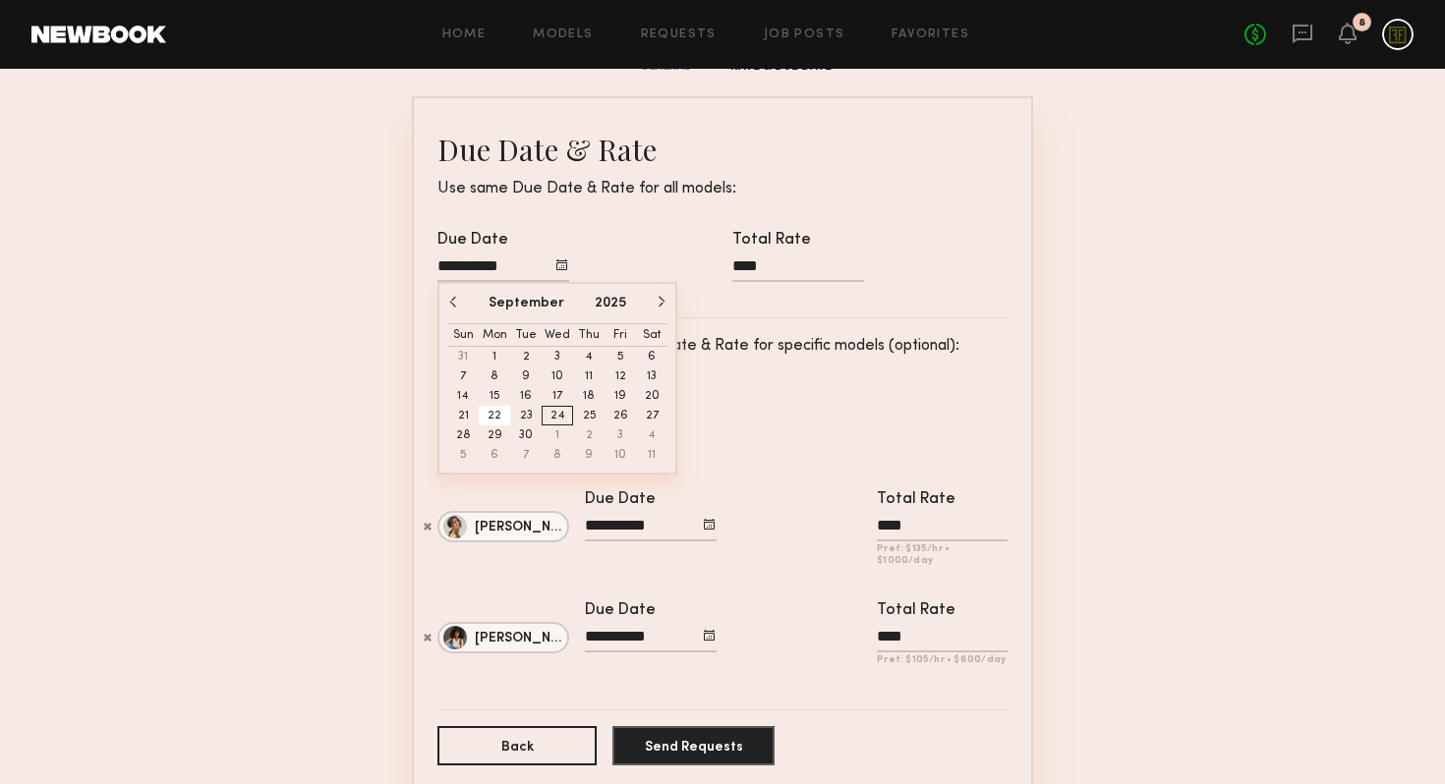
click at [501, 409] on button "22" at bounding box center [494, 416] width 31 height 20
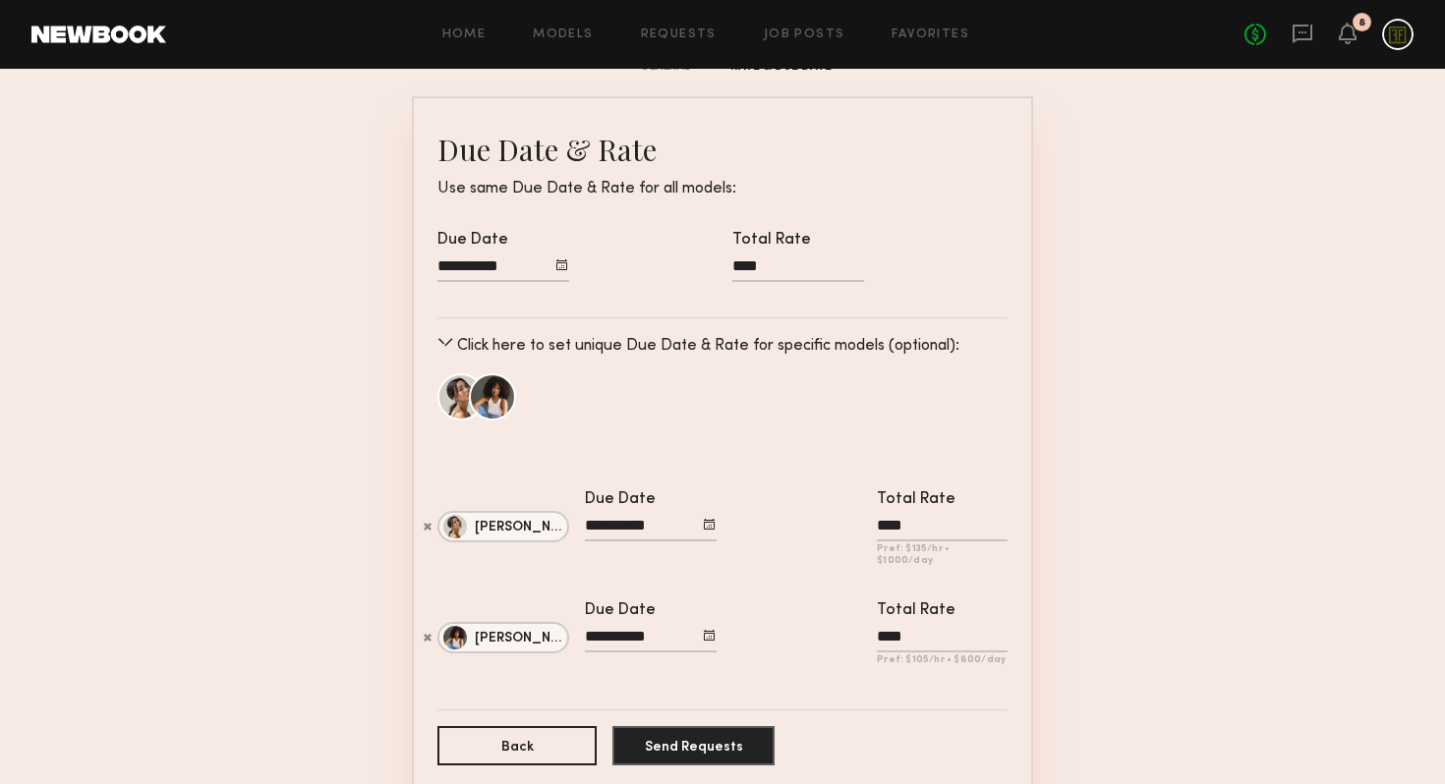
click at [759, 430] on form "Due Date & Rate Use same Due Date & Rate for all models: Due Date Total Rate **…" at bounding box center [722, 458] width 570 height 656
click at [699, 725] on button "Send Requests" at bounding box center [693, 744] width 162 height 39
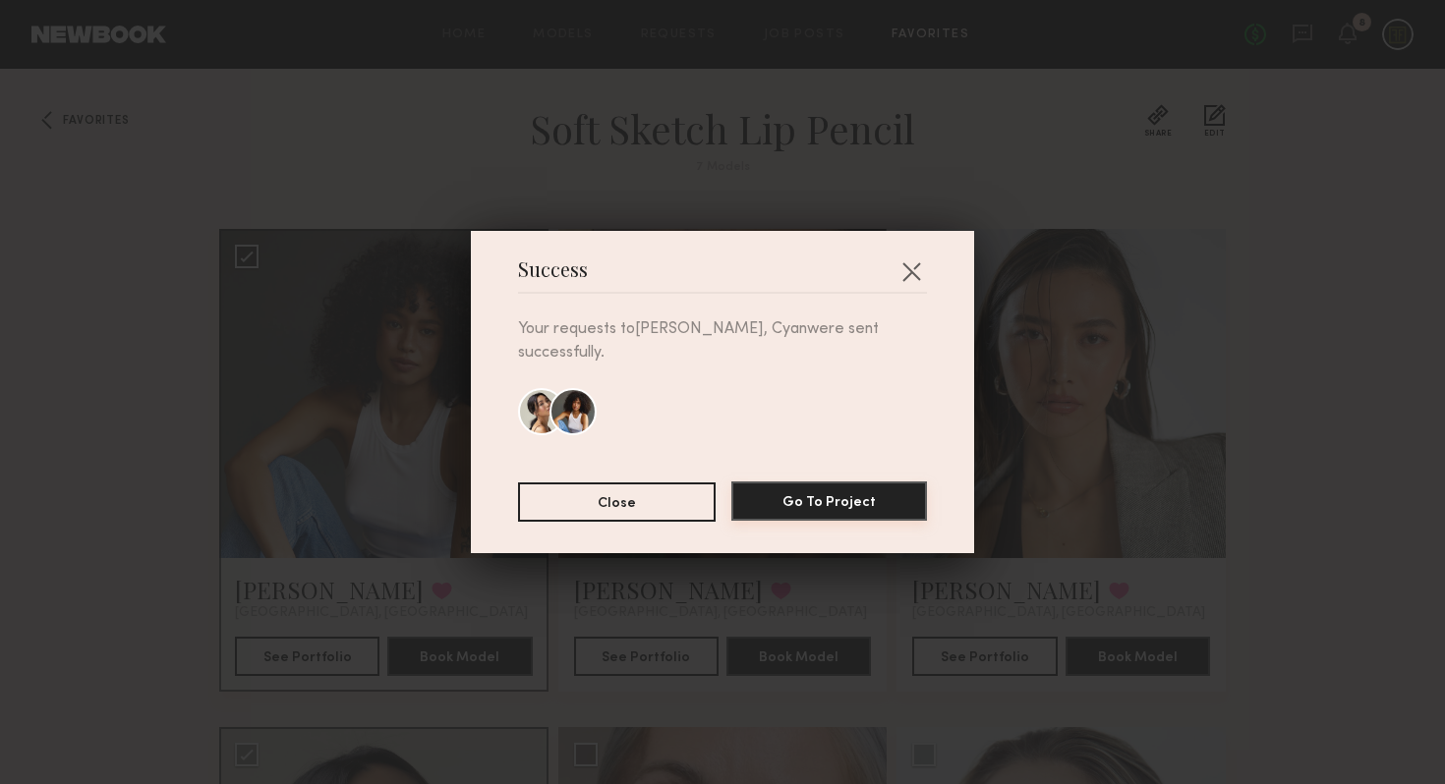
click at [861, 491] on button "Go To Project" at bounding box center [829, 501] width 196 height 39
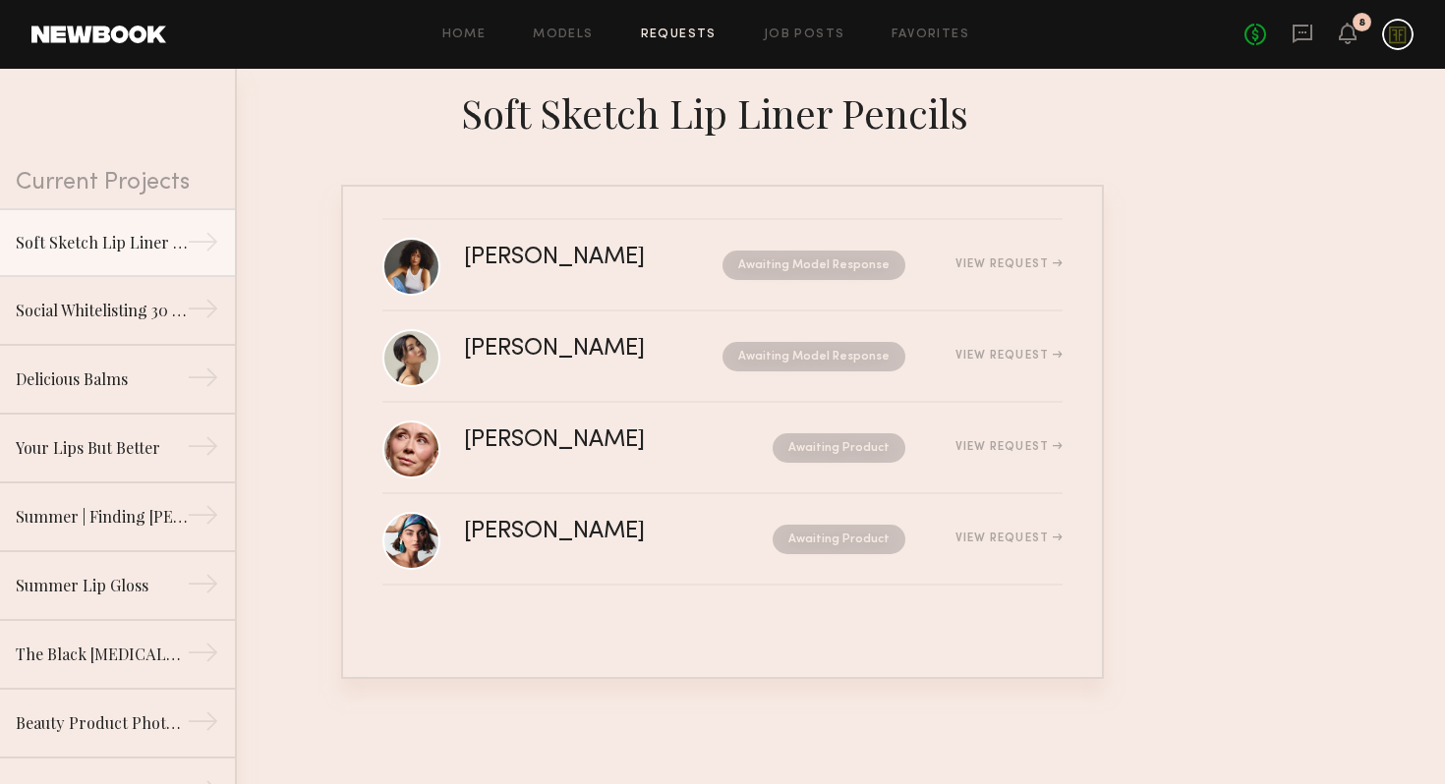
click at [325, 145] on div "Soft Sketch Lip Liner Pencils" at bounding box center [722, 119] width 1445 height 100
click at [684, 355] on div "Awaiting Model Response" at bounding box center [795, 356] width 222 height 29
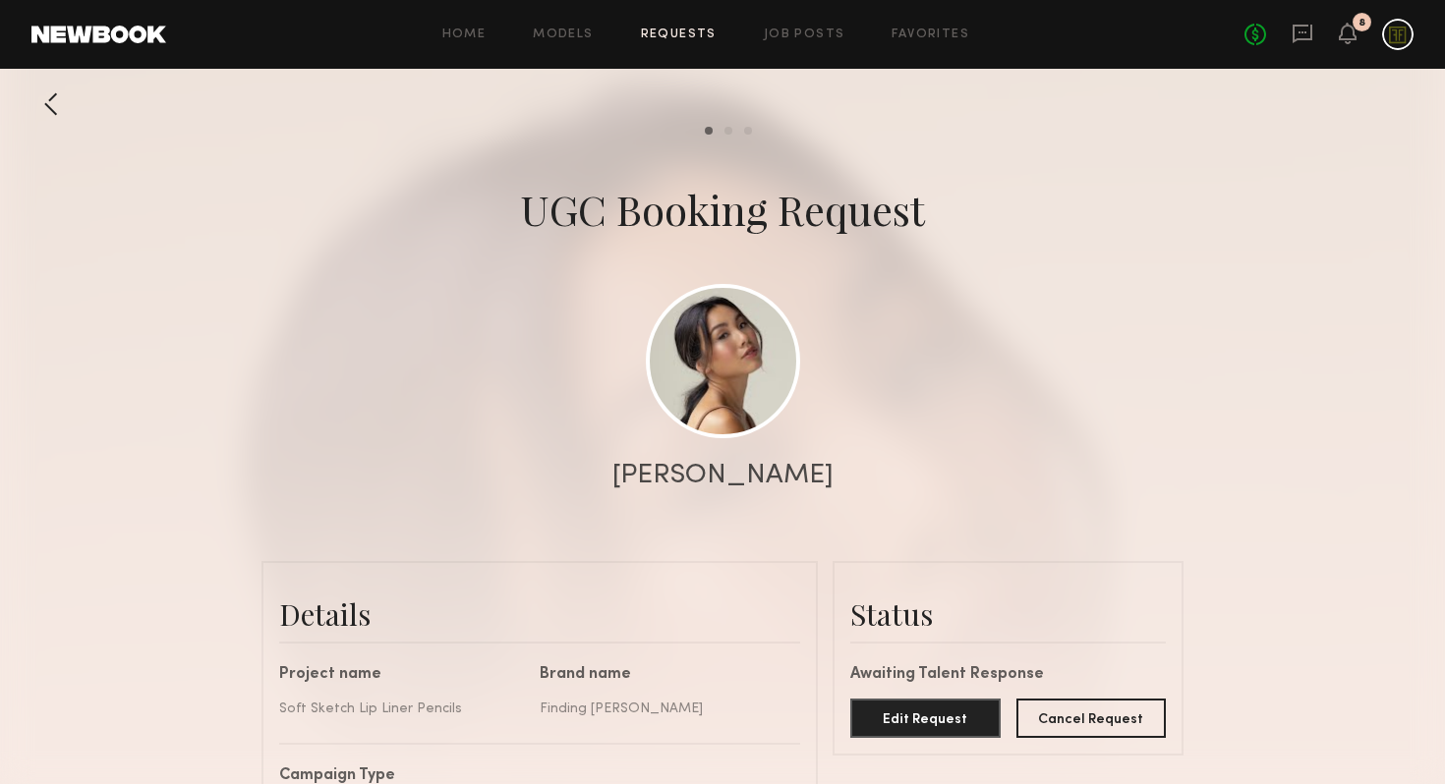
click at [51, 97] on div at bounding box center [50, 104] width 39 height 39
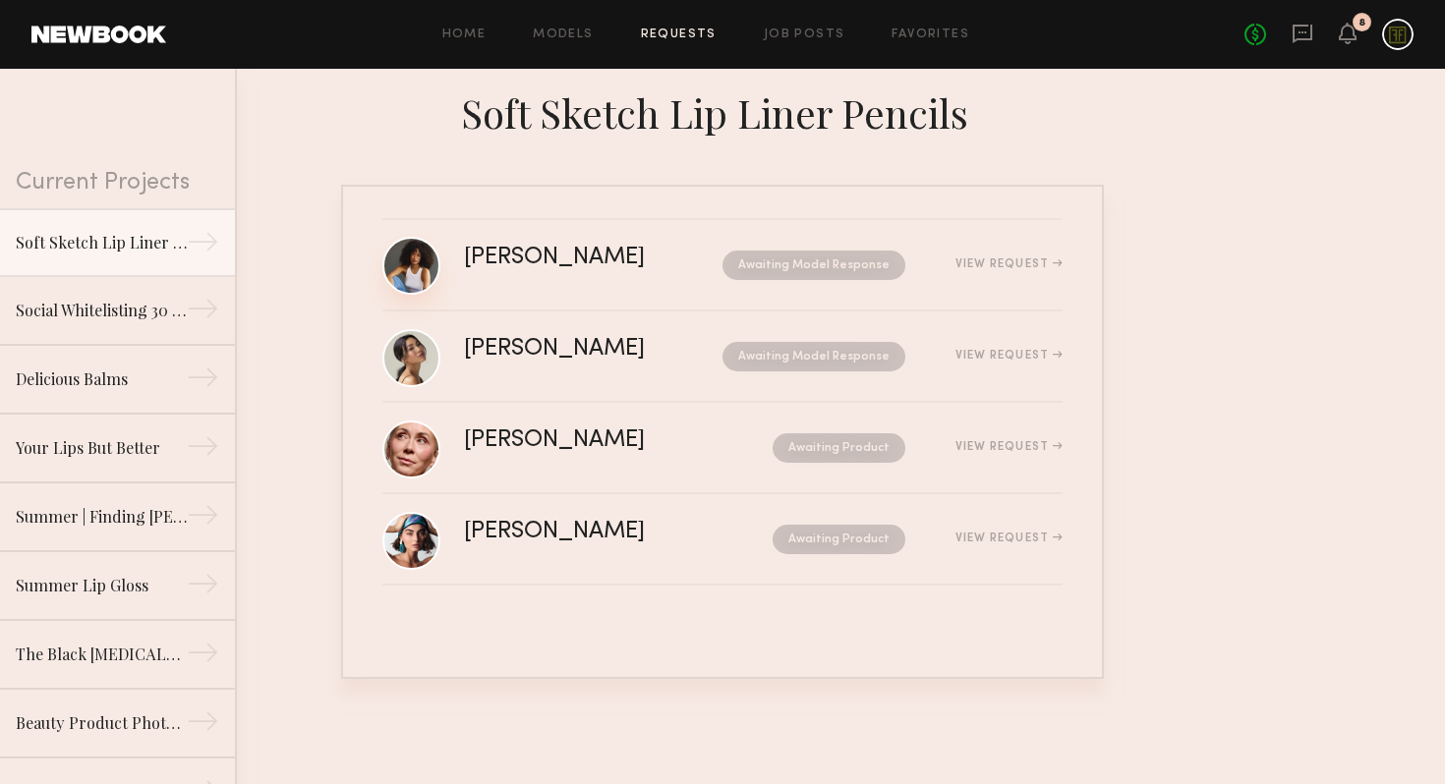
click at [422, 287] on link at bounding box center [411, 266] width 58 height 58
click at [509, 349] on div "[PERSON_NAME]" at bounding box center [574, 349] width 220 height 23
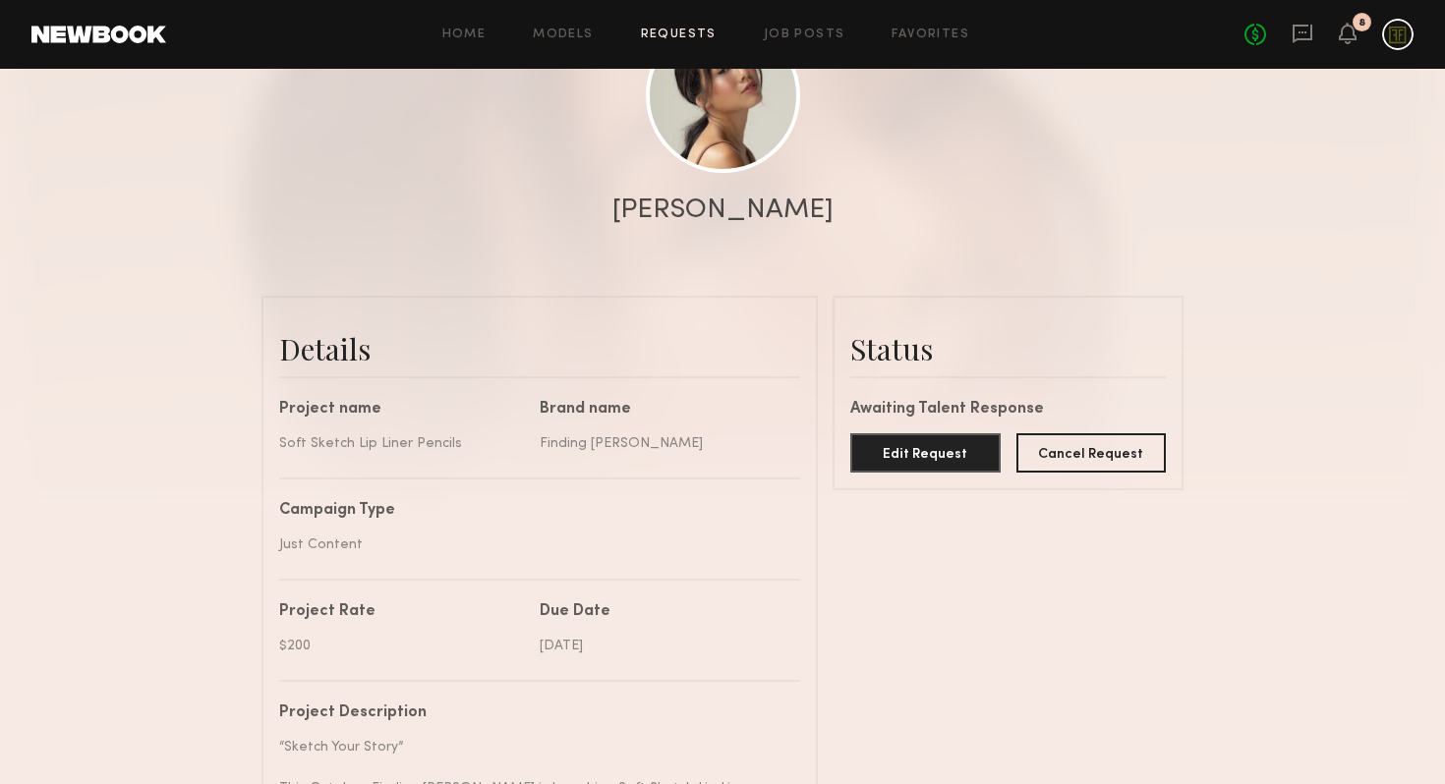
scroll to position [335, 0]
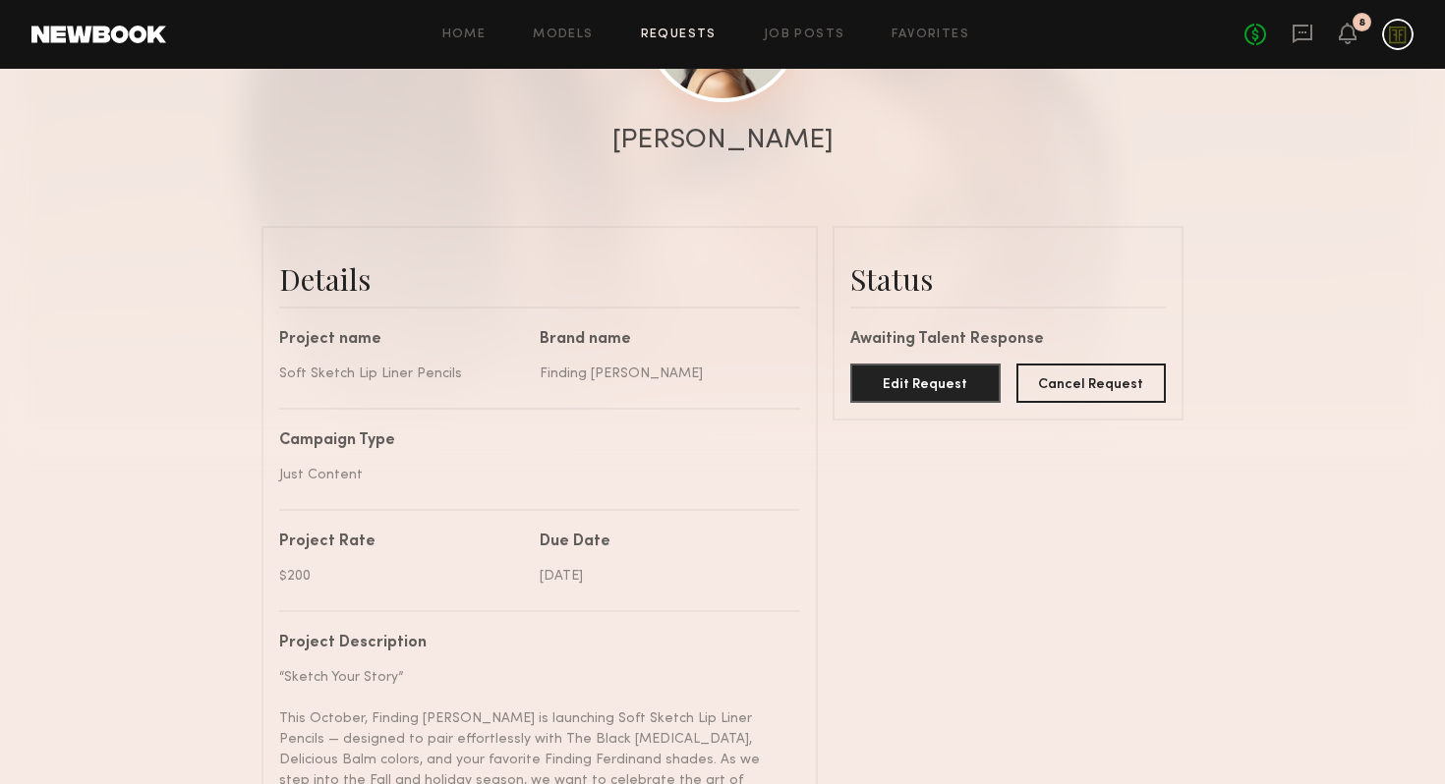
click at [706, 81] on link at bounding box center [723, 25] width 154 height 154
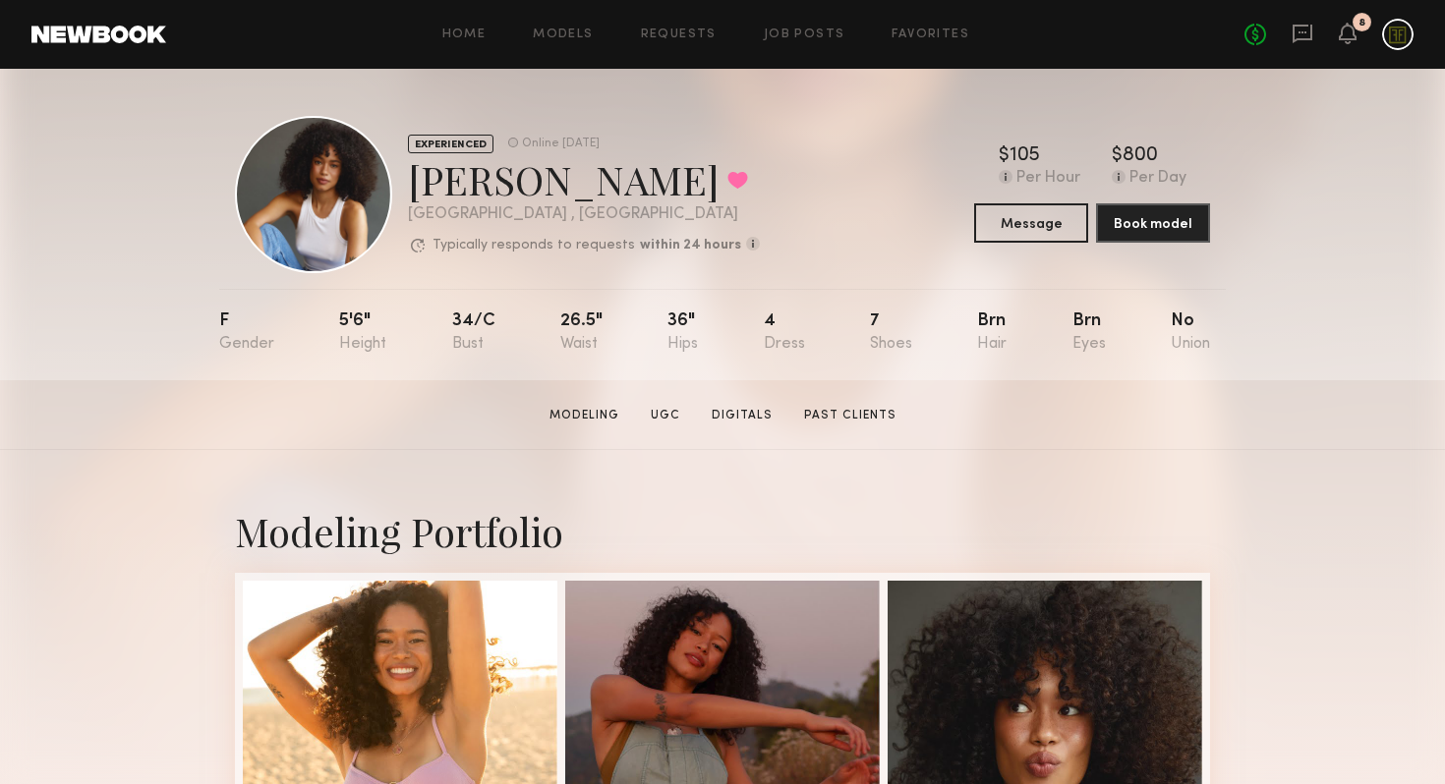
click at [324, 221] on div at bounding box center [313, 194] width 157 height 157
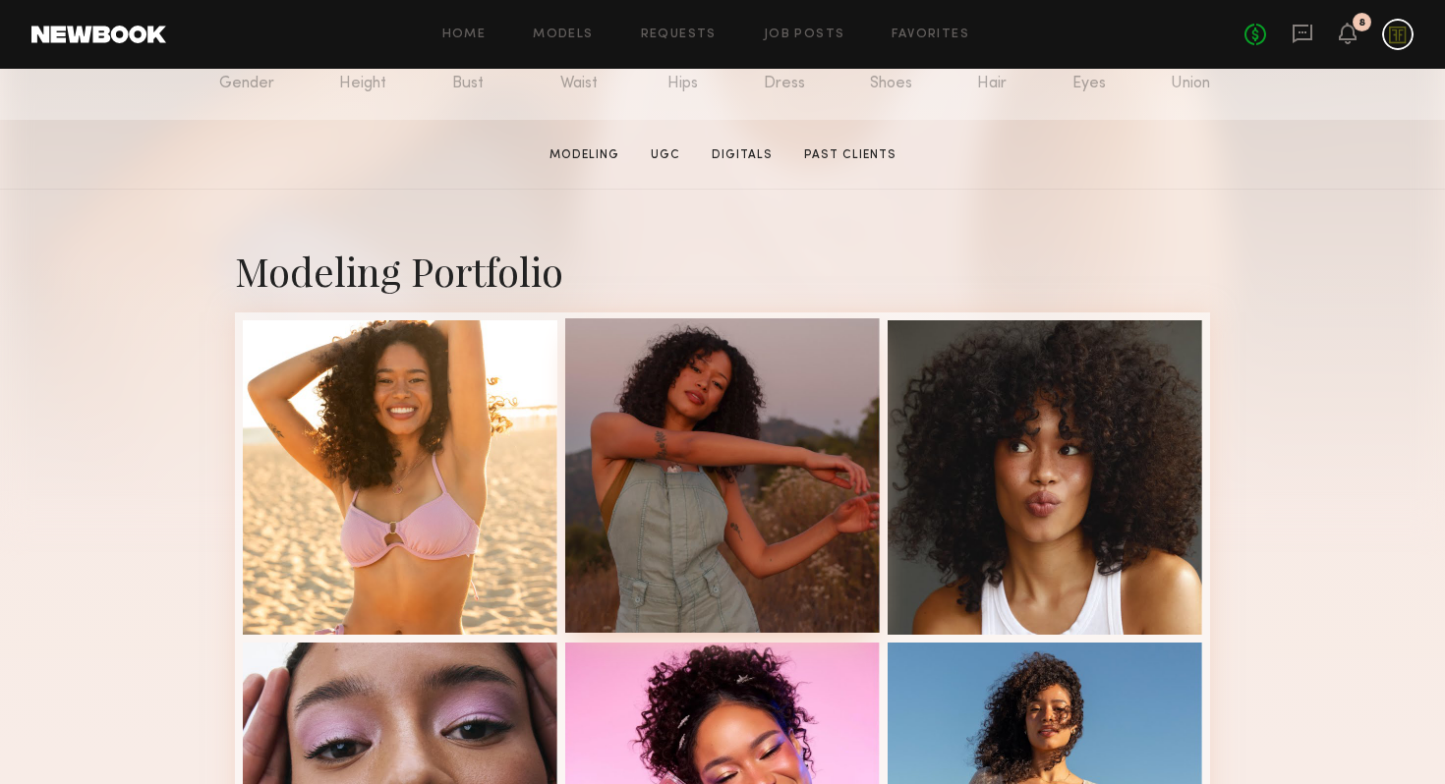
scroll to position [339, 0]
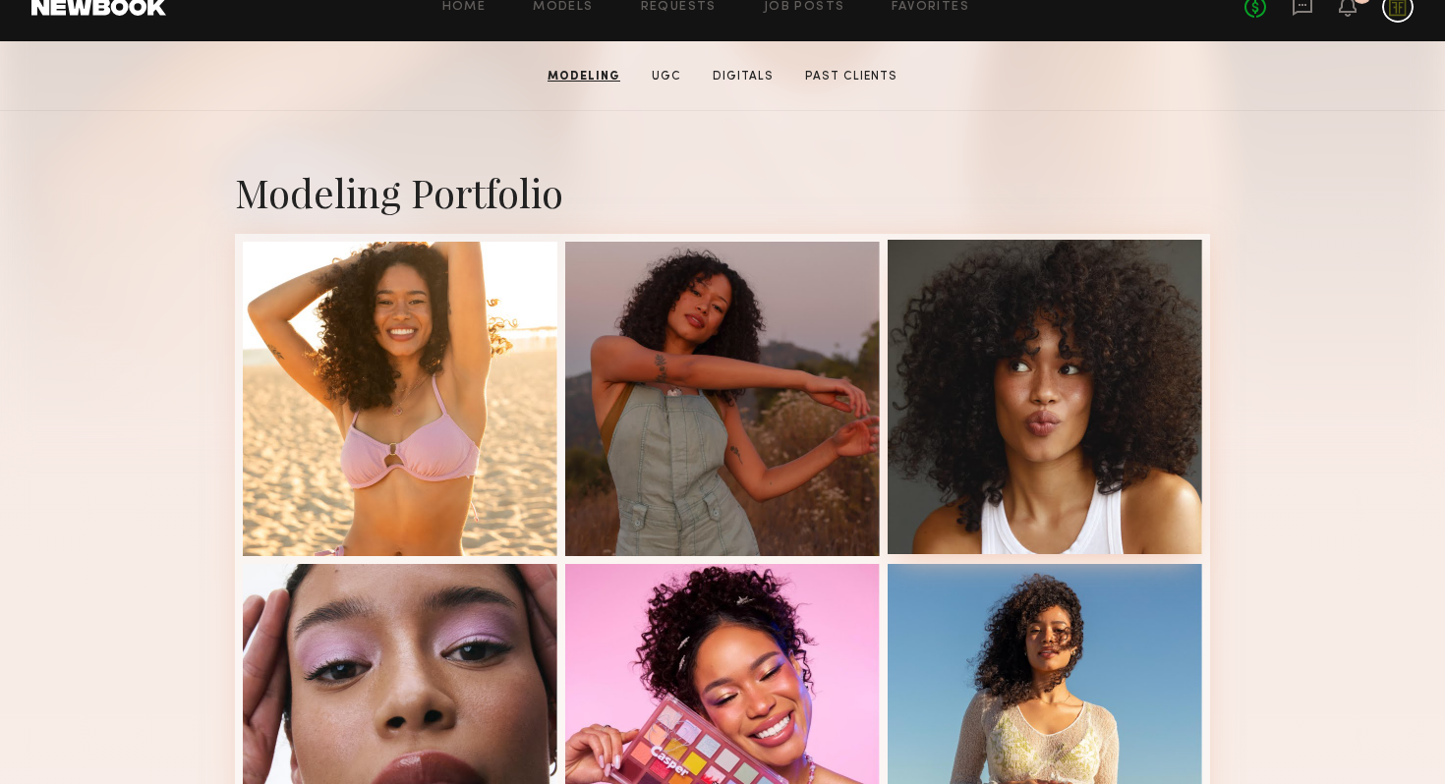
click at [1119, 429] on div at bounding box center [1045, 397] width 315 height 315
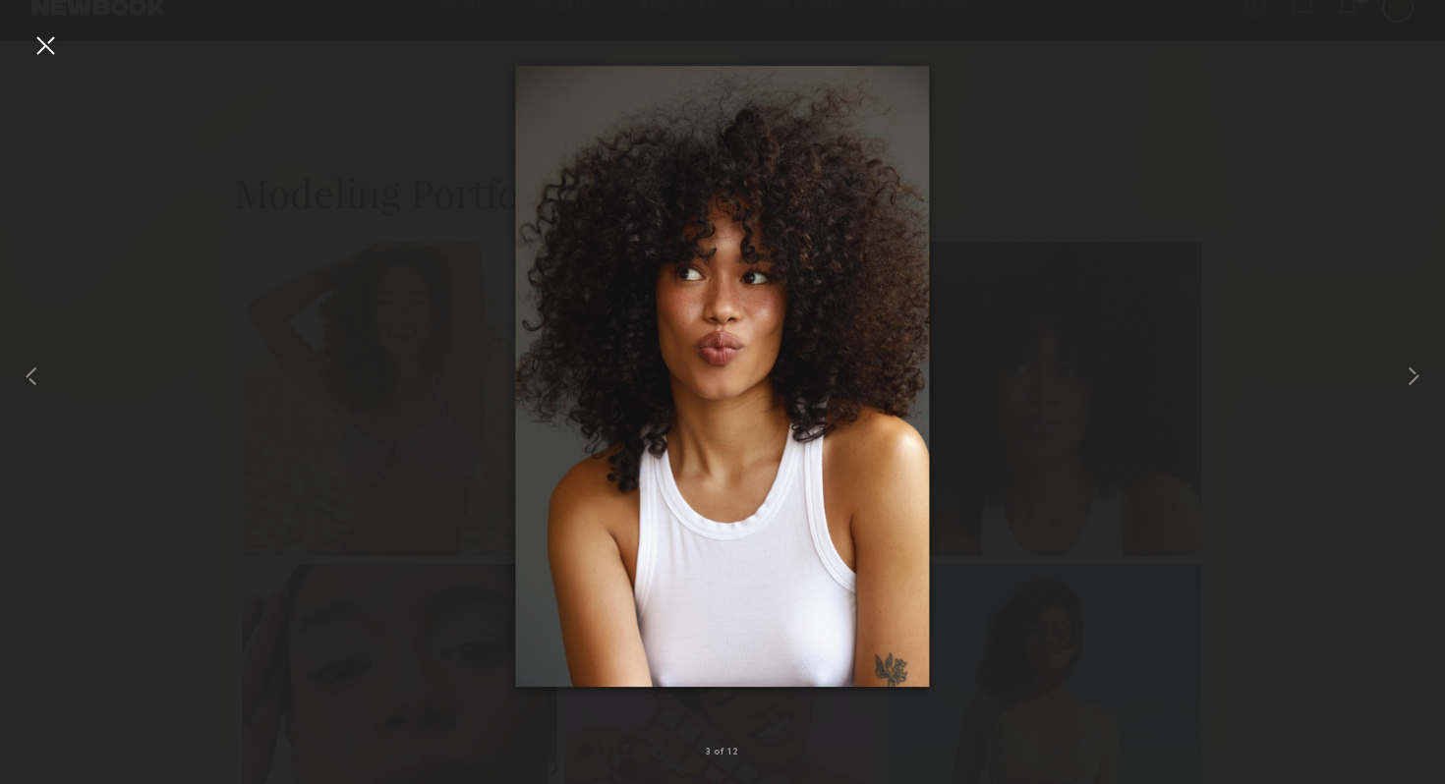
click at [1126, 278] on div at bounding box center [722, 376] width 1445 height 690
click at [363, 177] on div at bounding box center [722, 376] width 1445 height 690
click at [103, 104] on div at bounding box center [722, 376] width 1445 height 690
click at [54, 52] on div at bounding box center [44, 44] width 31 height 31
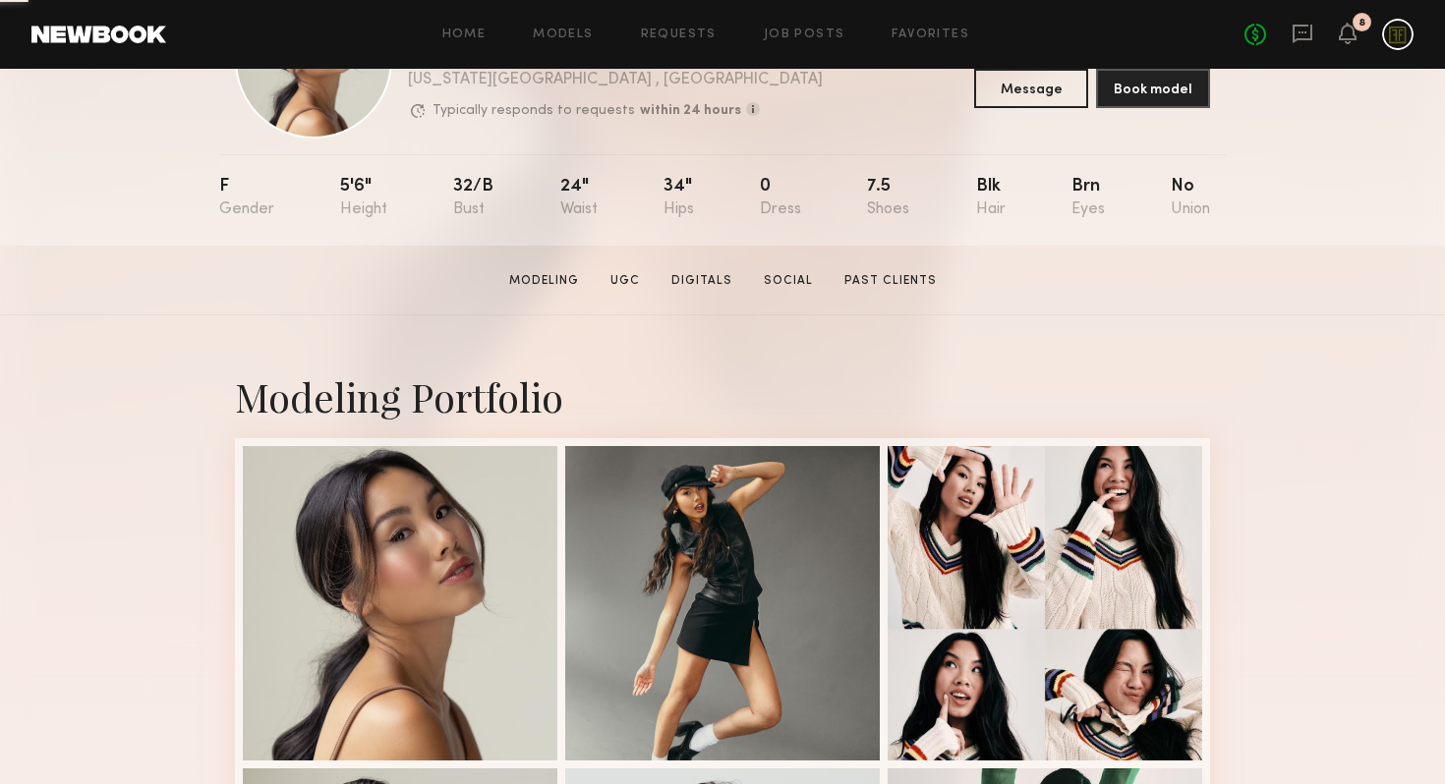
scroll to position [374, 0]
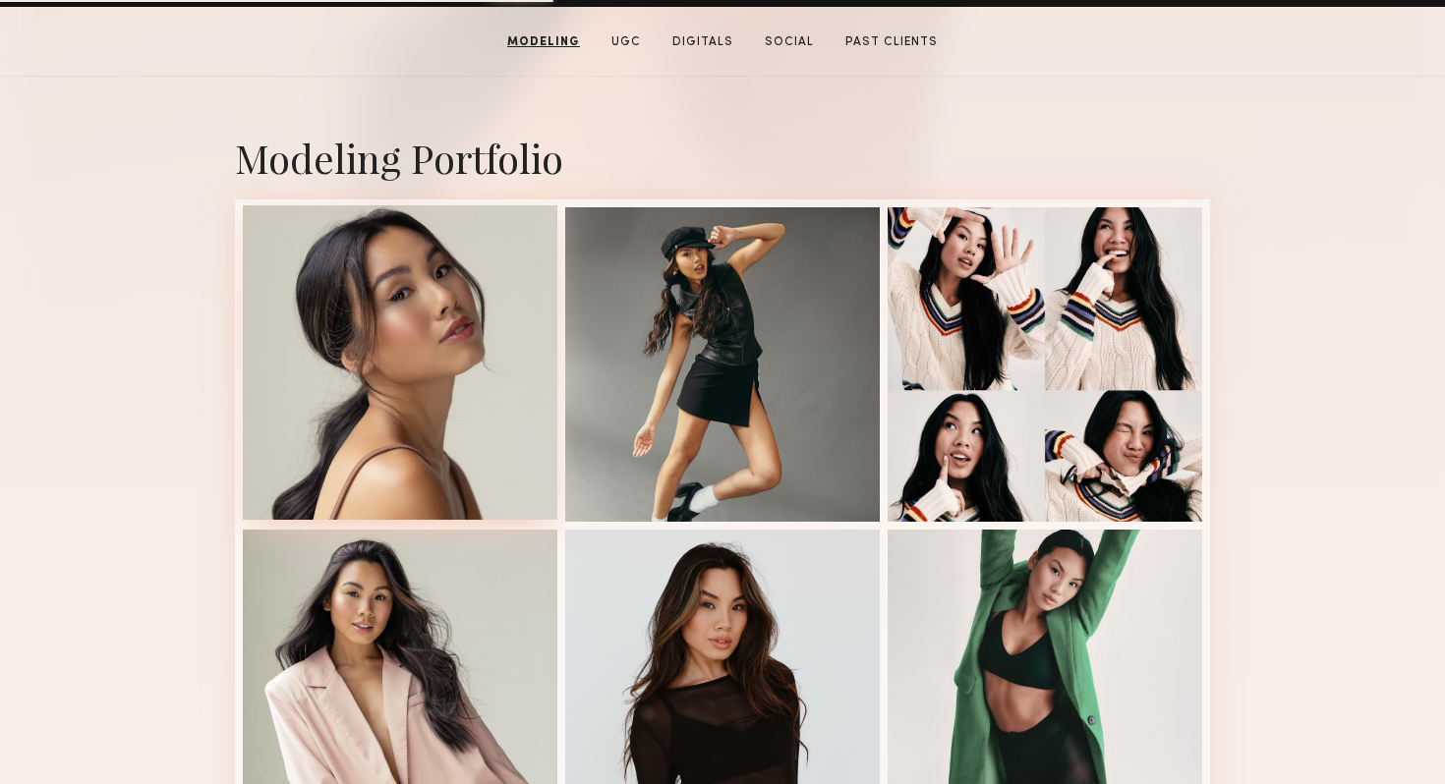
click at [435, 355] on div at bounding box center [400, 362] width 315 height 315
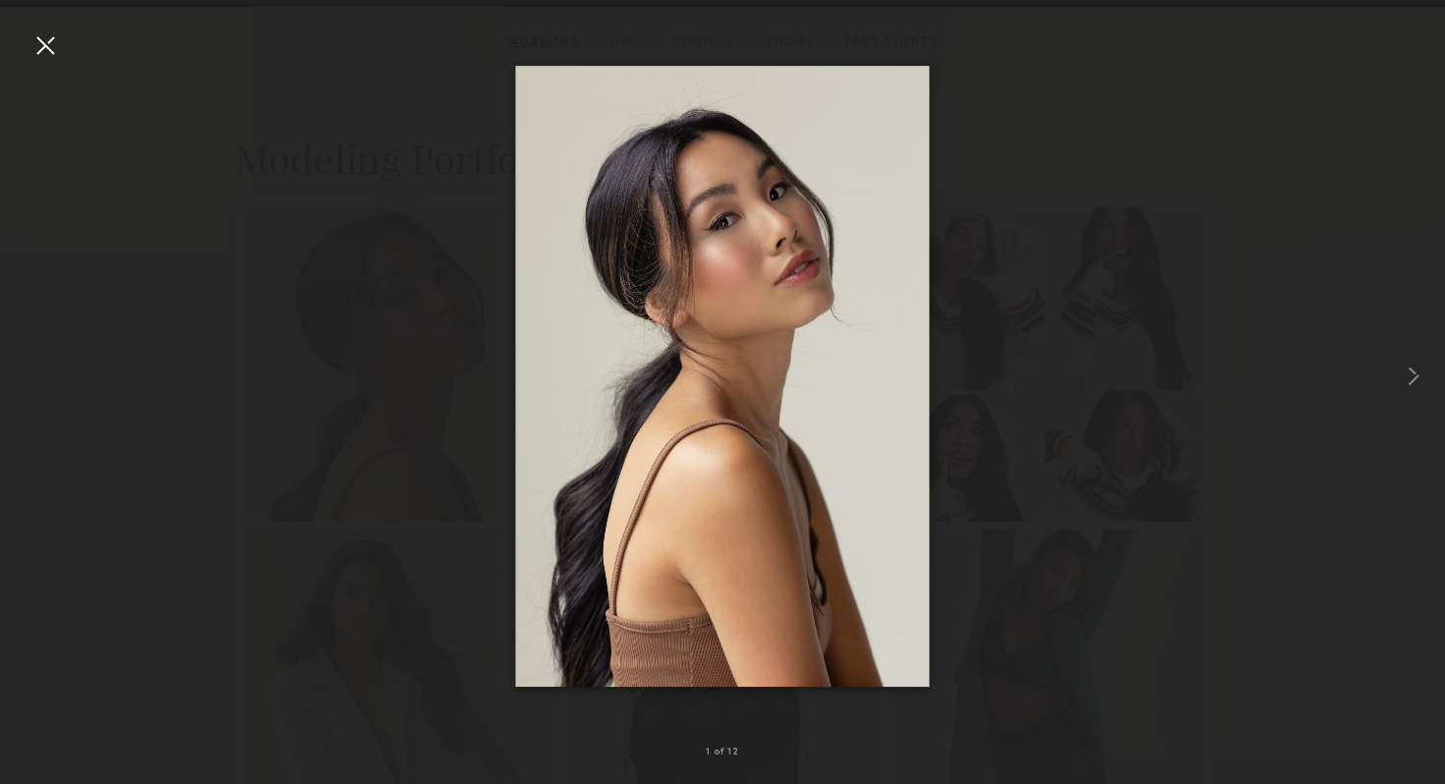
click at [44, 53] on div at bounding box center [44, 44] width 31 height 31
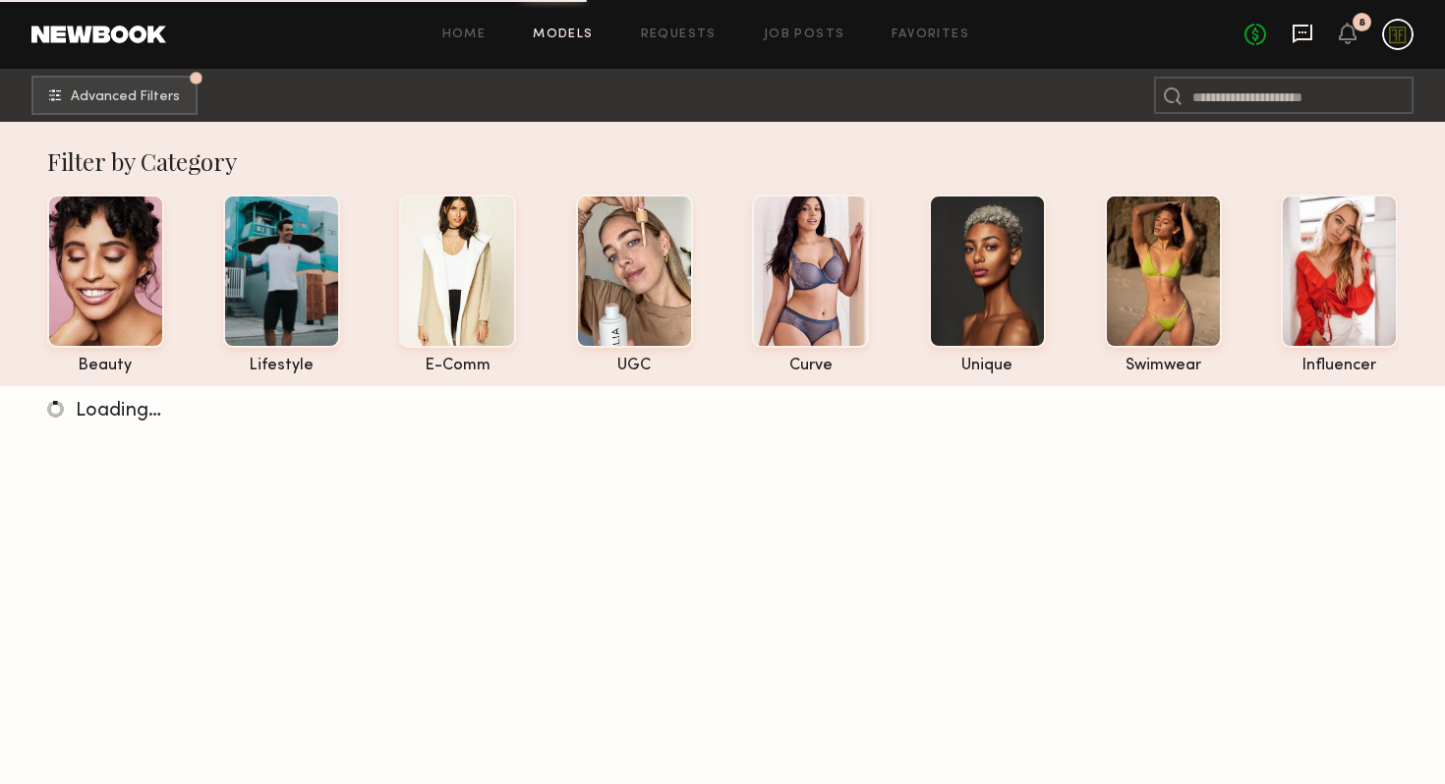
click at [1299, 23] on icon at bounding box center [1303, 34] width 22 height 22
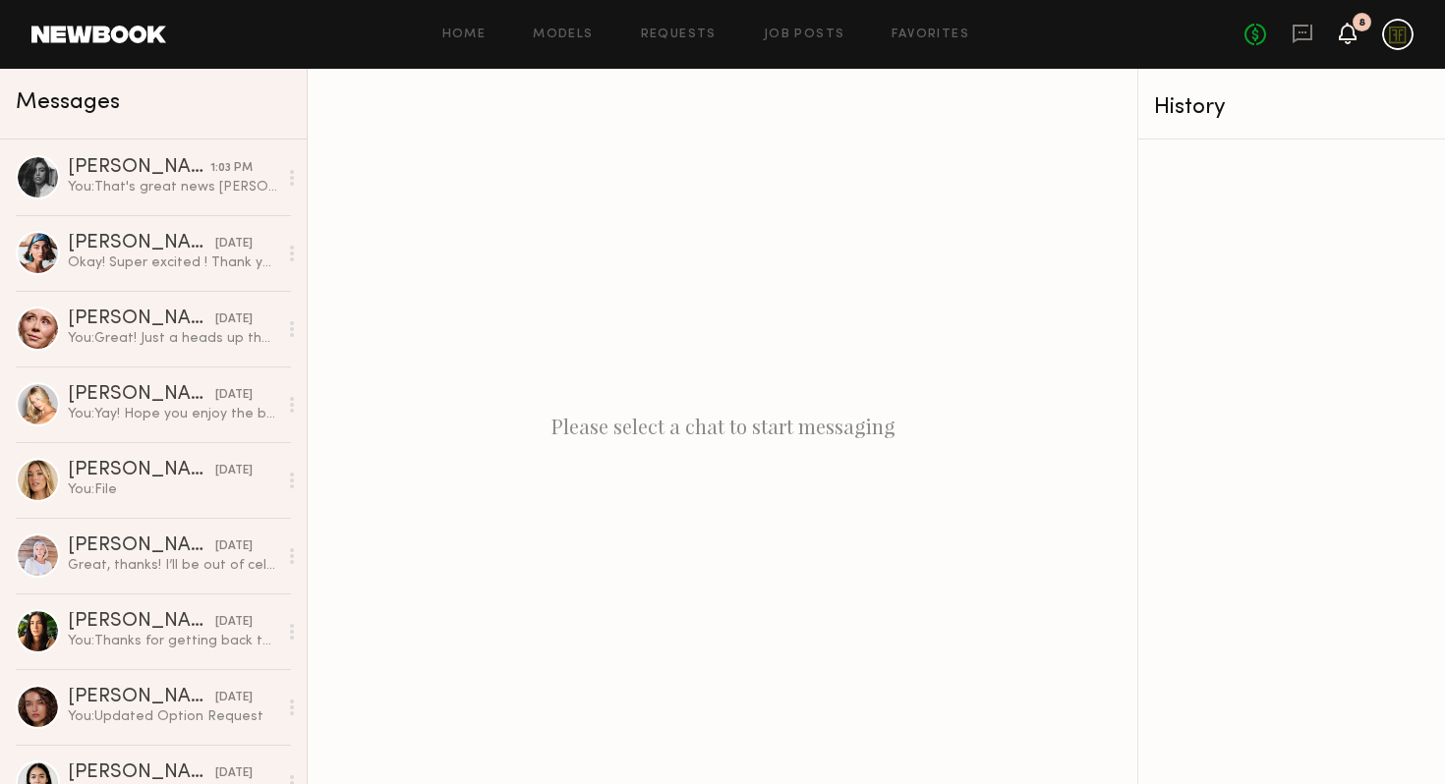
click at [1345, 43] on div "8" at bounding box center [1348, 35] width 18 height 25
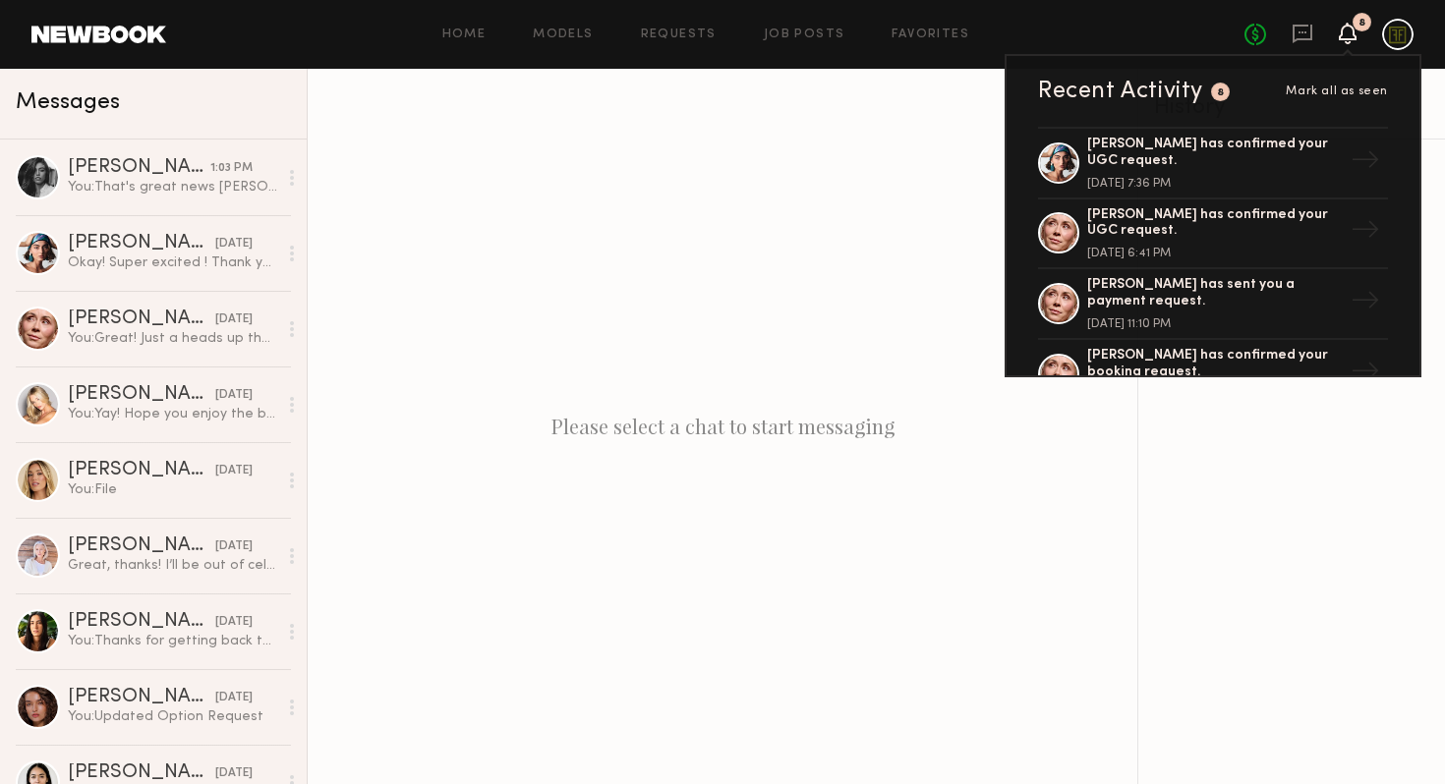
click at [964, 118] on div "Please select a chat to start messaging" at bounding box center [723, 427] width 830 height 716
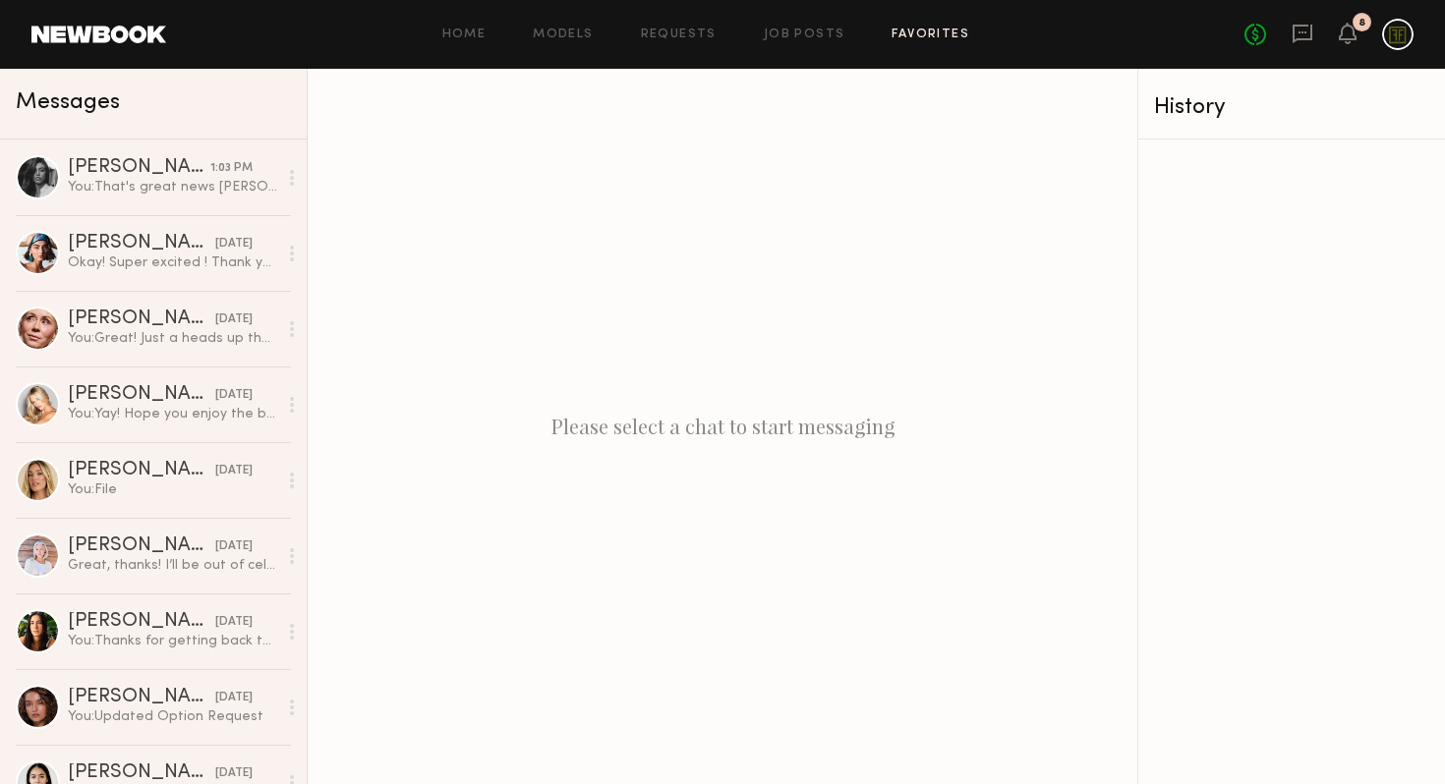
click at [903, 31] on link "Favorites" at bounding box center [931, 35] width 78 height 13
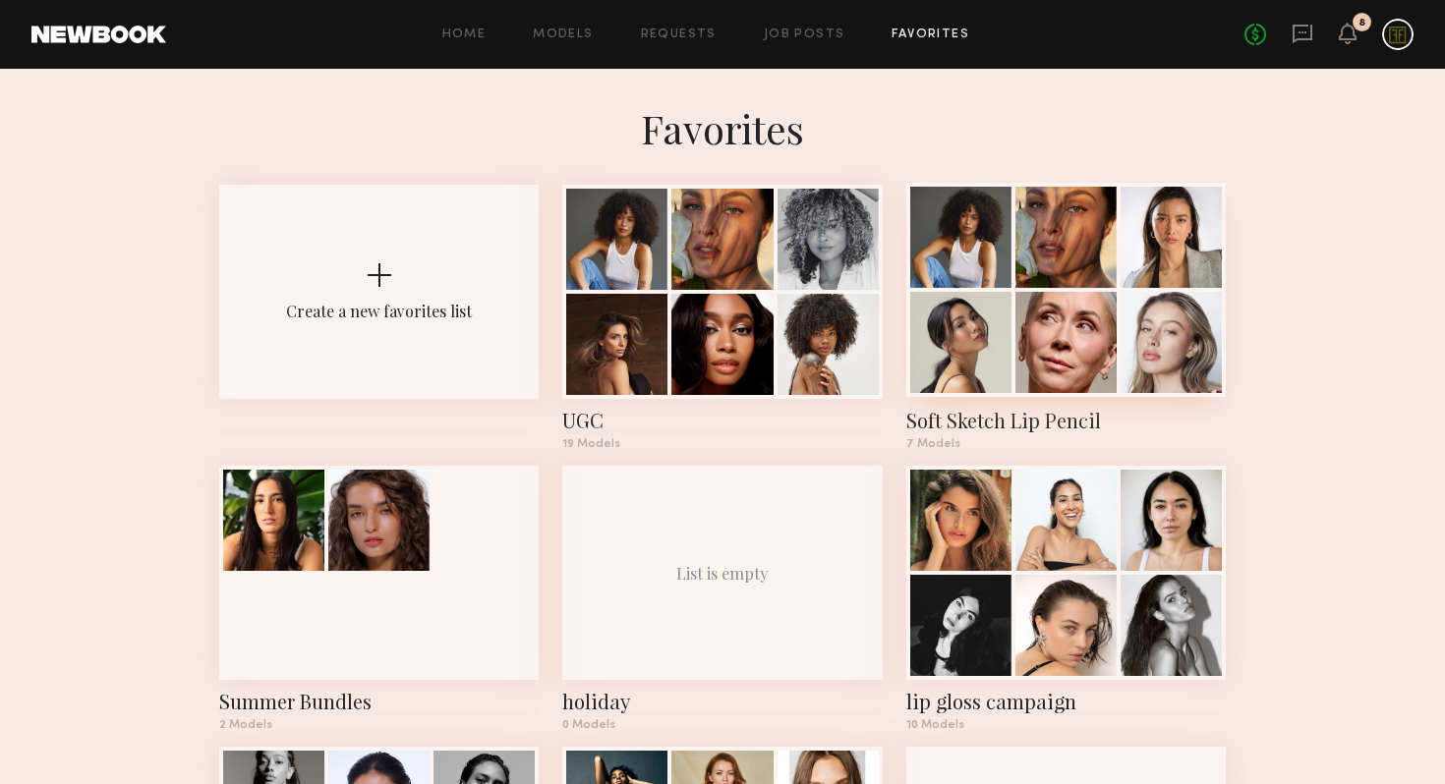
click at [1005, 420] on div "Soft Sketch Lip Pencil" at bounding box center [1065, 421] width 319 height 28
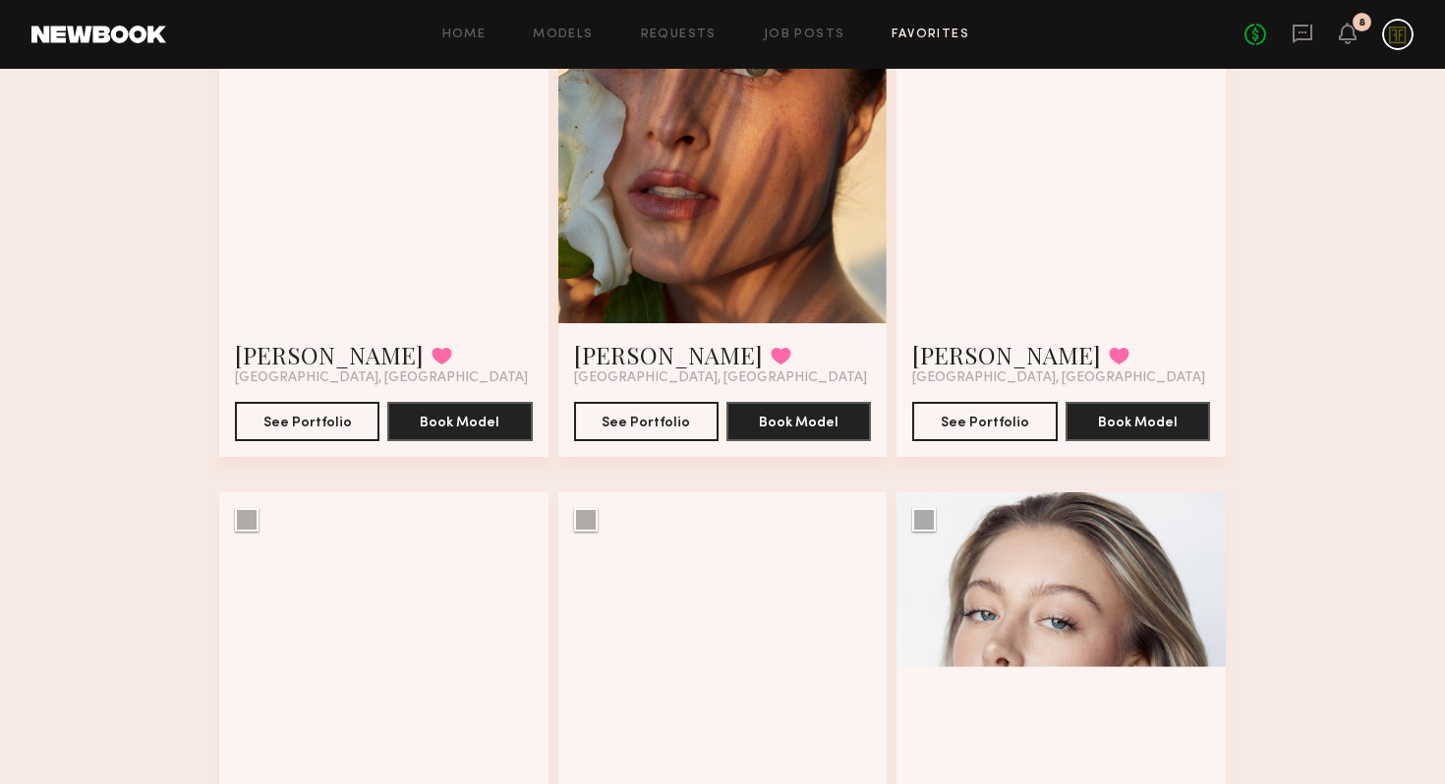
scroll to position [357, 0]
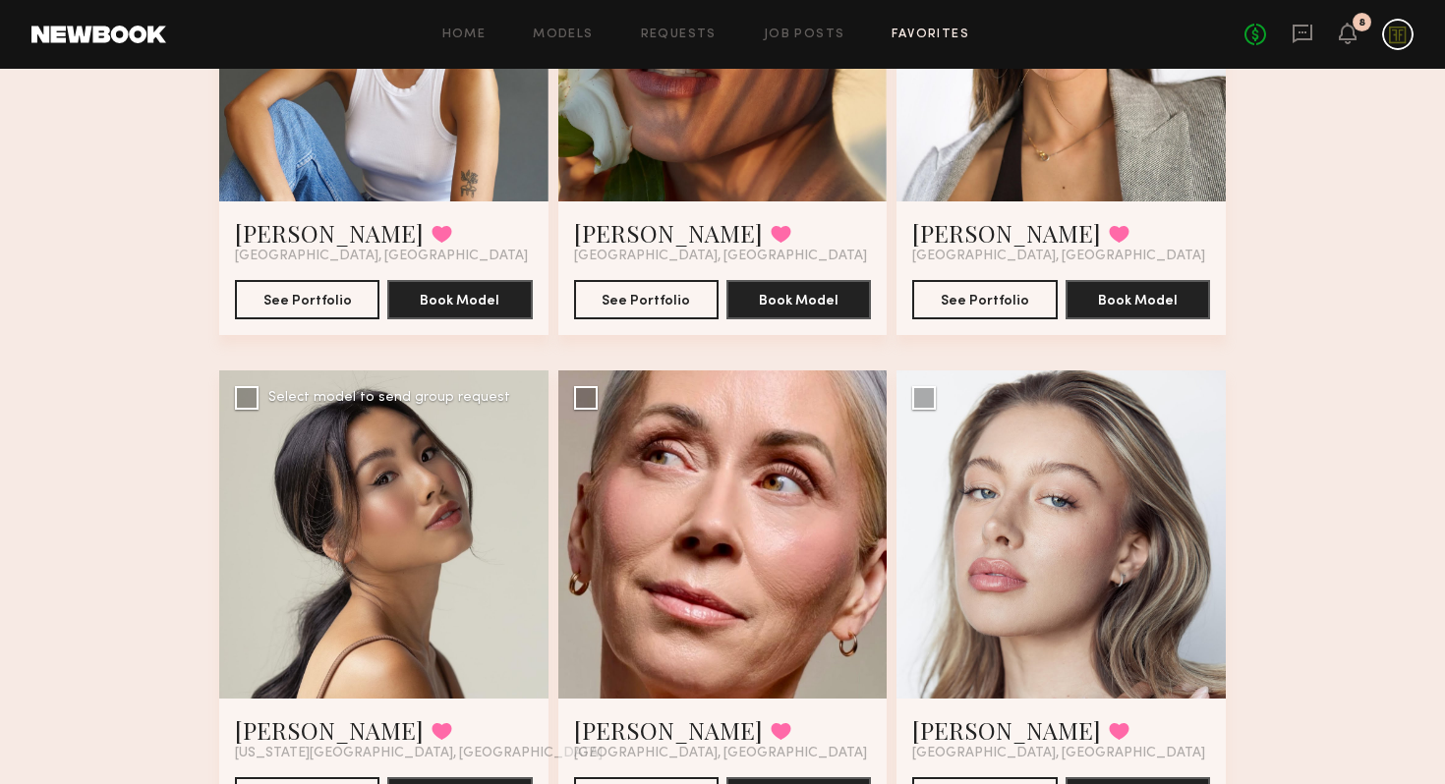
click at [365, 588] on div at bounding box center [383, 535] width 329 height 329
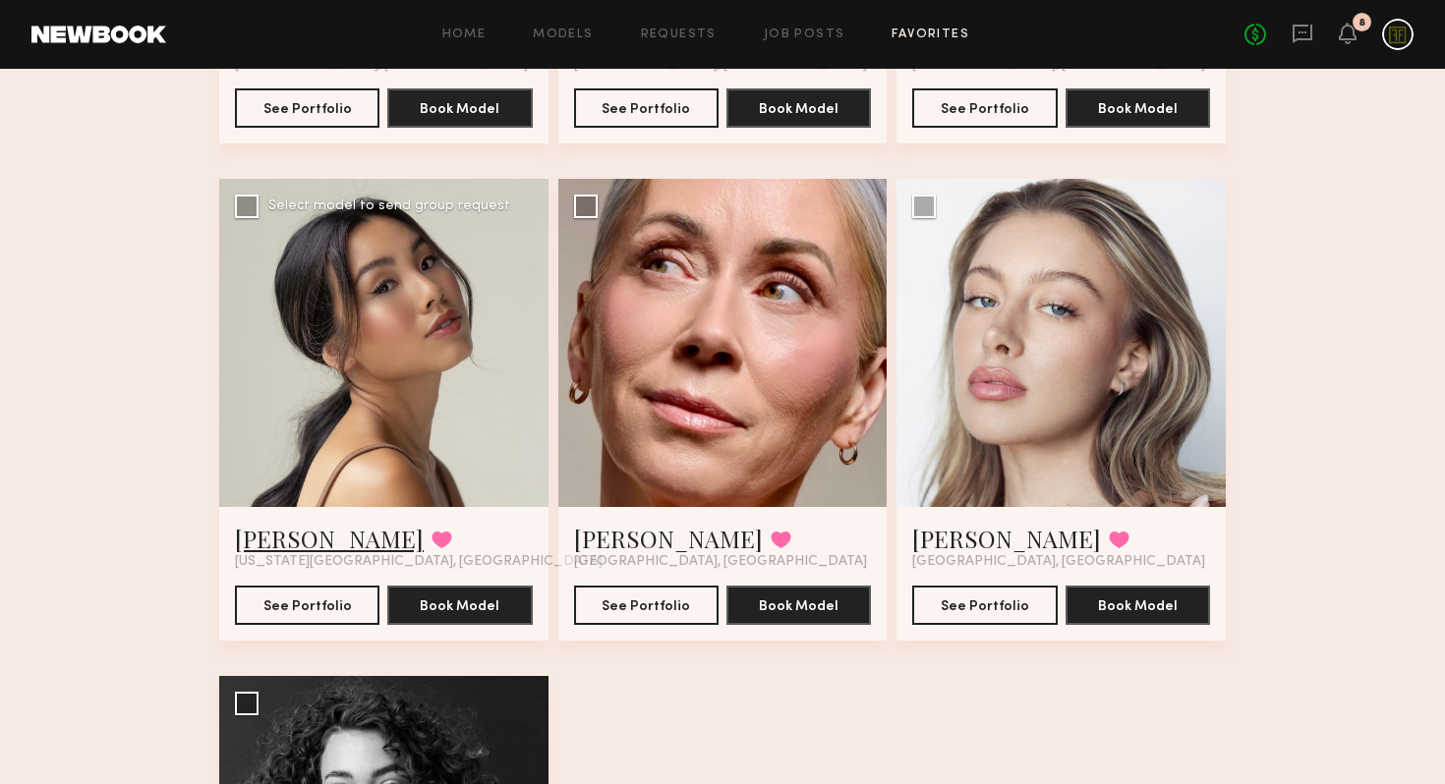
click at [269, 535] on link "[PERSON_NAME]" at bounding box center [329, 538] width 189 height 31
click at [282, 544] on link "[PERSON_NAME]" at bounding box center [329, 538] width 189 height 31
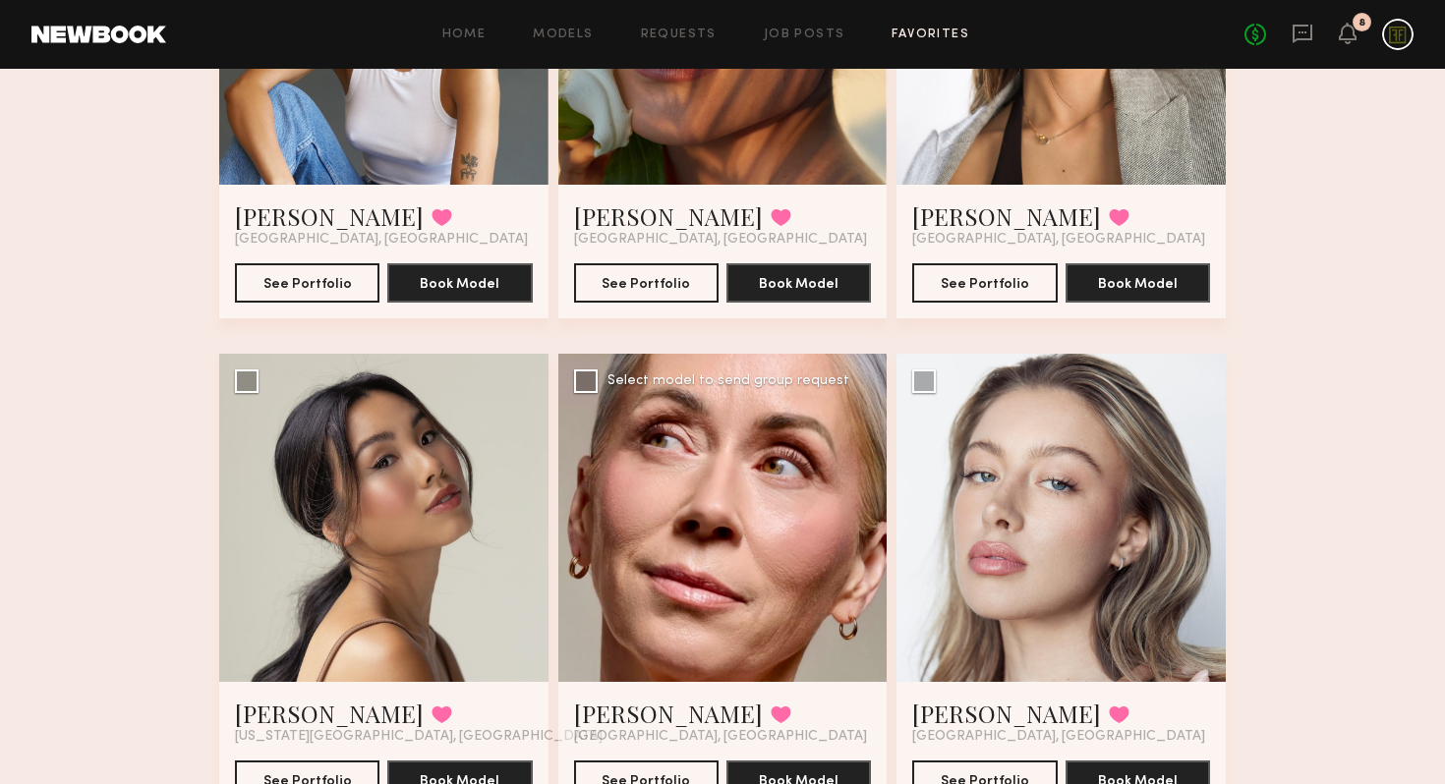
scroll to position [30, 0]
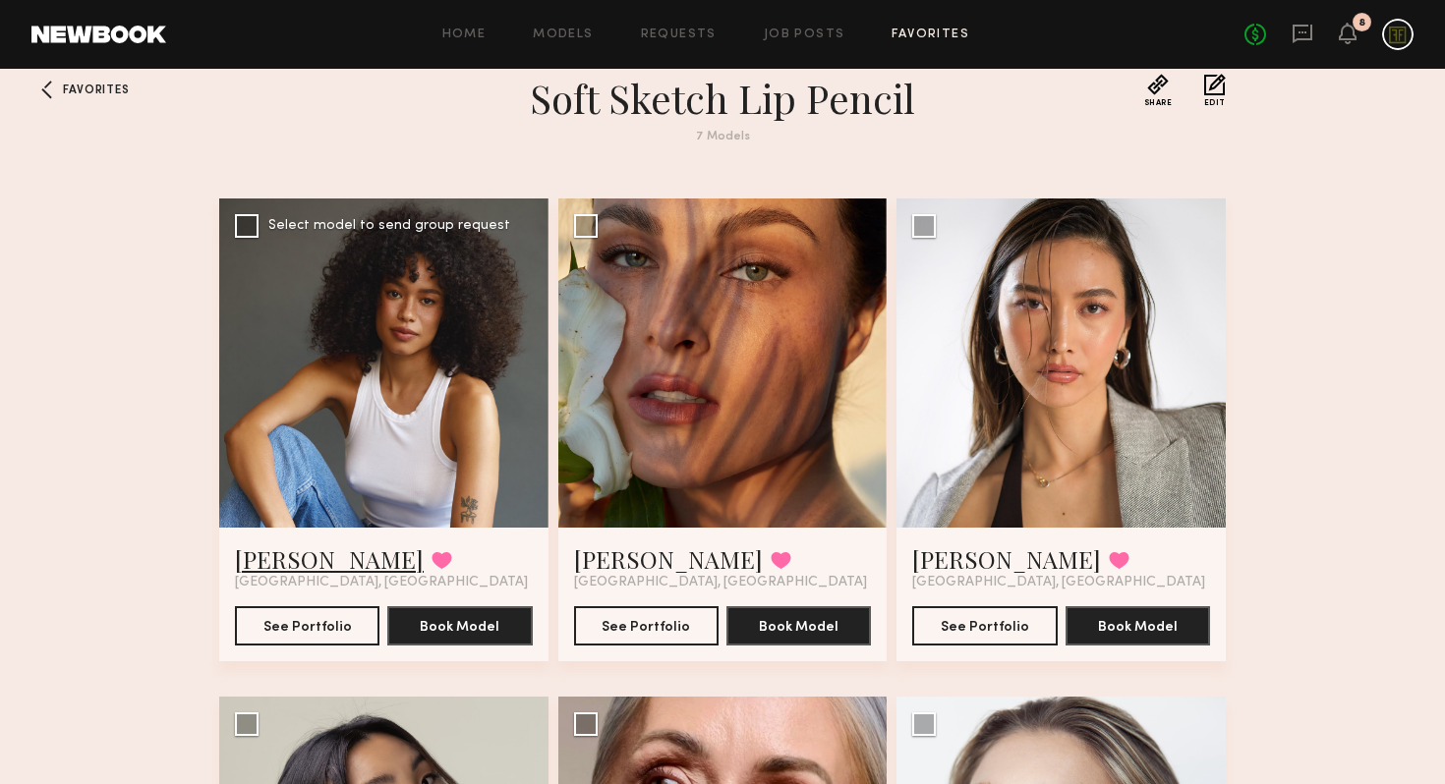
click at [278, 555] on link "Cyan C." at bounding box center [329, 559] width 189 height 31
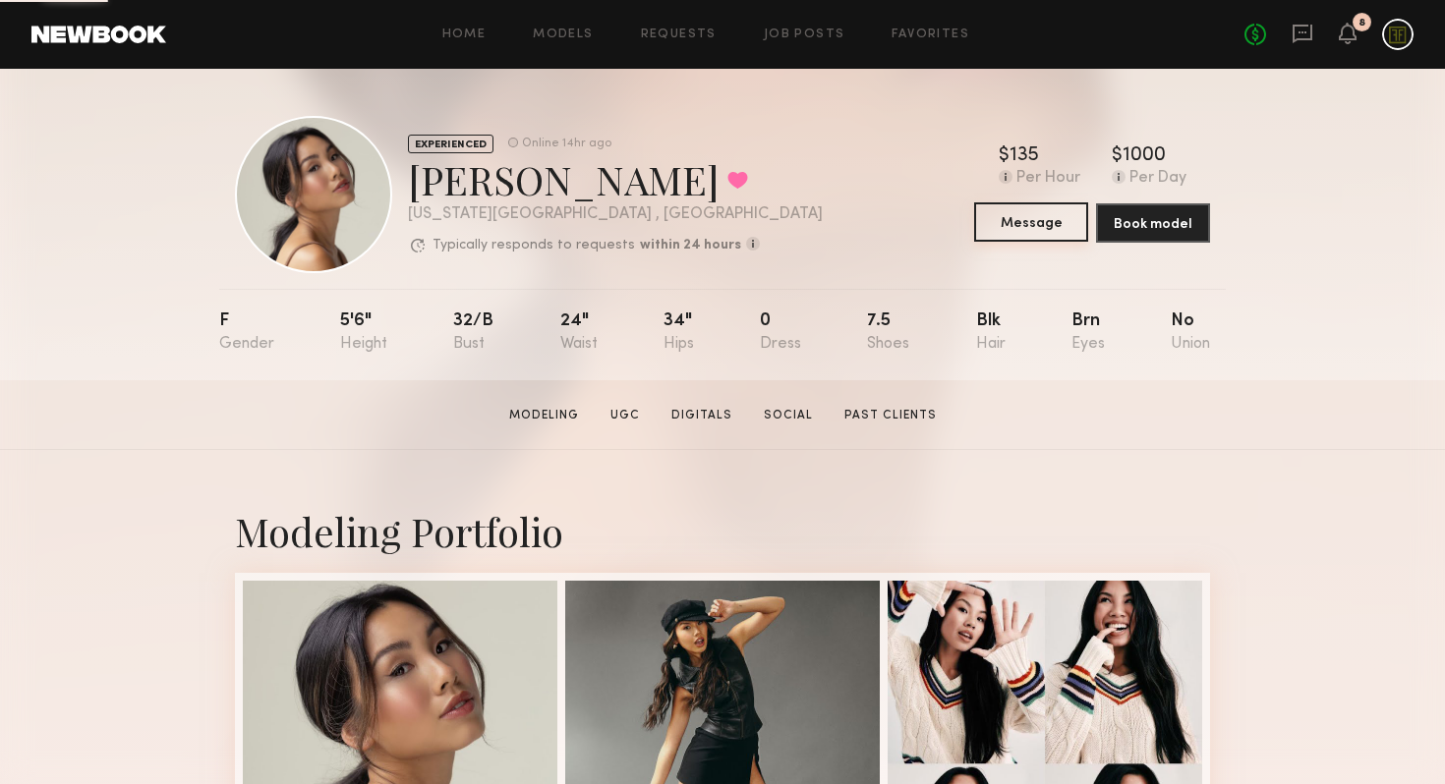
click at [1048, 234] on button "Message" at bounding box center [1031, 222] width 114 height 39
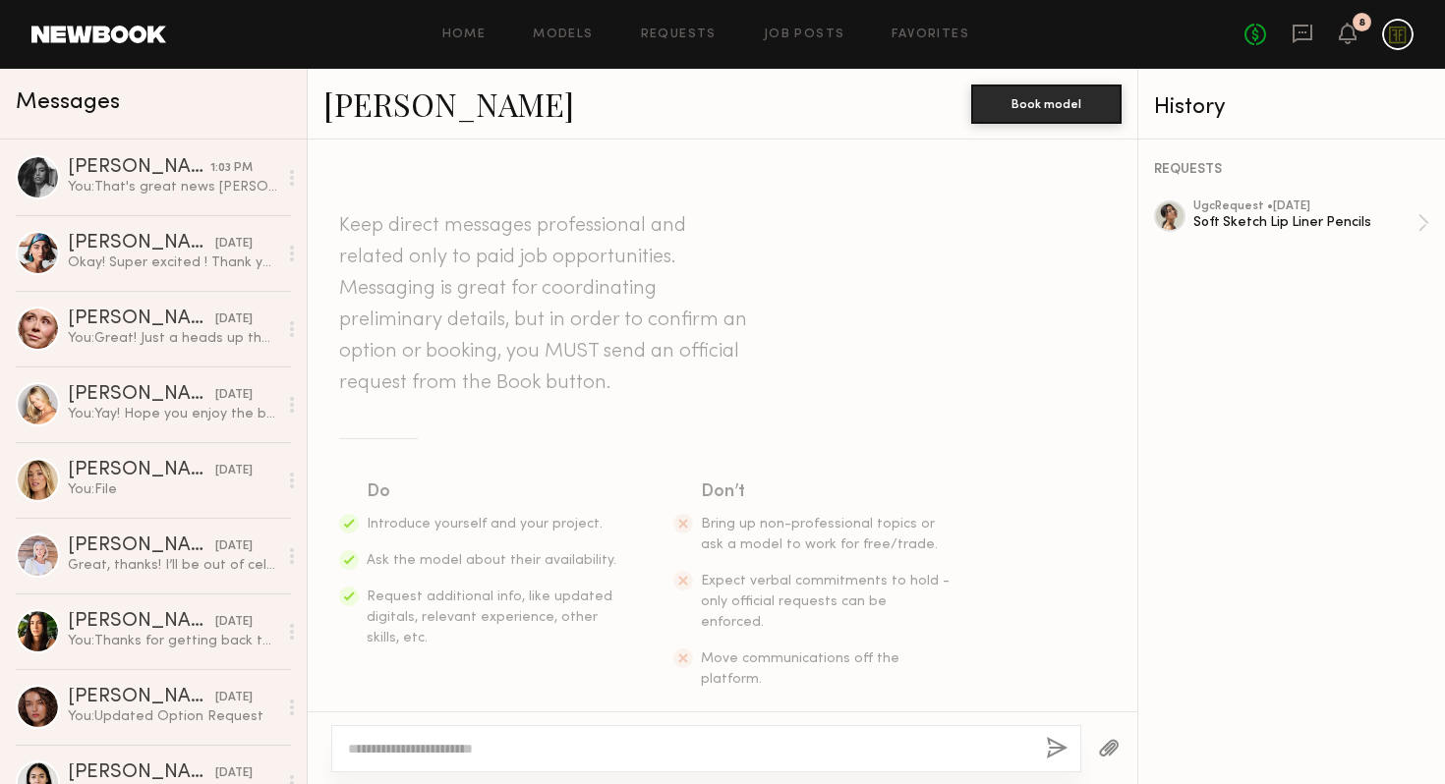
click at [492, 756] on textarea at bounding box center [689, 749] width 682 height 20
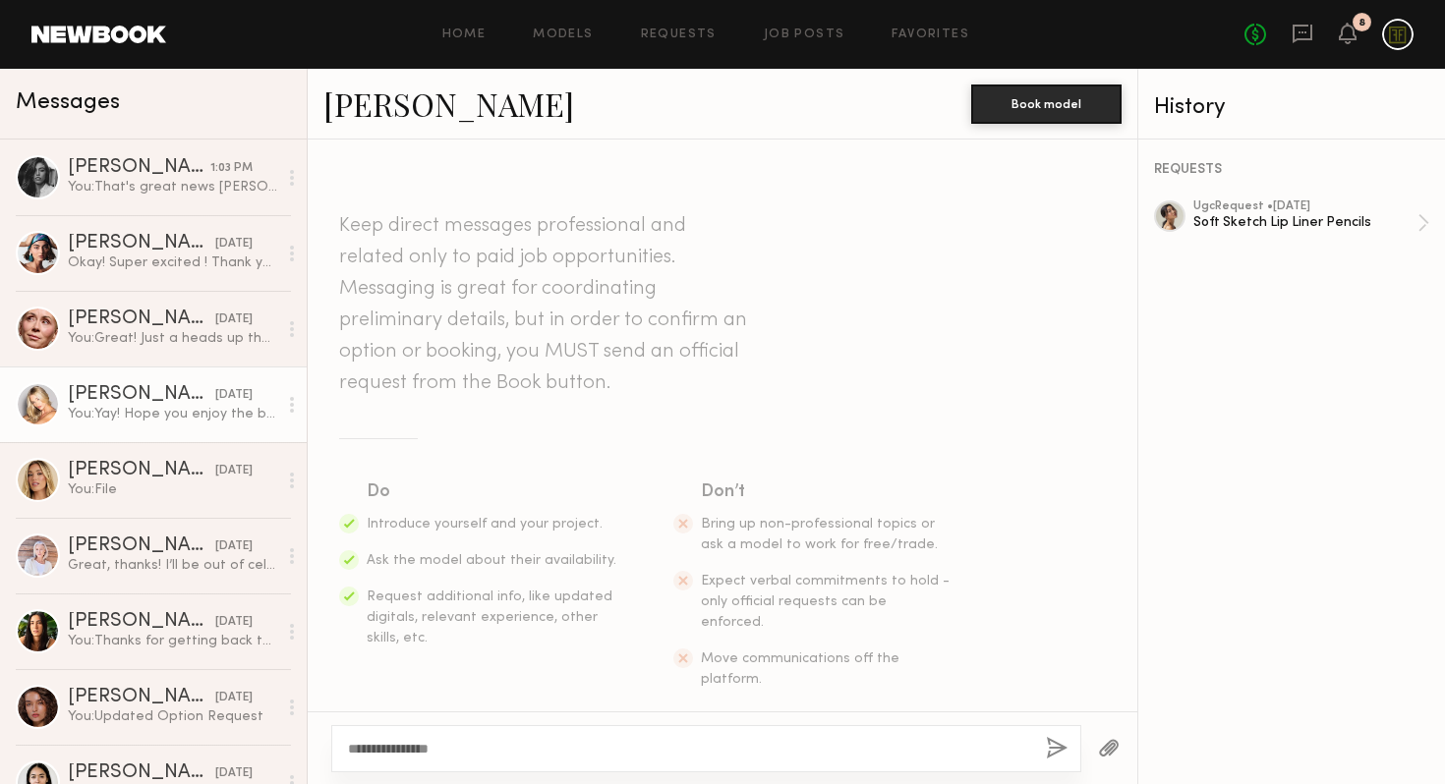
type textarea "**********"
click at [137, 410] on div "You: Yay! Hope you enjoy the balms & excited to see what you create!" at bounding box center [172, 414] width 209 height 19
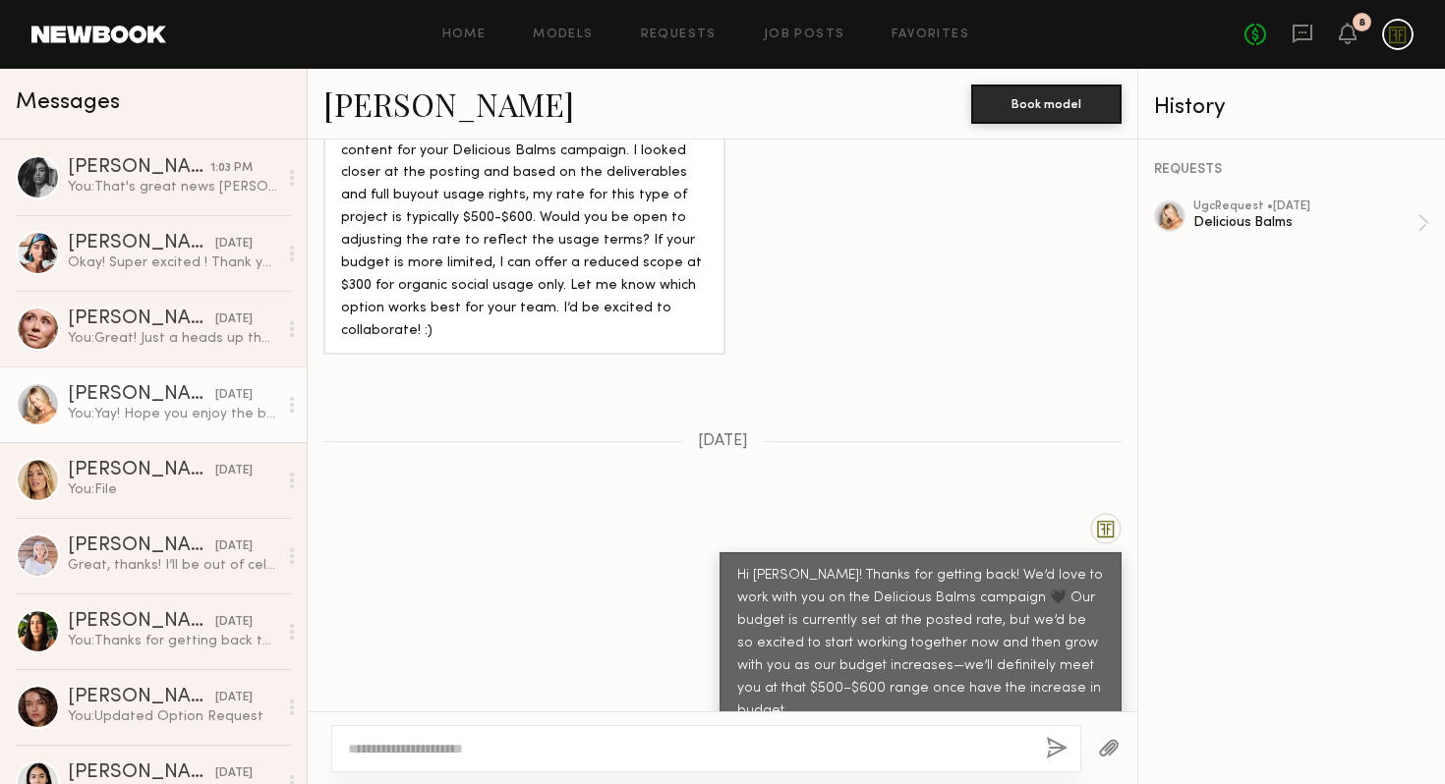
scroll to position [1125, 0]
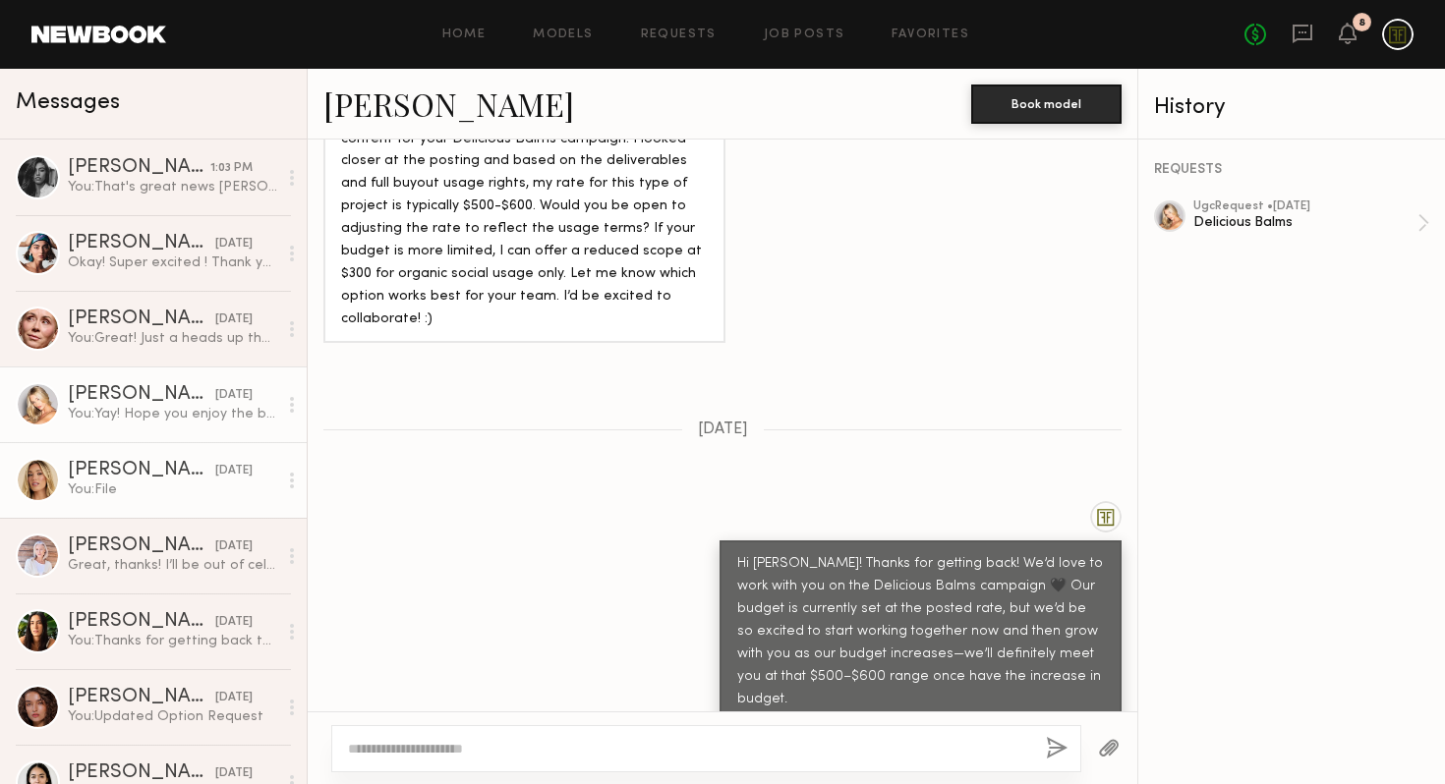
click at [104, 483] on div "You: File" at bounding box center [172, 490] width 209 height 19
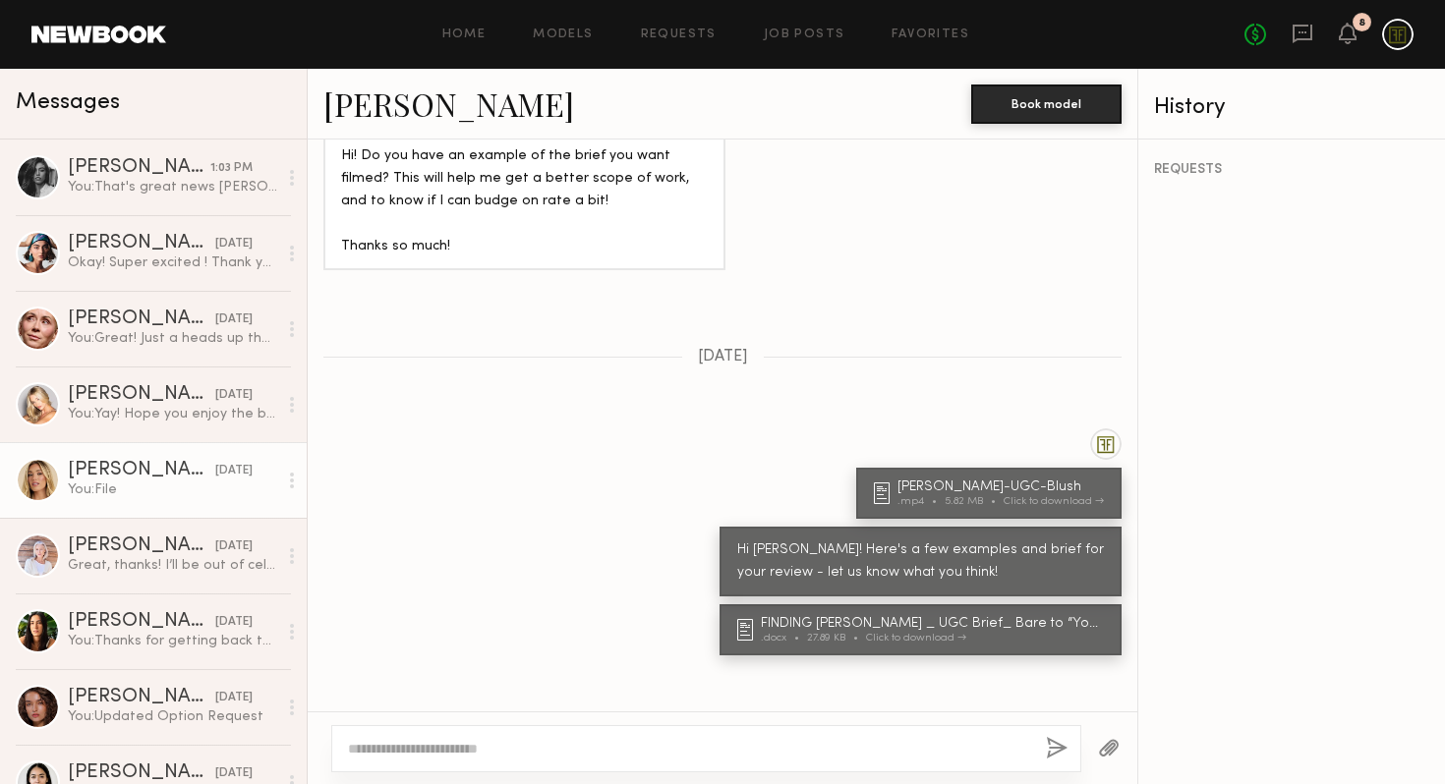
scroll to position [1821, 0]
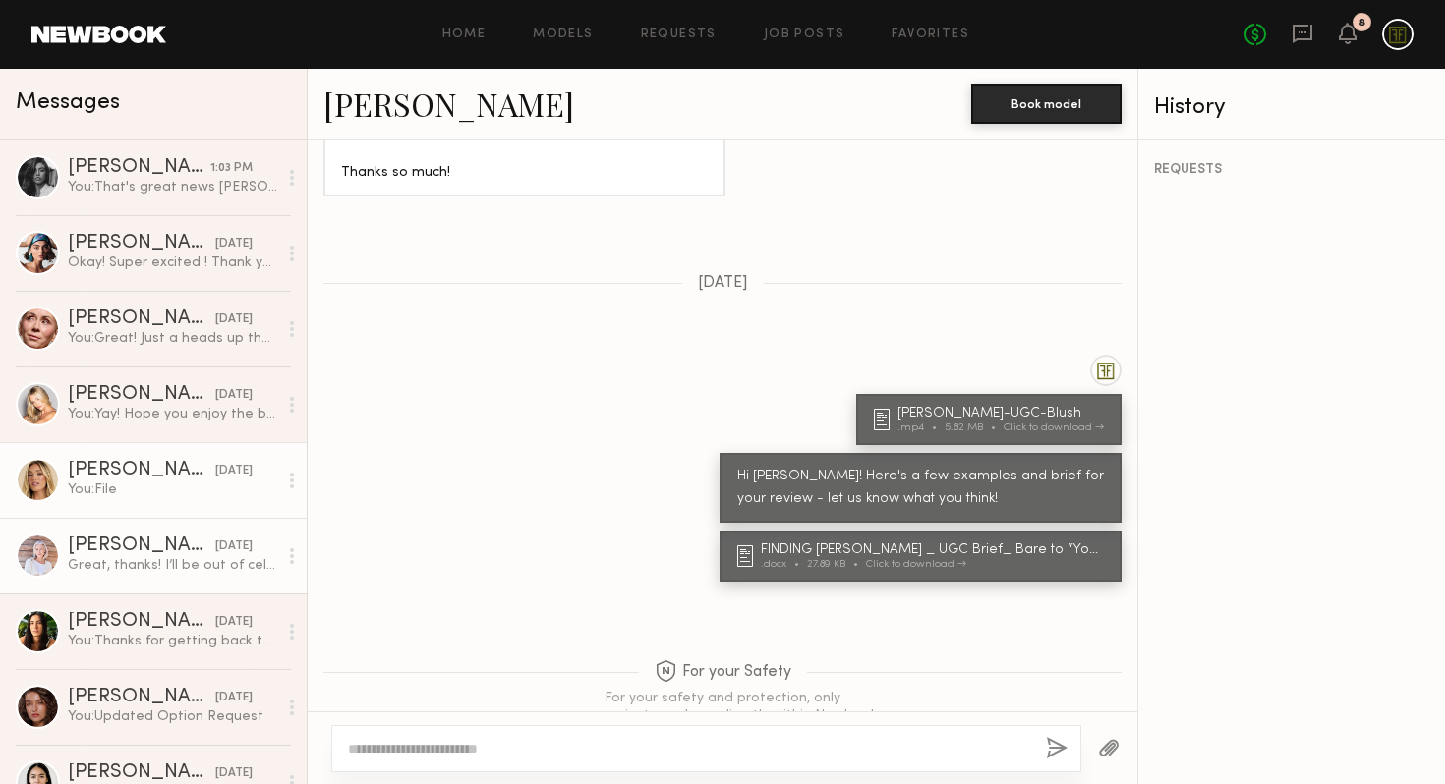
click at [123, 558] on div "Great, thanks! I’ll be out of cell service here and there but will check messag…" at bounding box center [172, 565] width 209 height 19
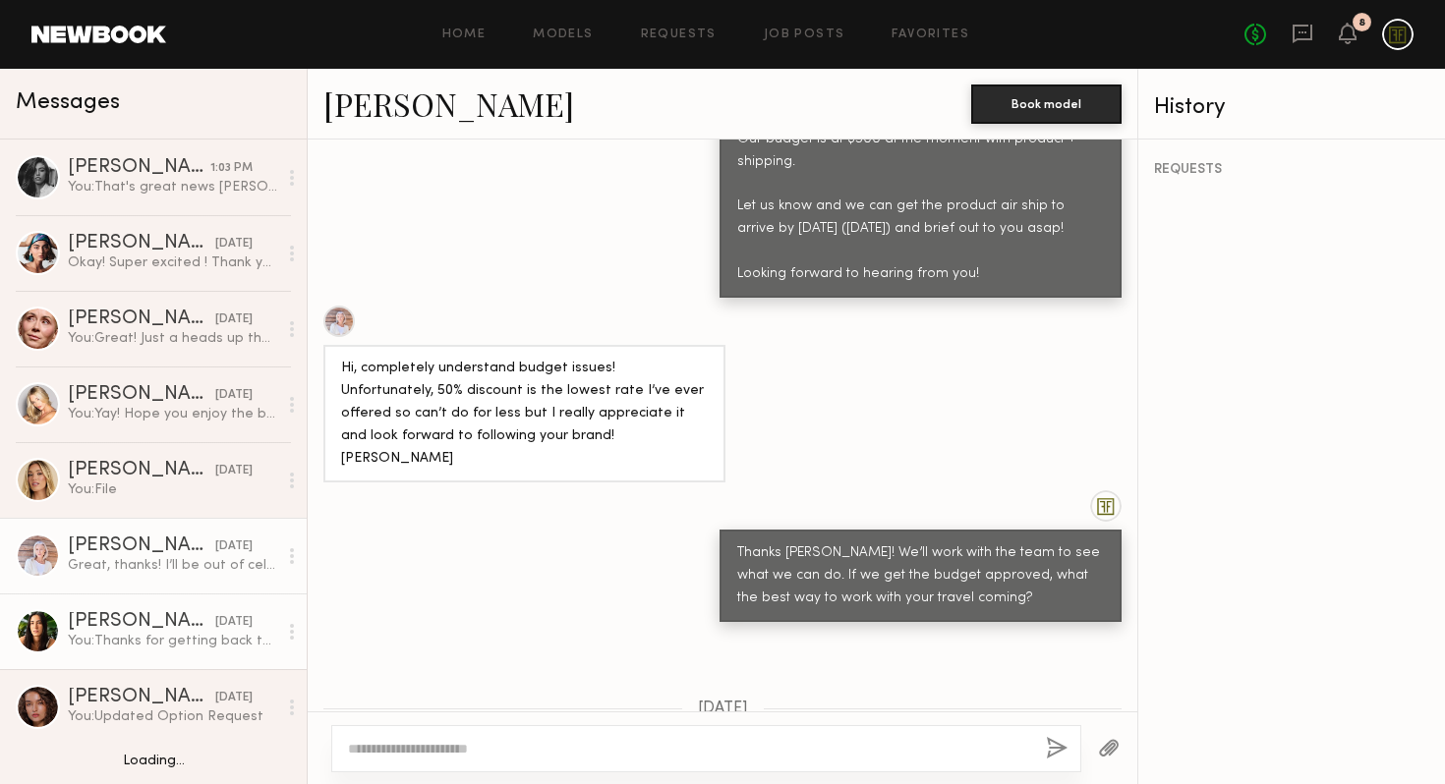
scroll to position [50, 0]
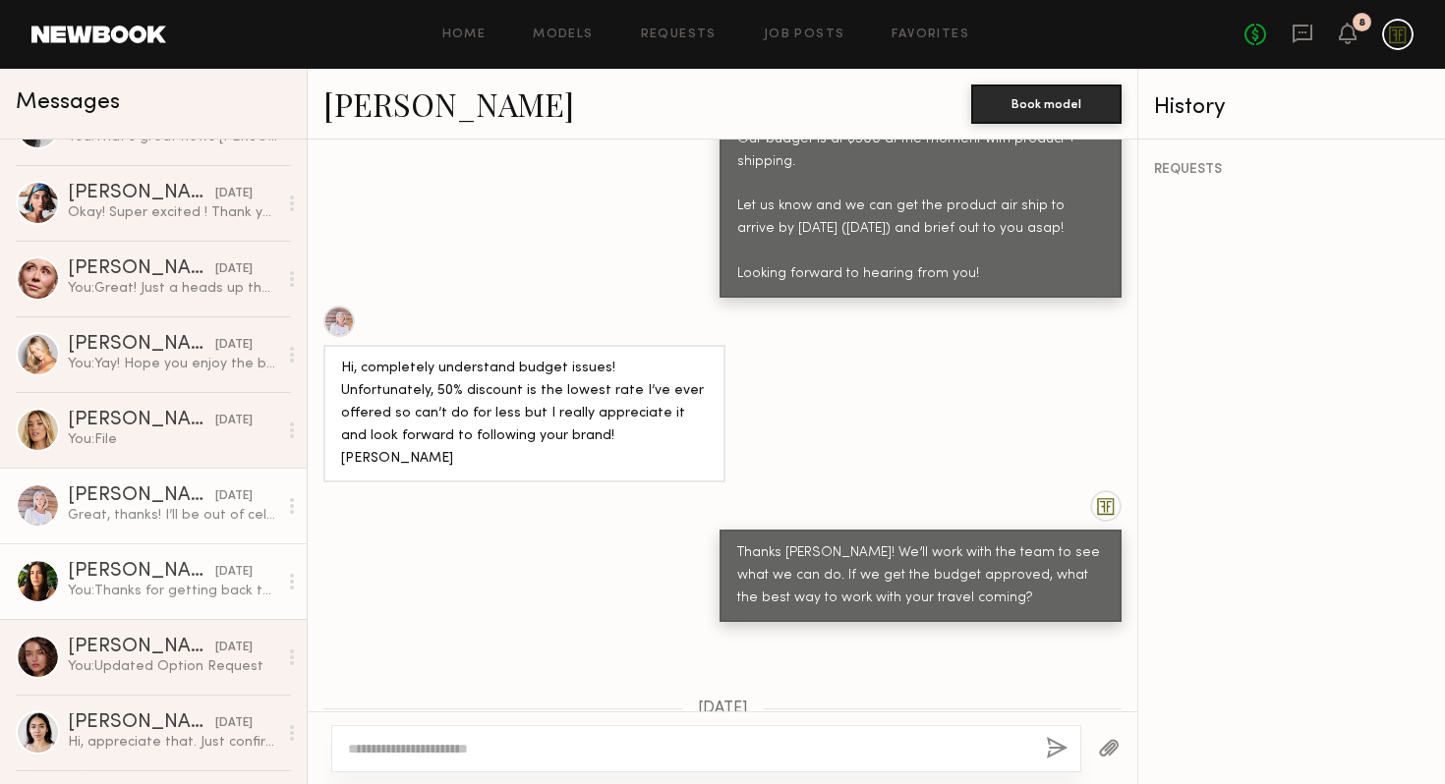
click at [162, 591] on div "You: Thanks for getting back to us! We'll keep you in mind for the next one! xx" at bounding box center [172, 591] width 209 height 19
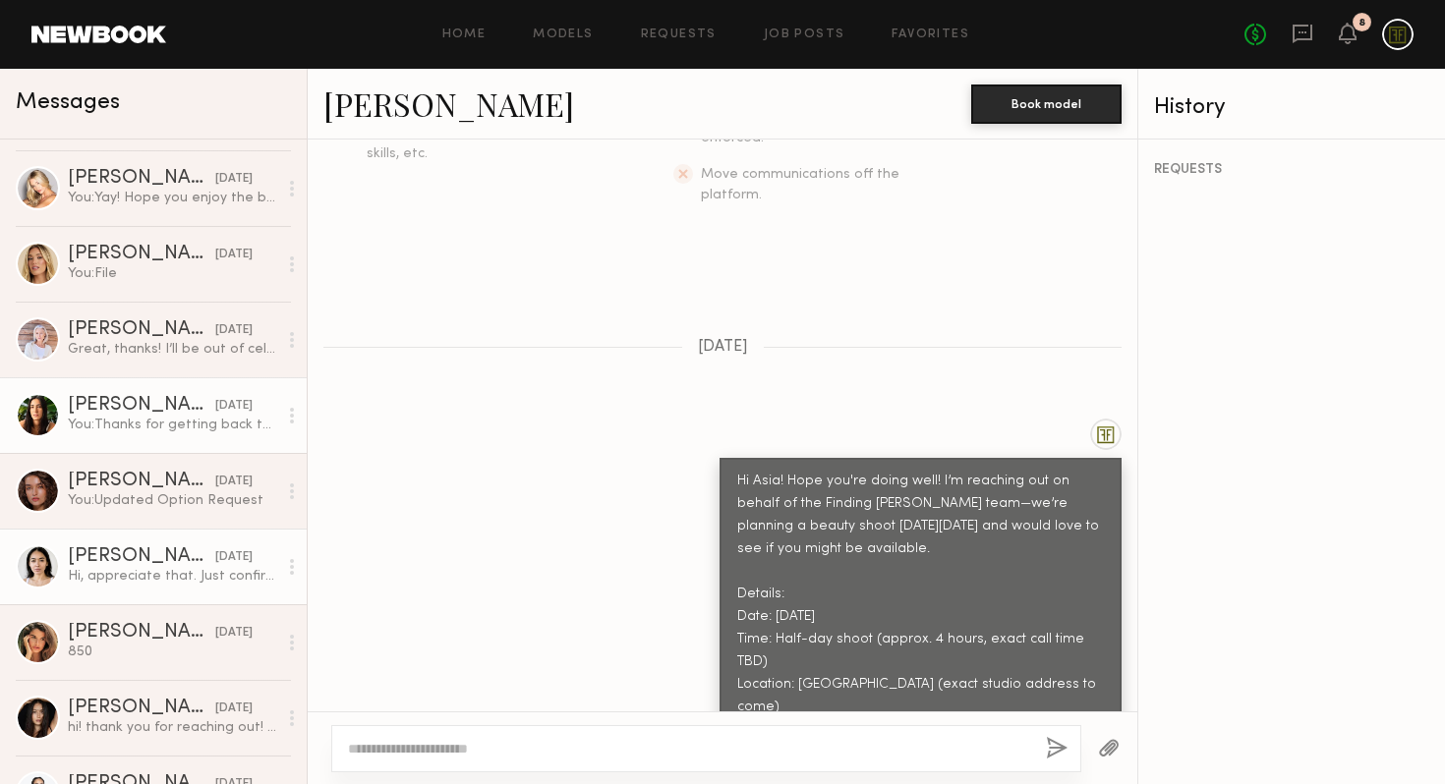
scroll to position [234, 0]
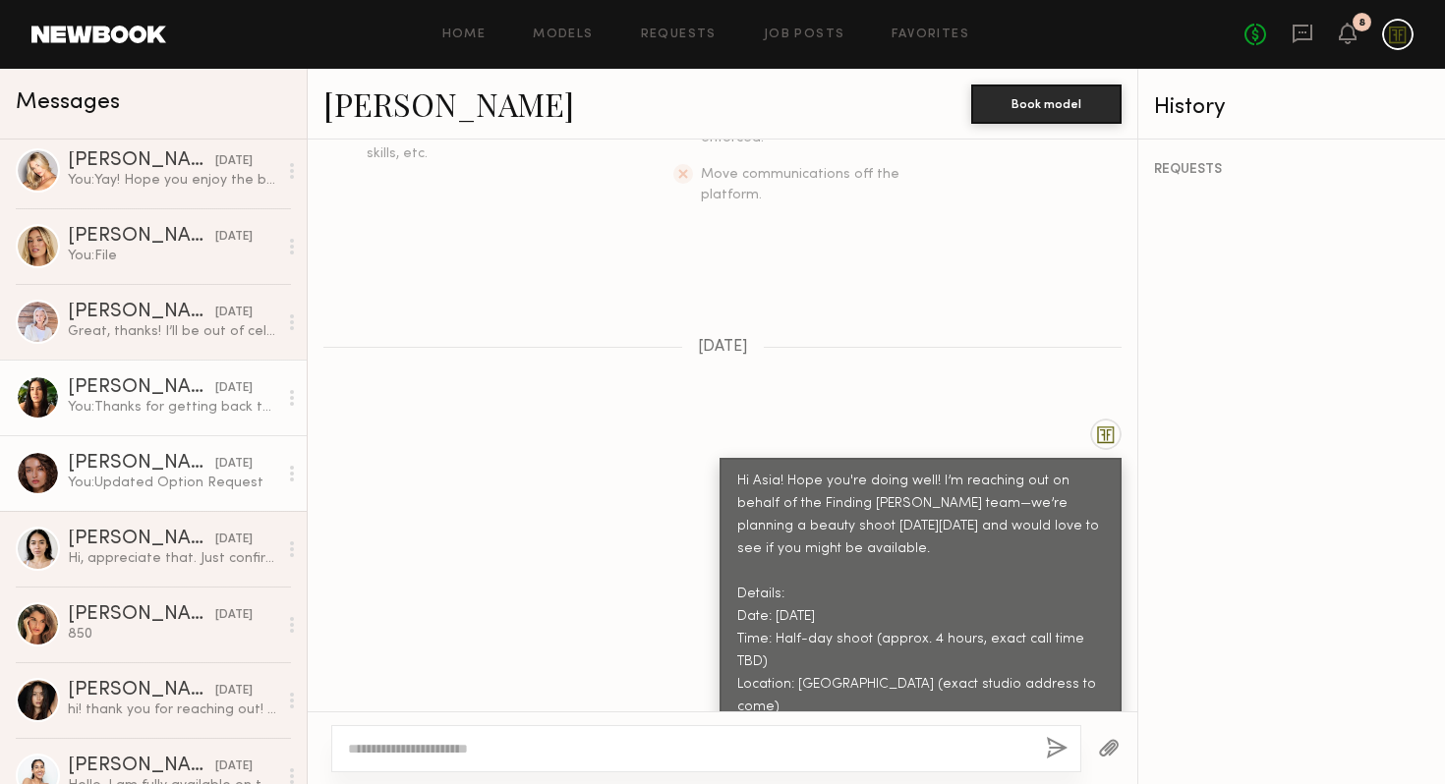
click at [145, 490] on div "You: Updated Option Request" at bounding box center [172, 483] width 209 height 19
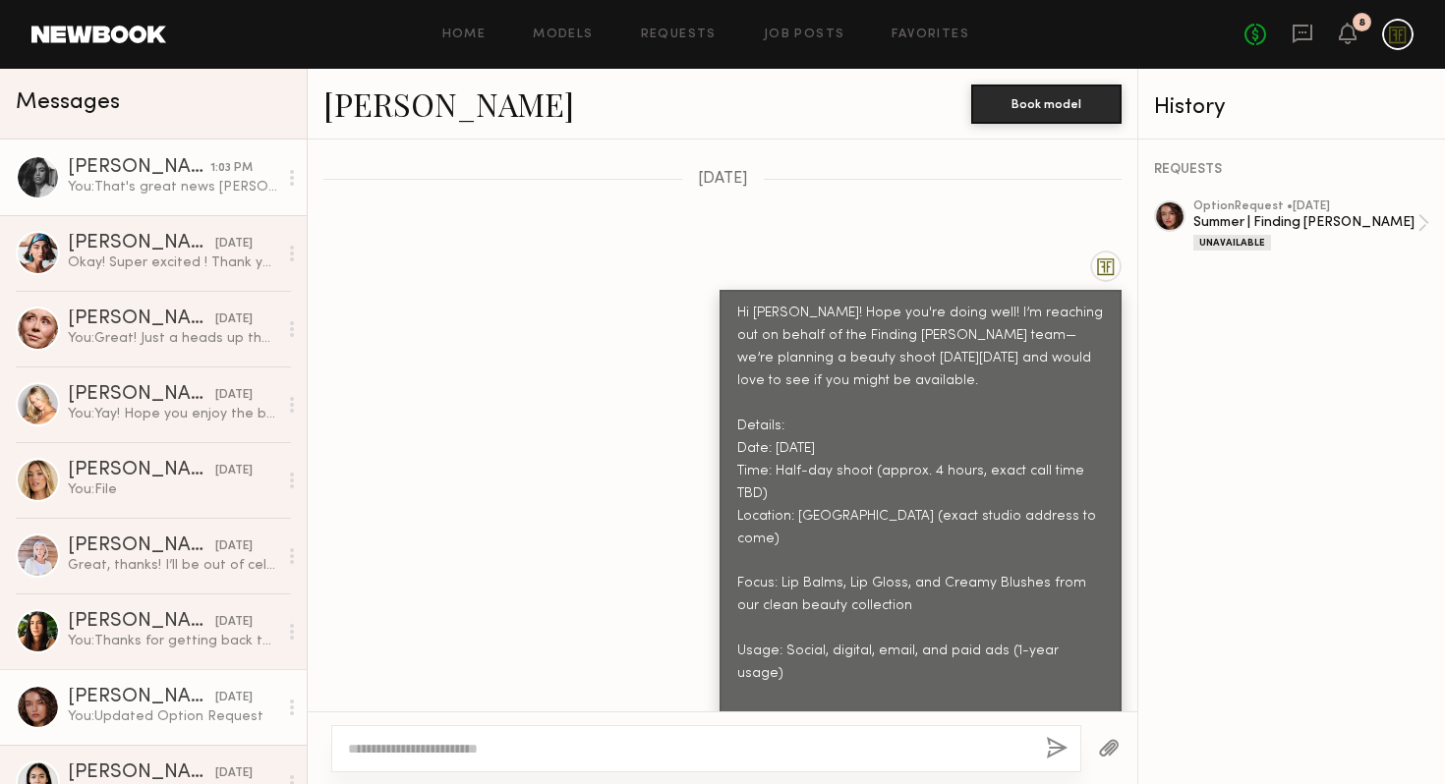
click at [145, 183] on div "You: That's great news Taylor! We're so excited to see your video and thank you…" at bounding box center [172, 187] width 209 height 19
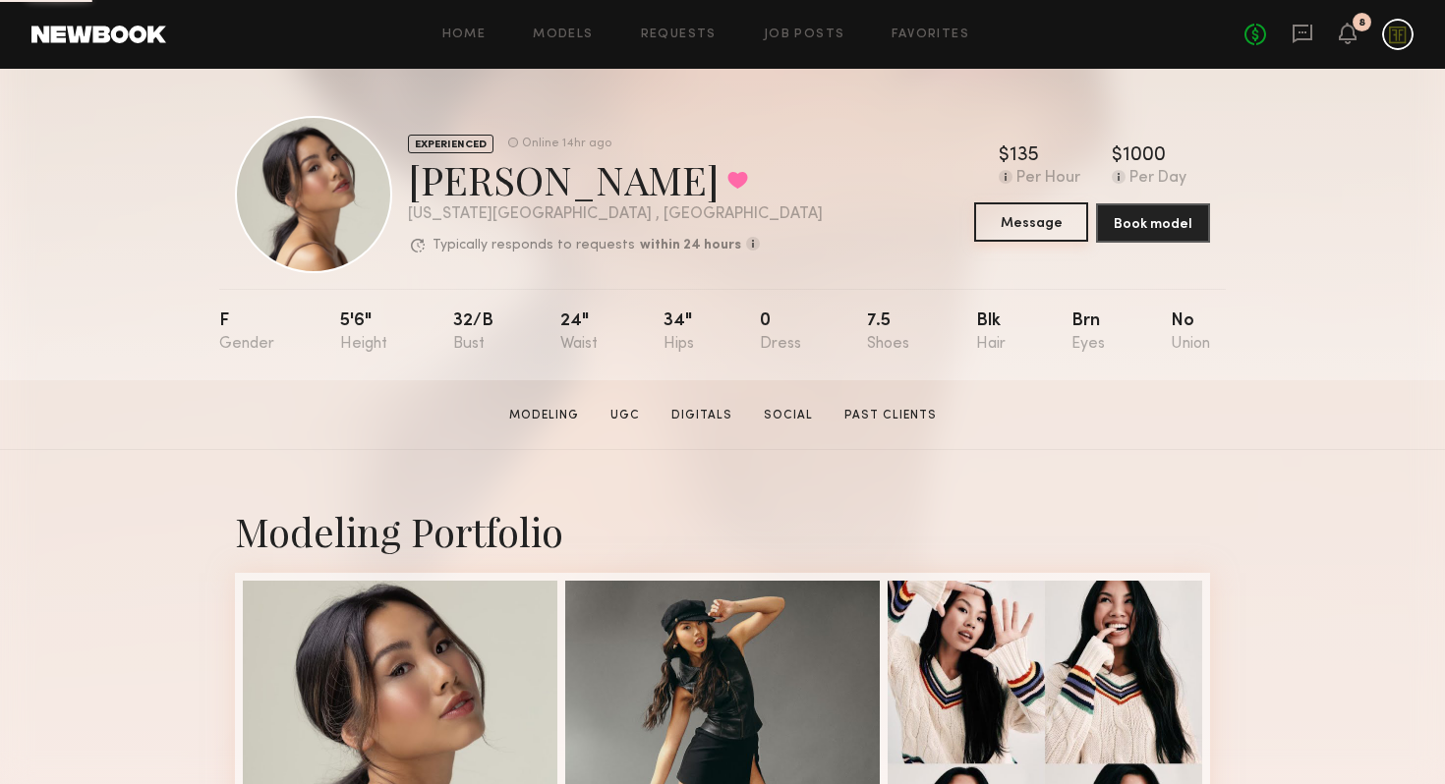
click at [1026, 228] on button "Message" at bounding box center [1031, 222] width 114 height 39
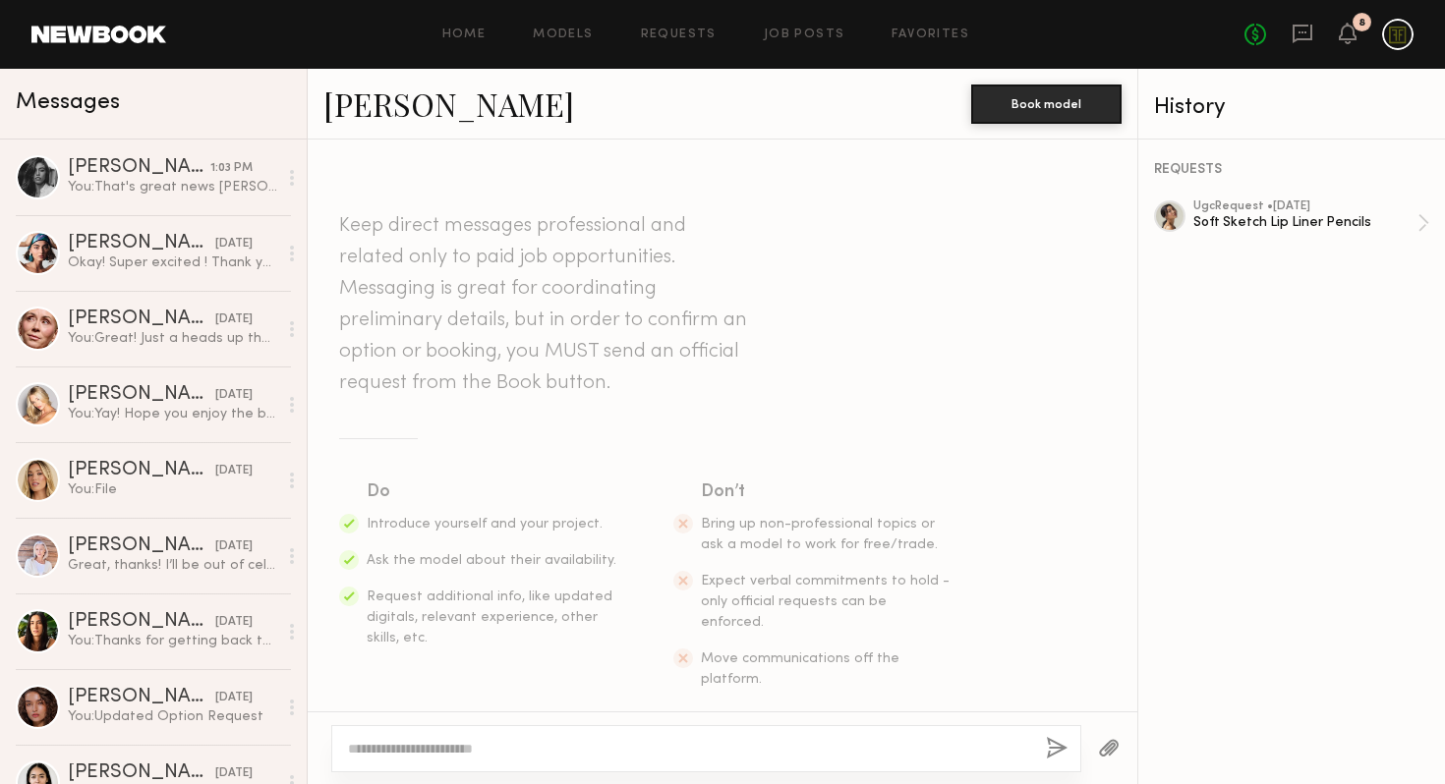
click at [658, 750] on textarea at bounding box center [689, 749] width 682 height 20
click at [495, 741] on textarea "**********" at bounding box center [689, 749] width 682 height 20
click at [521, 750] on textarea "**********" at bounding box center [689, 749] width 682 height 20
click at [477, 749] on textarea "**********" at bounding box center [689, 749] width 682 height 20
click at [980, 749] on textarea "**********" at bounding box center [689, 749] width 682 height 20
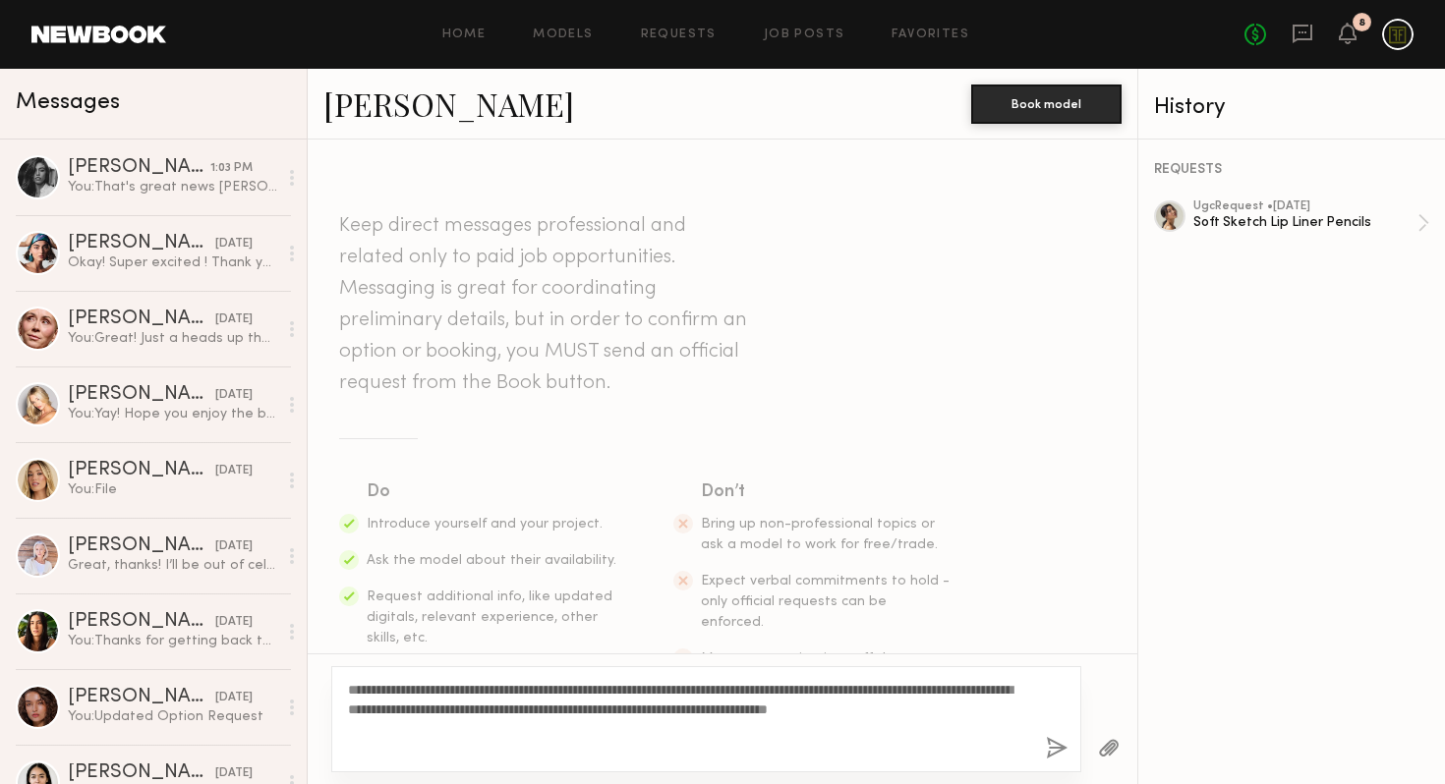
drag, startPoint x: 436, startPoint y: 728, endPoint x: 326, endPoint y: 687, distance: 117.6
click at [326, 687] on div "**********" at bounding box center [723, 719] width 830 height 131
type textarea "**********"
click at [1056, 741] on button "button" at bounding box center [1057, 749] width 22 height 25
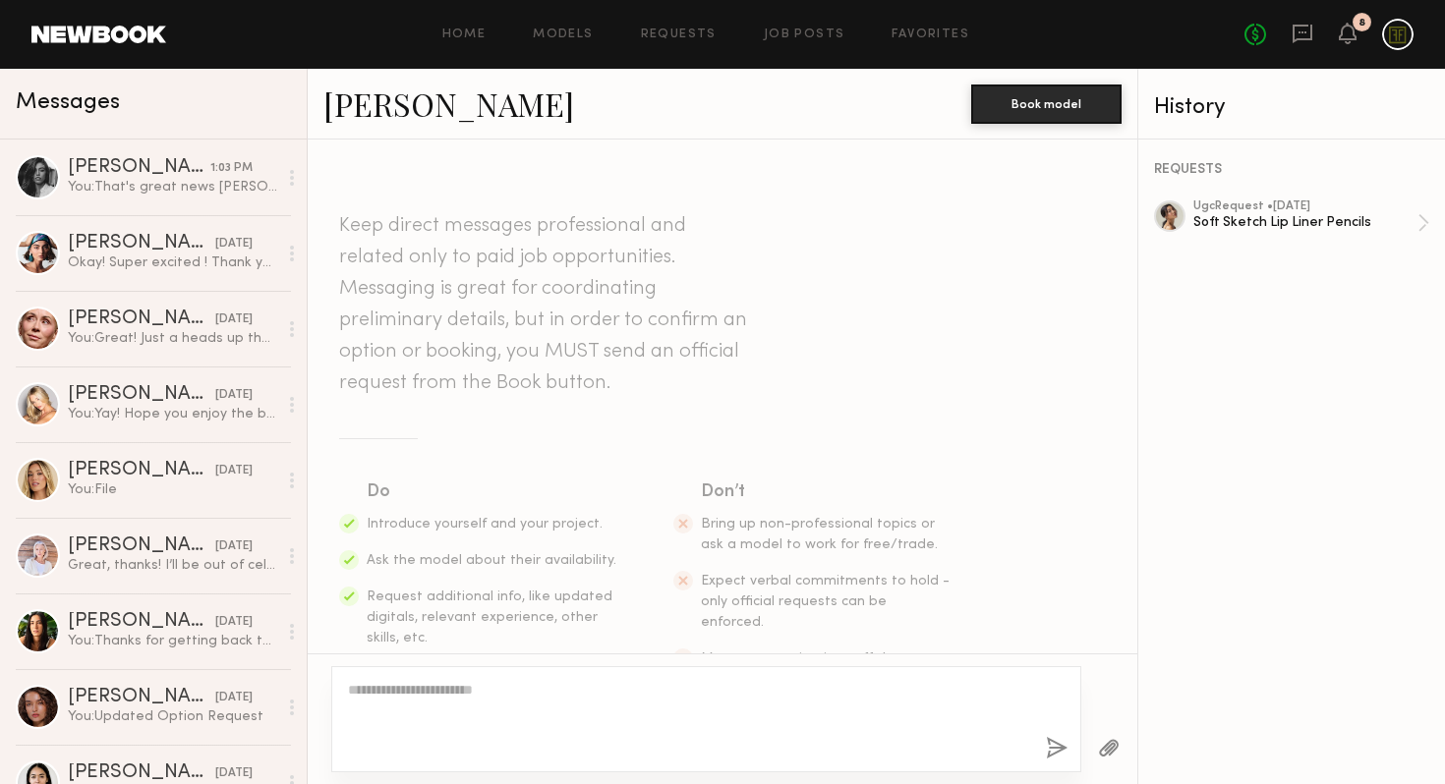
scroll to position [322, 0]
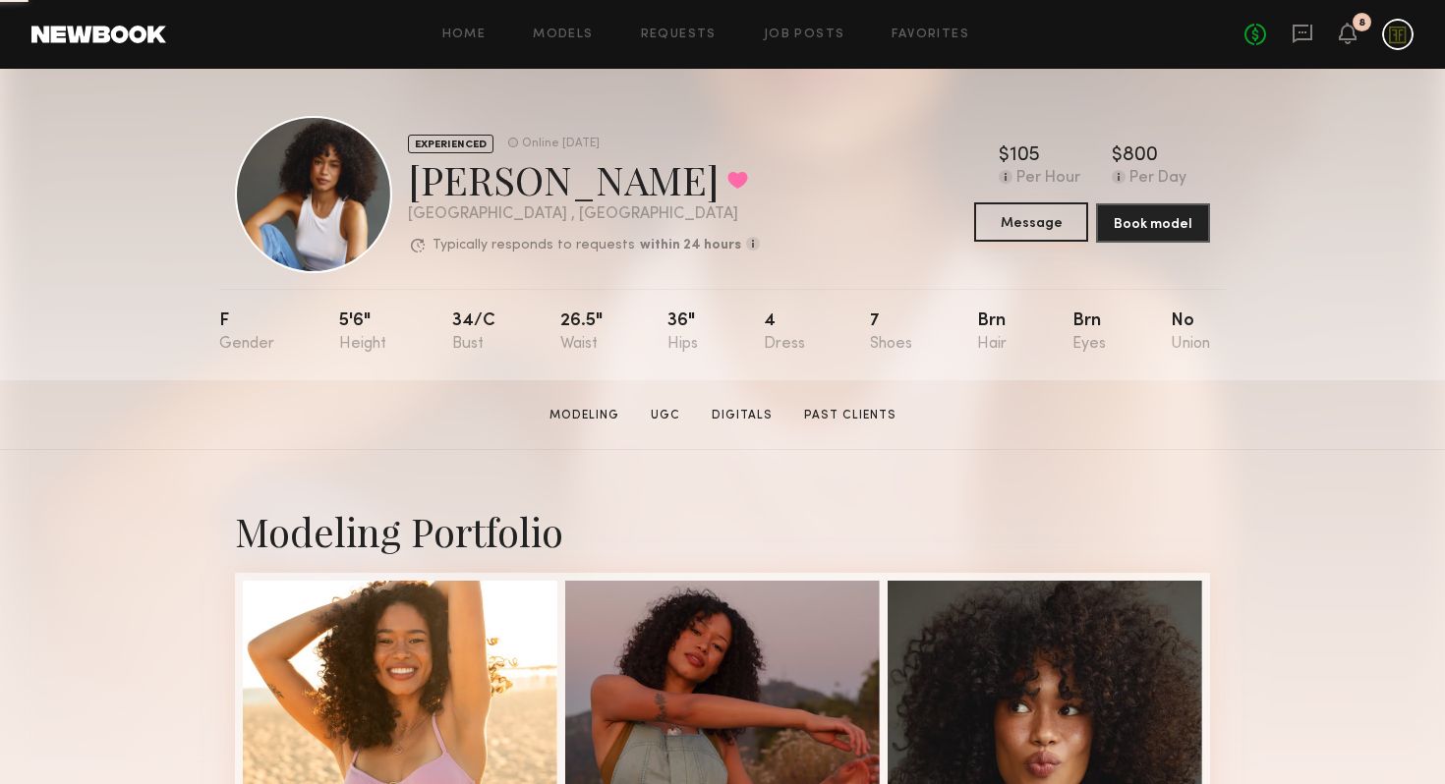
click at [1043, 225] on button "Message" at bounding box center [1031, 222] width 114 height 39
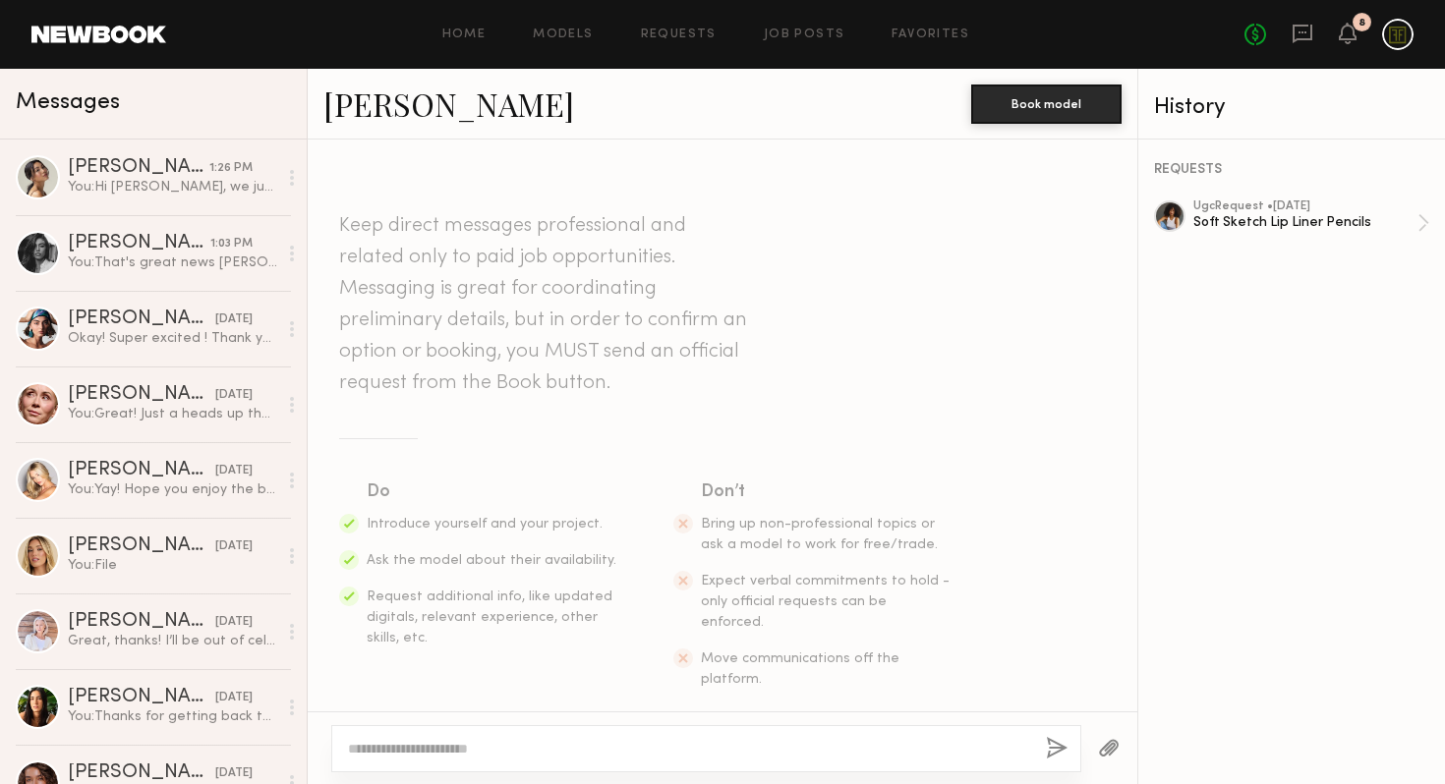
click at [673, 743] on textarea at bounding box center [689, 749] width 682 height 20
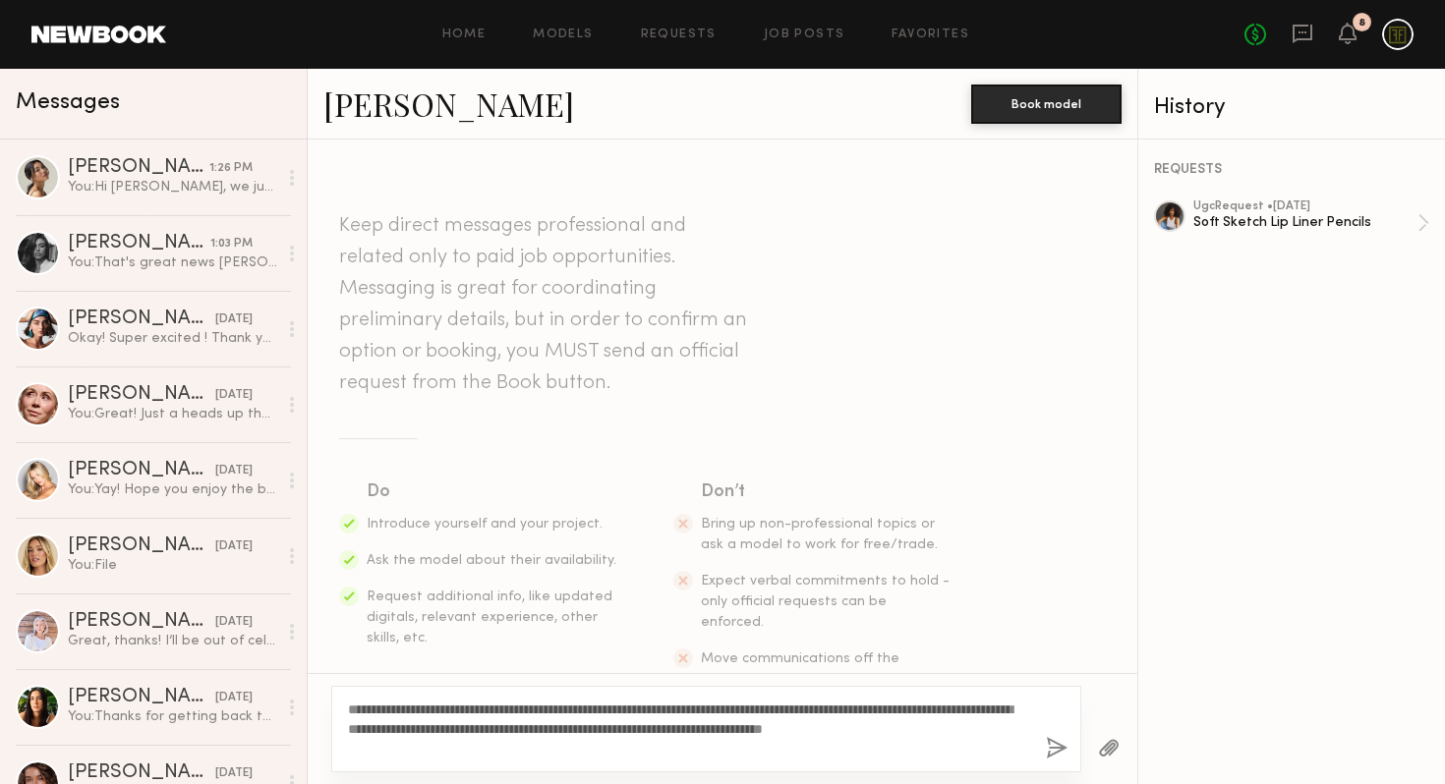
click at [402, 711] on textarea "**********" at bounding box center [689, 729] width 682 height 59
type textarea "**********"
click at [1052, 750] on button "button" at bounding box center [1057, 749] width 22 height 25
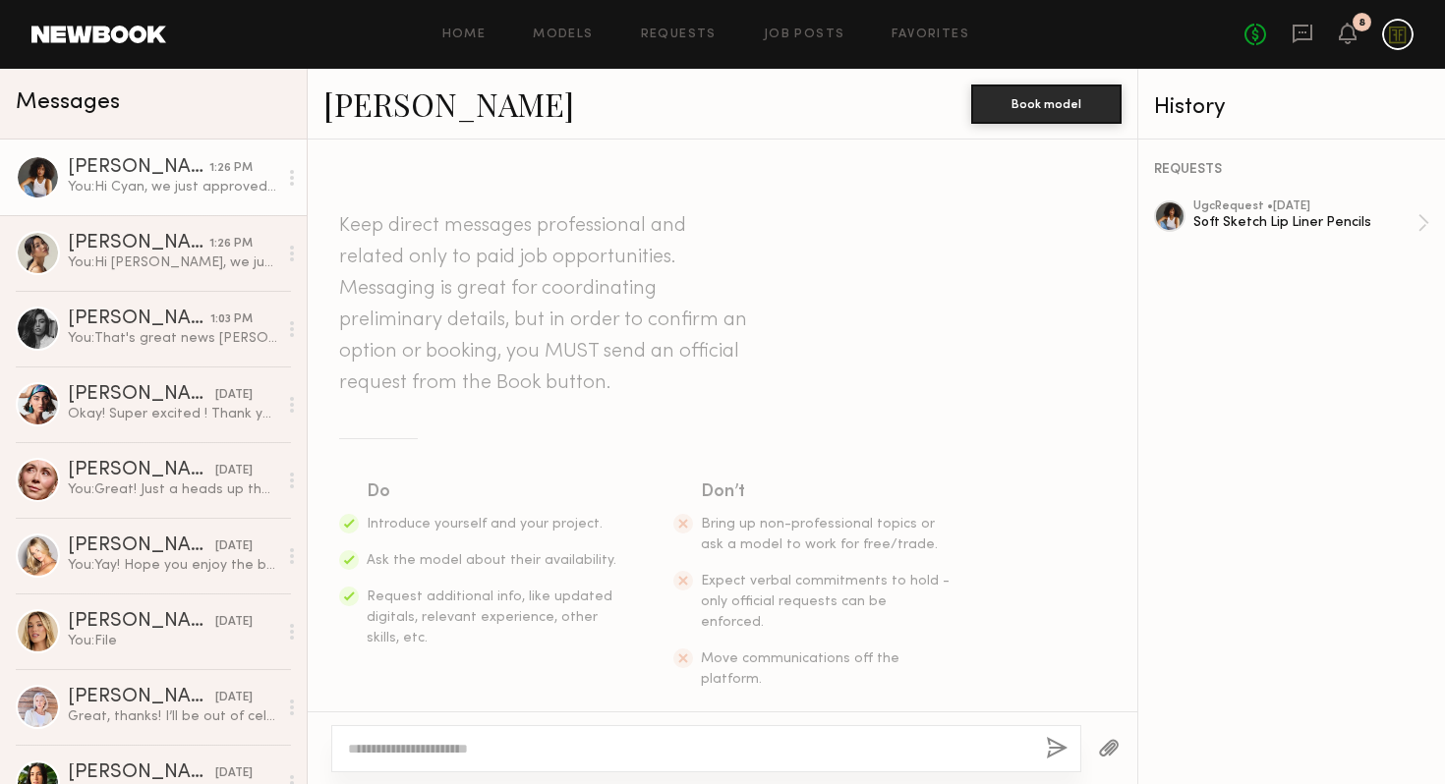
scroll to position [322, 0]
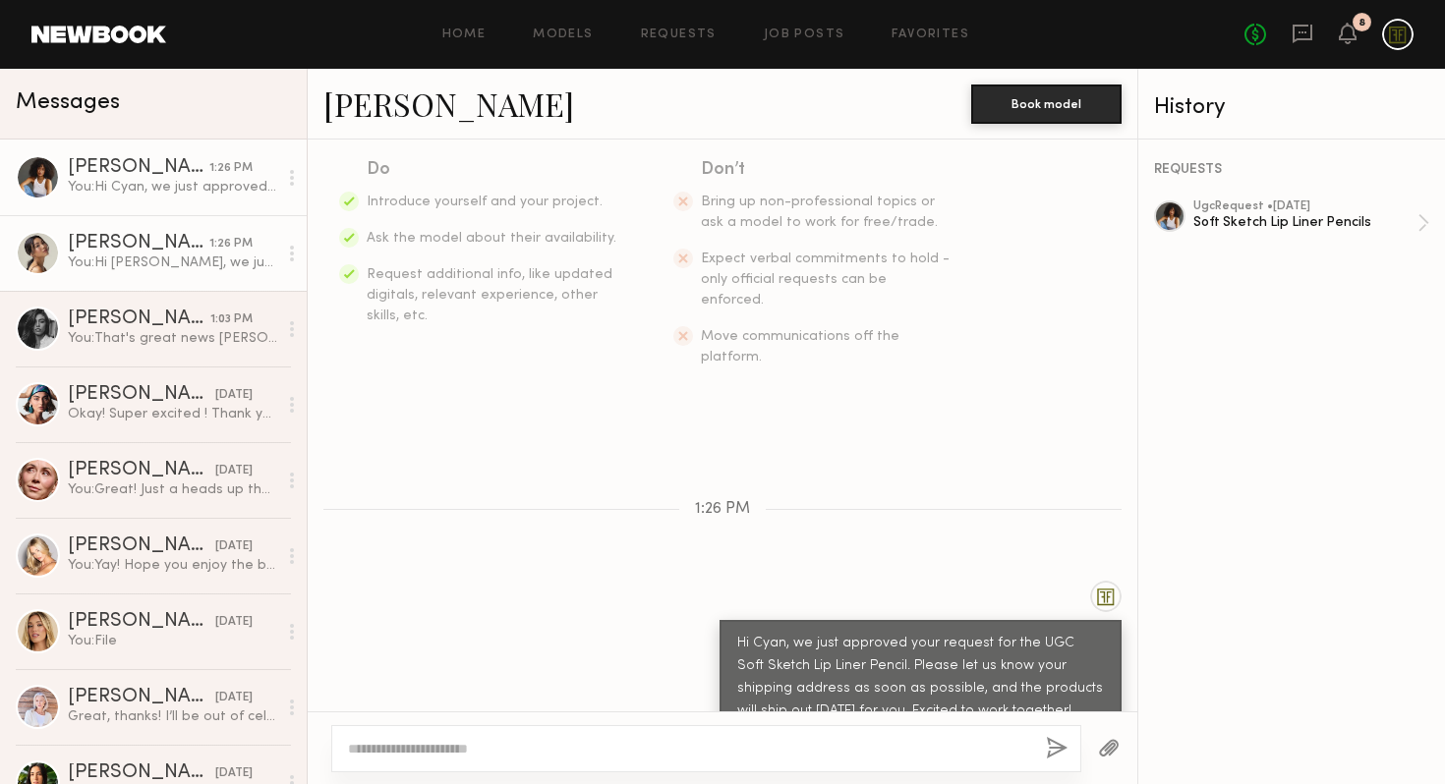
click at [146, 224] on link "[PERSON_NAME] 1:26 PM You: Hi [PERSON_NAME], we just approved your request for …" at bounding box center [153, 253] width 307 height 76
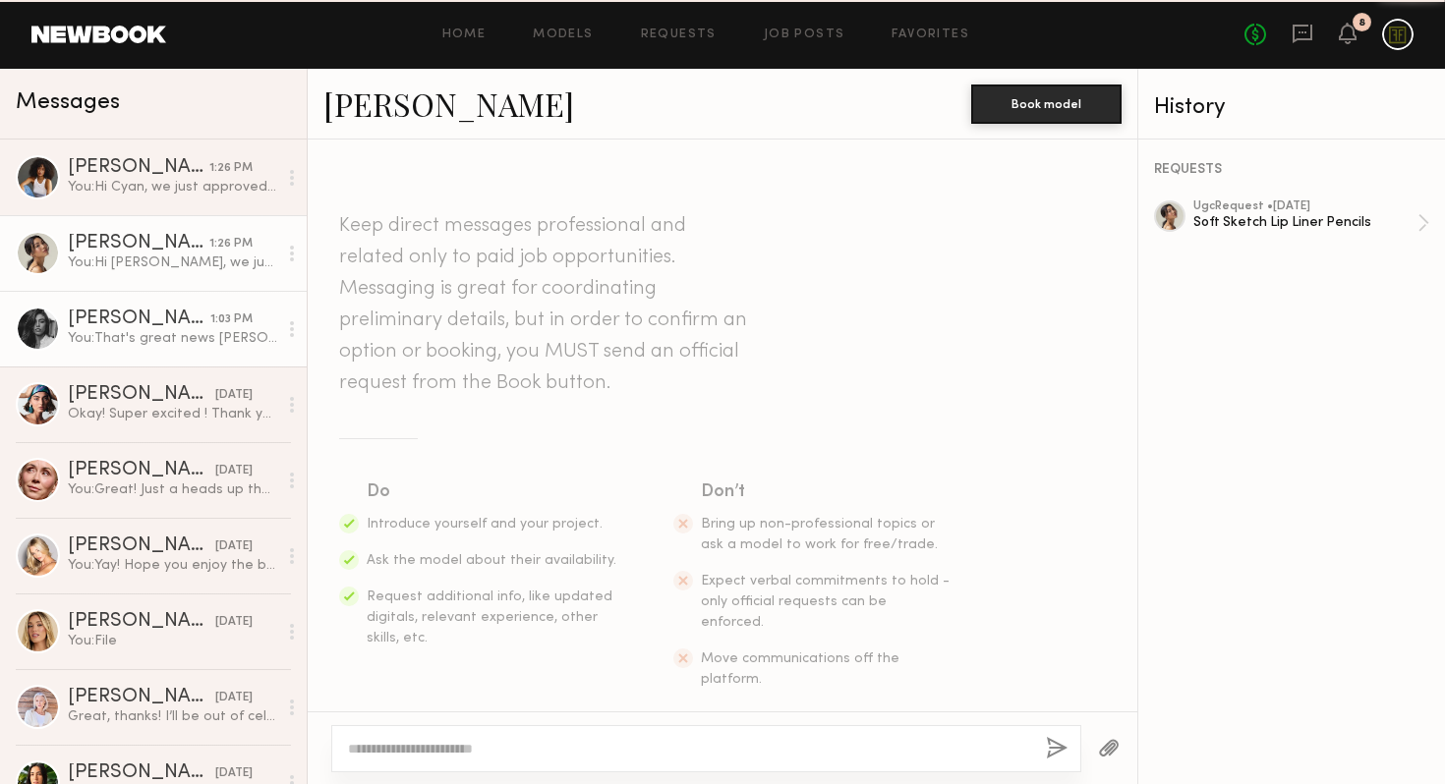
scroll to position [322, 0]
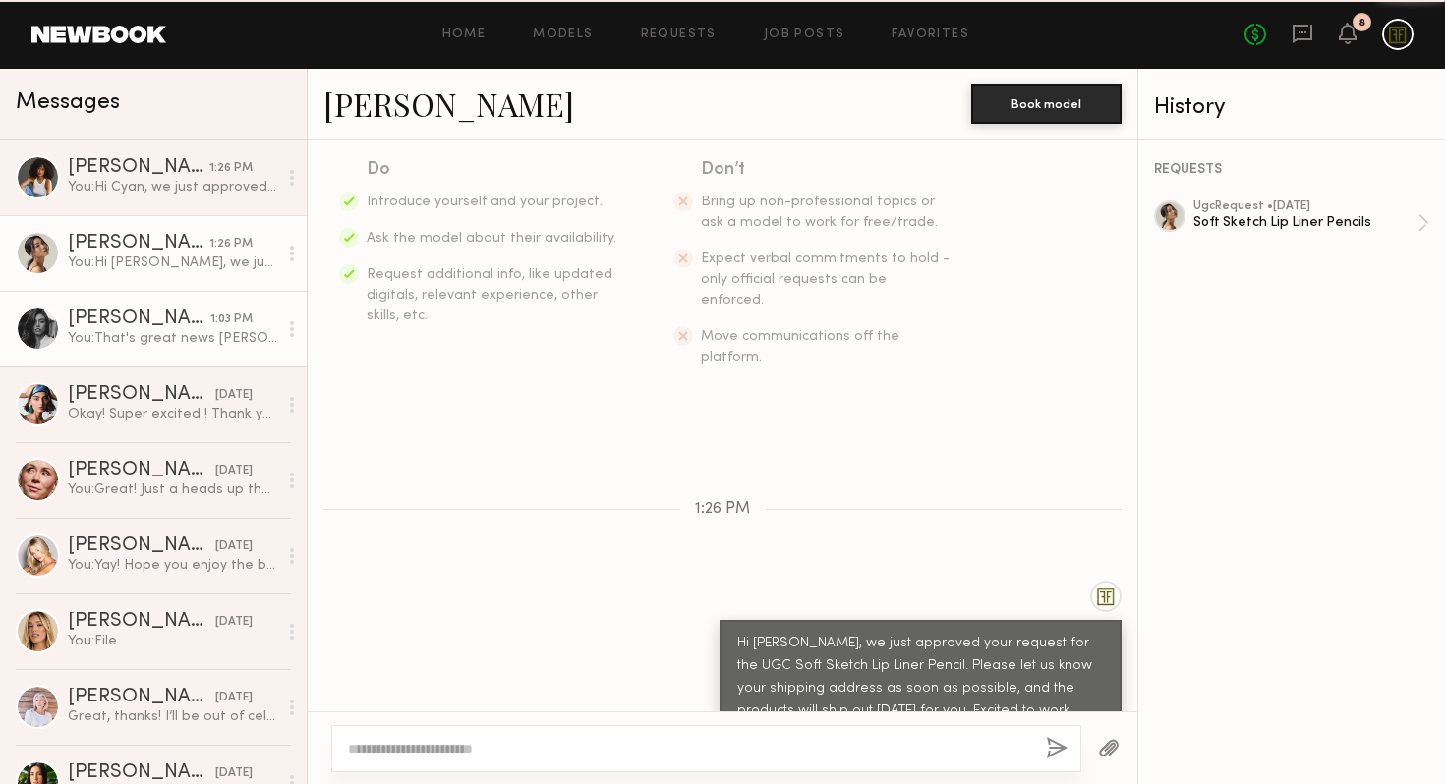
click at [136, 296] on link "[PERSON_NAME] 1:03 PM You: That's great news [PERSON_NAME]! We're so excited to…" at bounding box center [153, 329] width 307 height 76
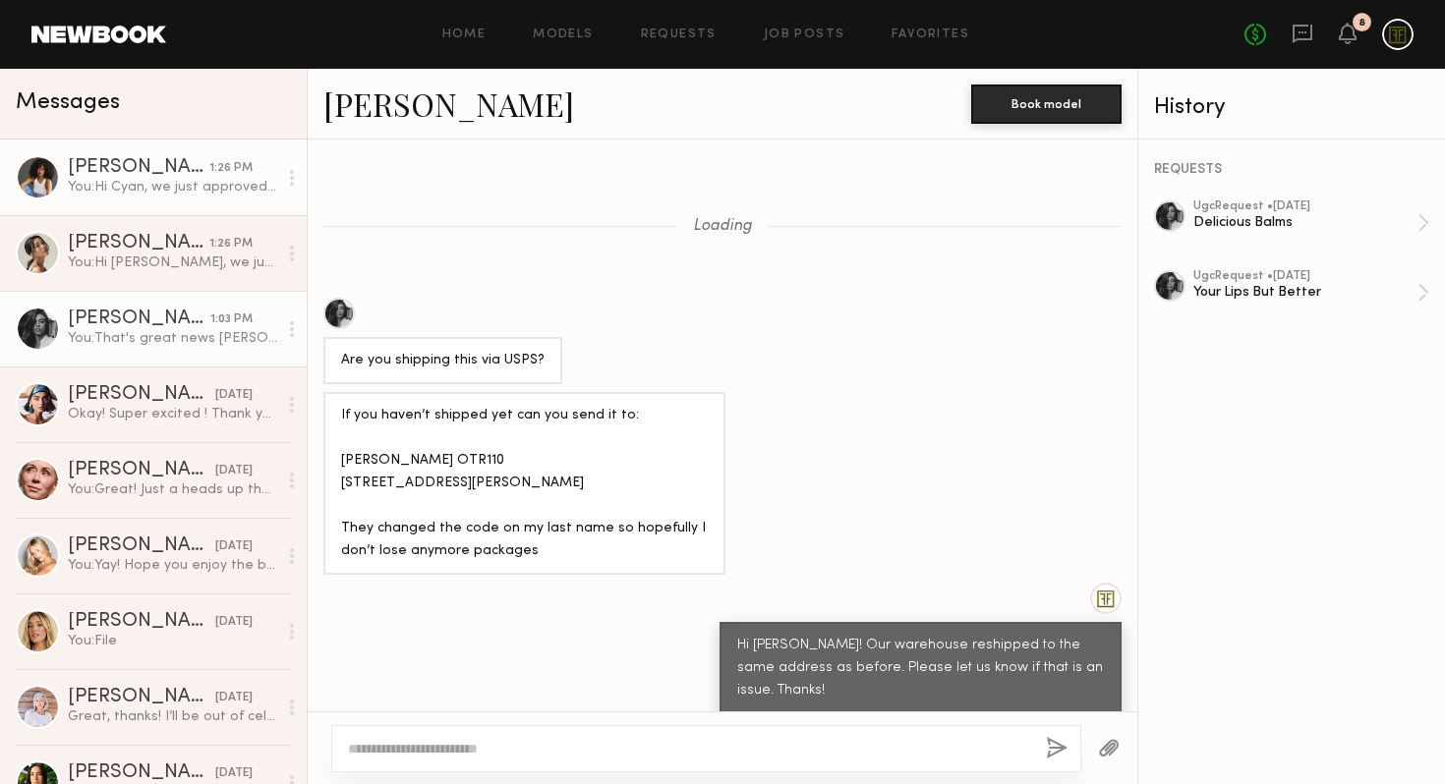
scroll to position [1217, 0]
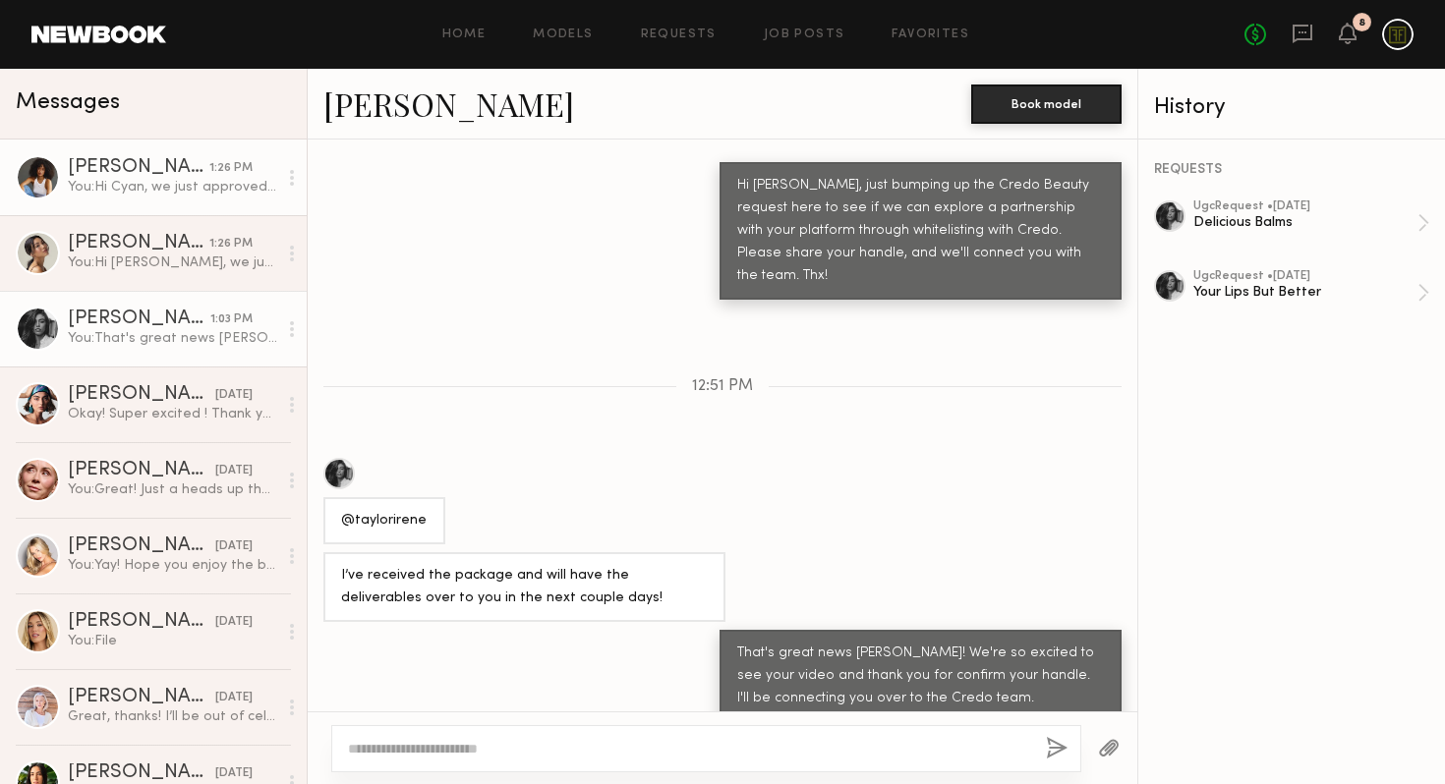
click at [138, 188] on div "You: Hi Cyan, we just approved your request for the UGC Soft Sketch Lip Liner P…" at bounding box center [172, 187] width 209 height 19
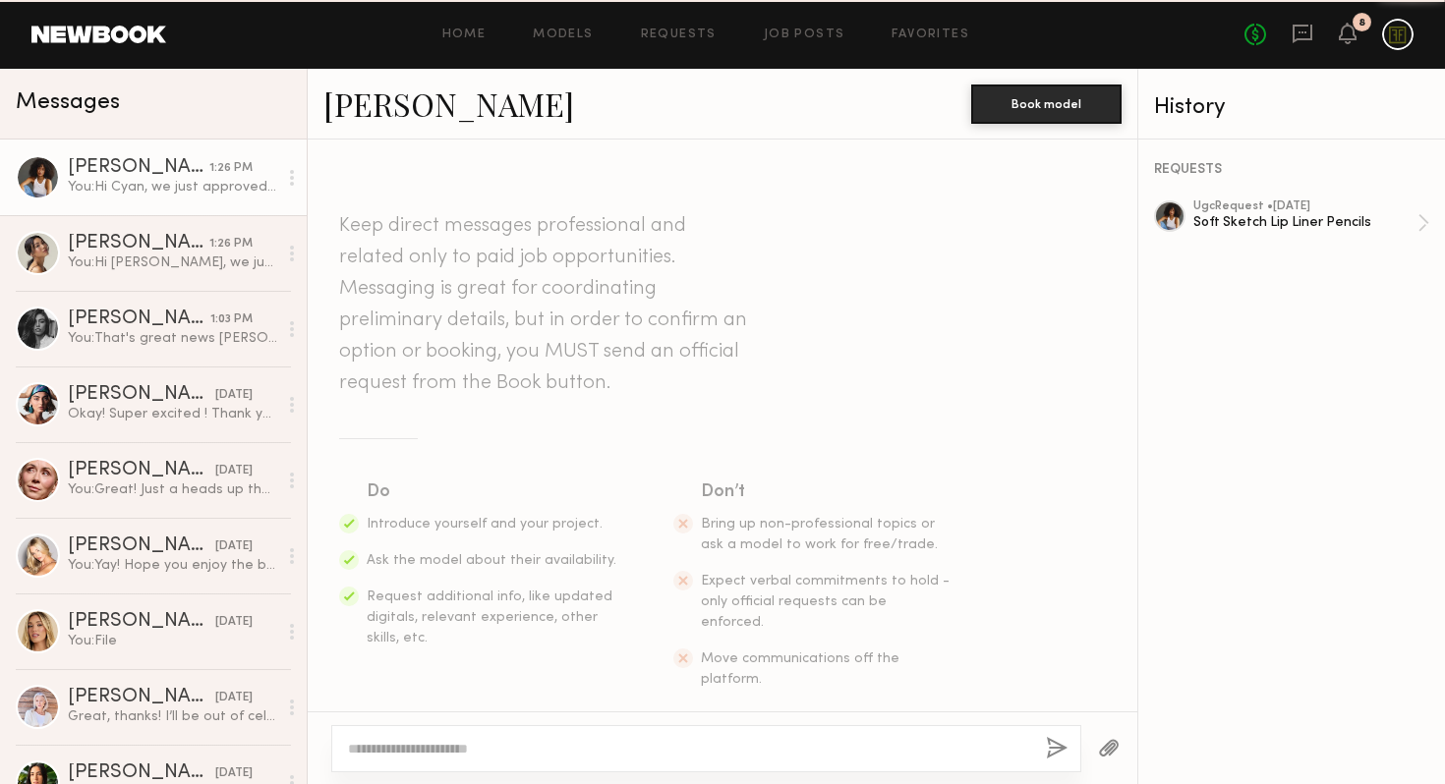
scroll to position [322, 0]
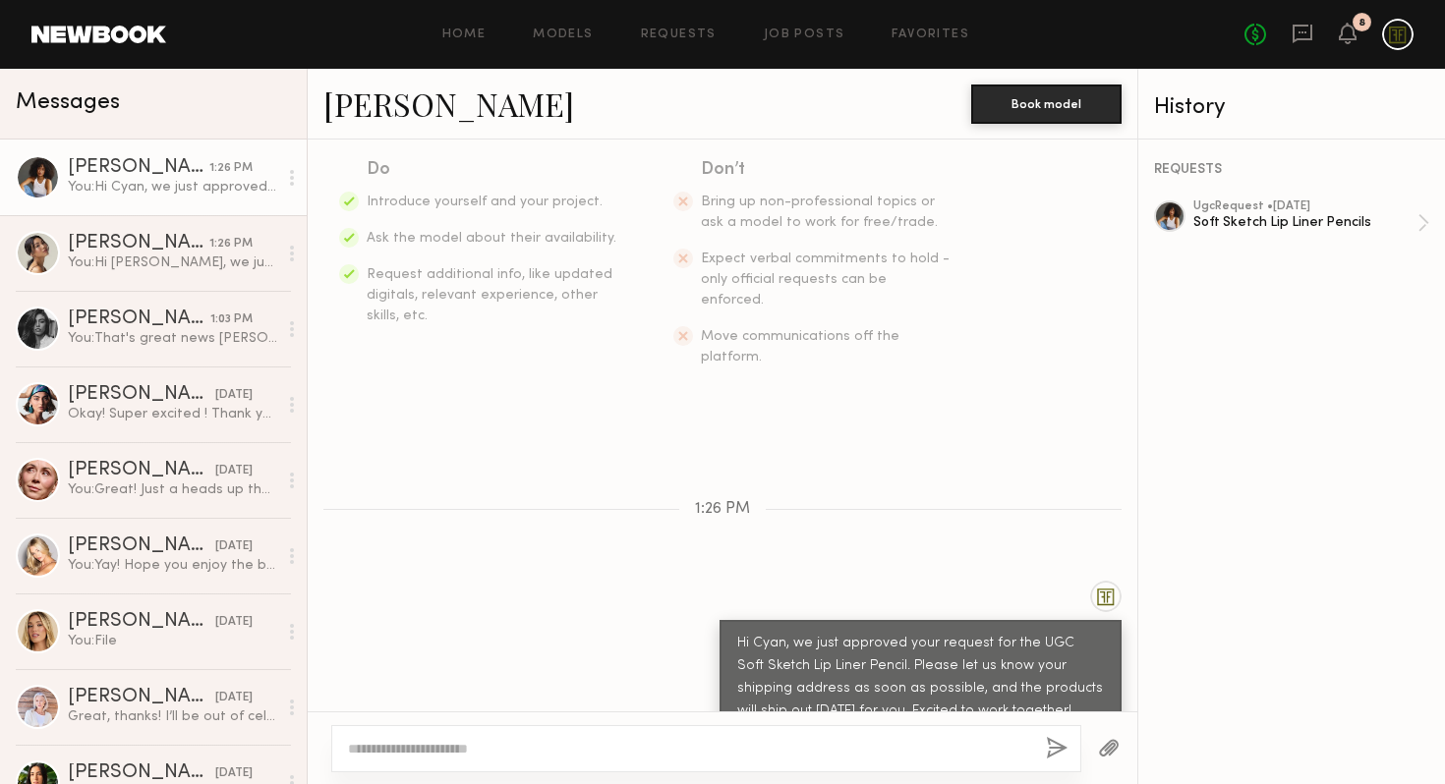
click at [580, 25] on div "Home Models Requests Job Posts Favorites Sign Out No fees up to $5,000 8" at bounding box center [789, 34] width 1247 height 31
click at [581, 27] on div "Home Models Requests Job Posts Favorites Sign Out No fees up to $5,000 8" at bounding box center [789, 34] width 1247 height 31
click at [576, 38] on link "Models" at bounding box center [563, 35] width 60 height 13
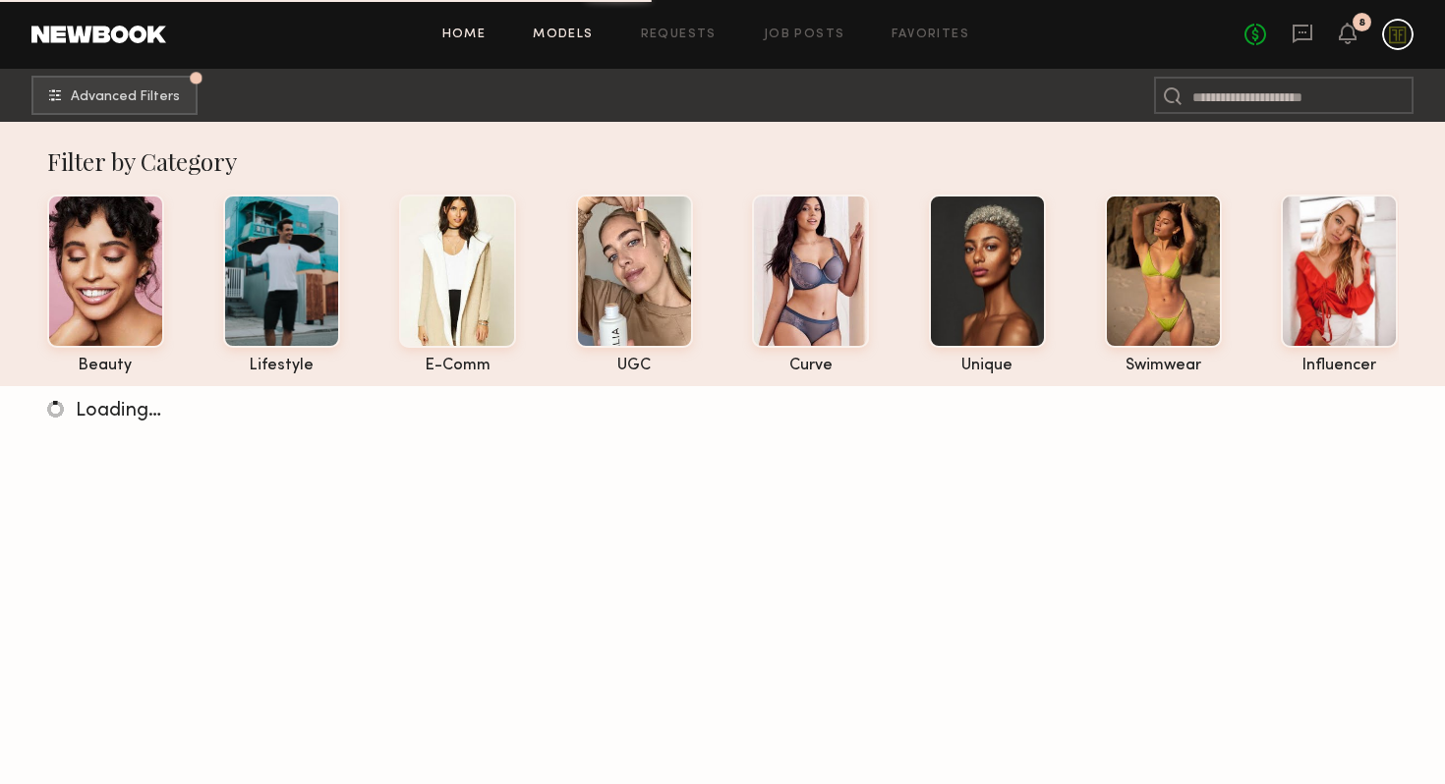
click at [485, 38] on link "Home" at bounding box center [464, 35] width 44 height 13
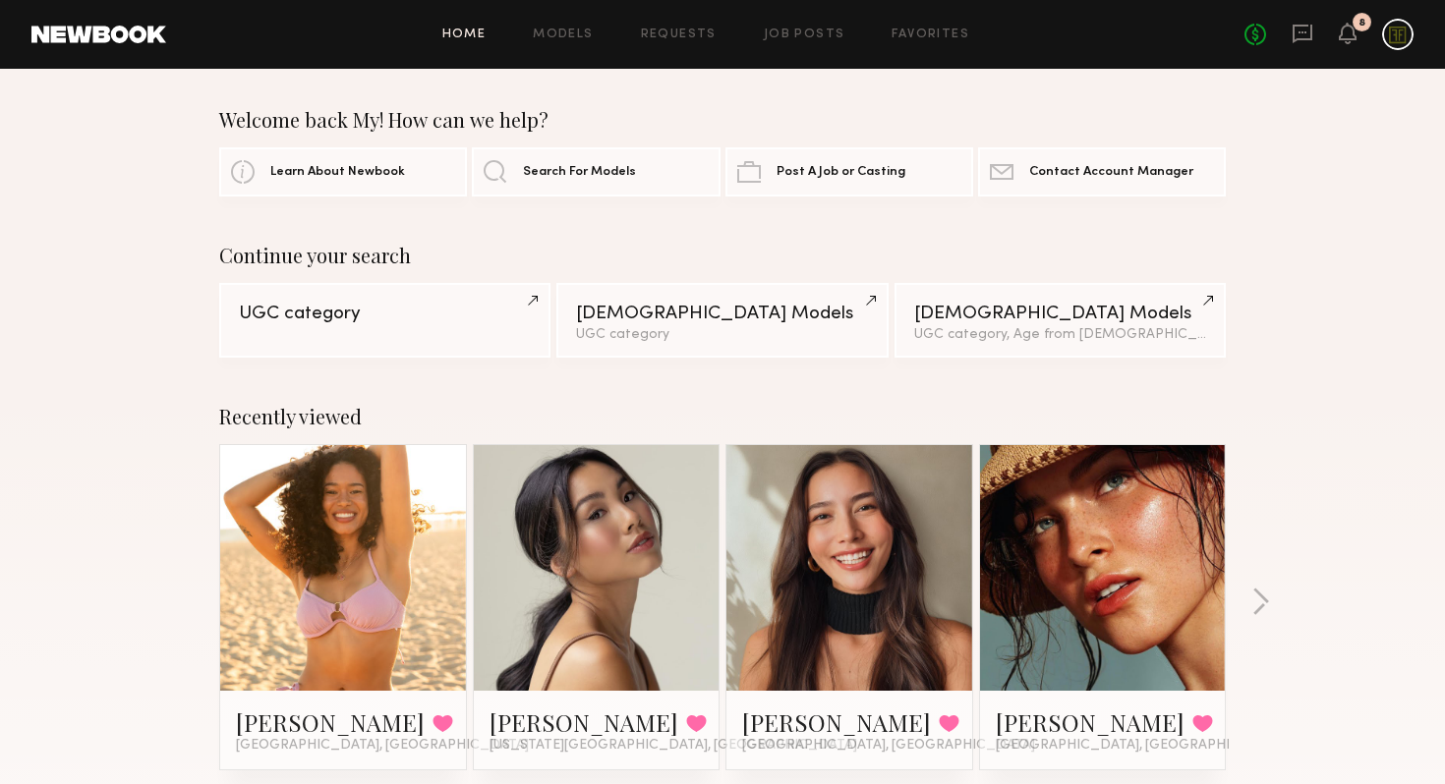
click at [547, 43] on div "Home Models Requests Job Posts Favorites Sign Out No fees up to $5,000 8" at bounding box center [789, 34] width 1247 height 31
click at [559, 34] on link "Models" at bounding box center [563, 35] width 60 height 13
